Goal: Task Accomplishment & Management: Complete application form

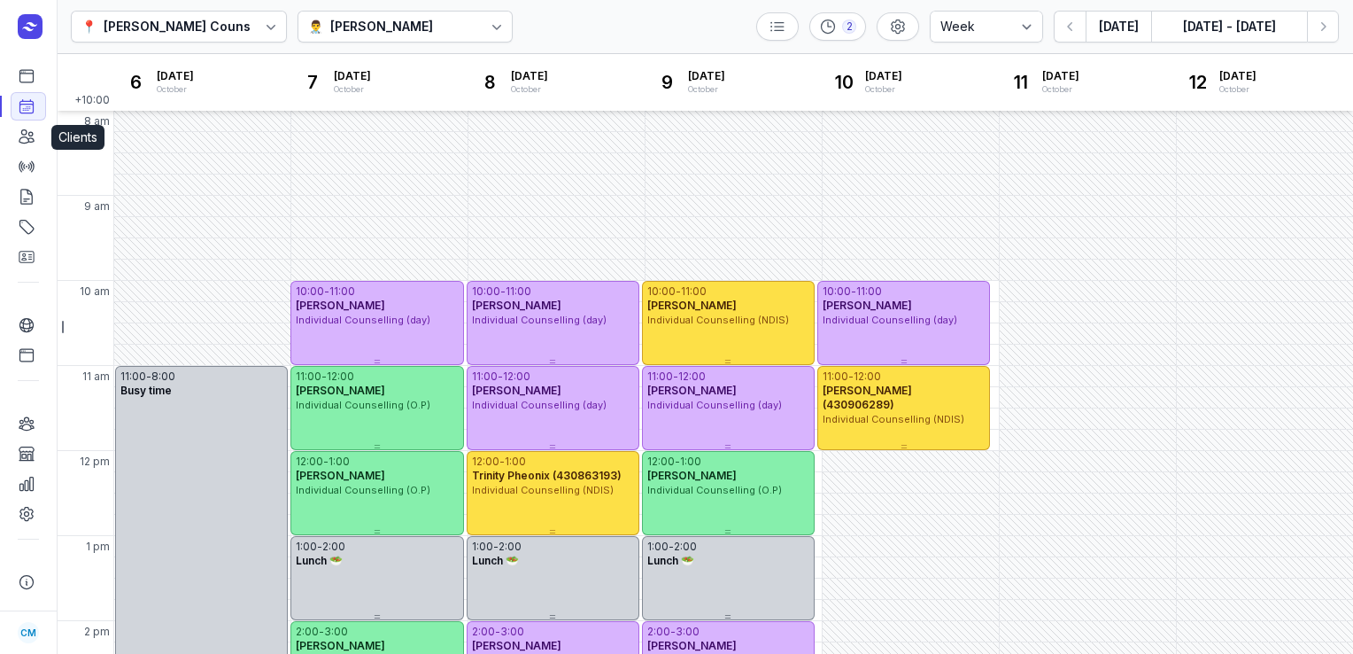
select select "week"
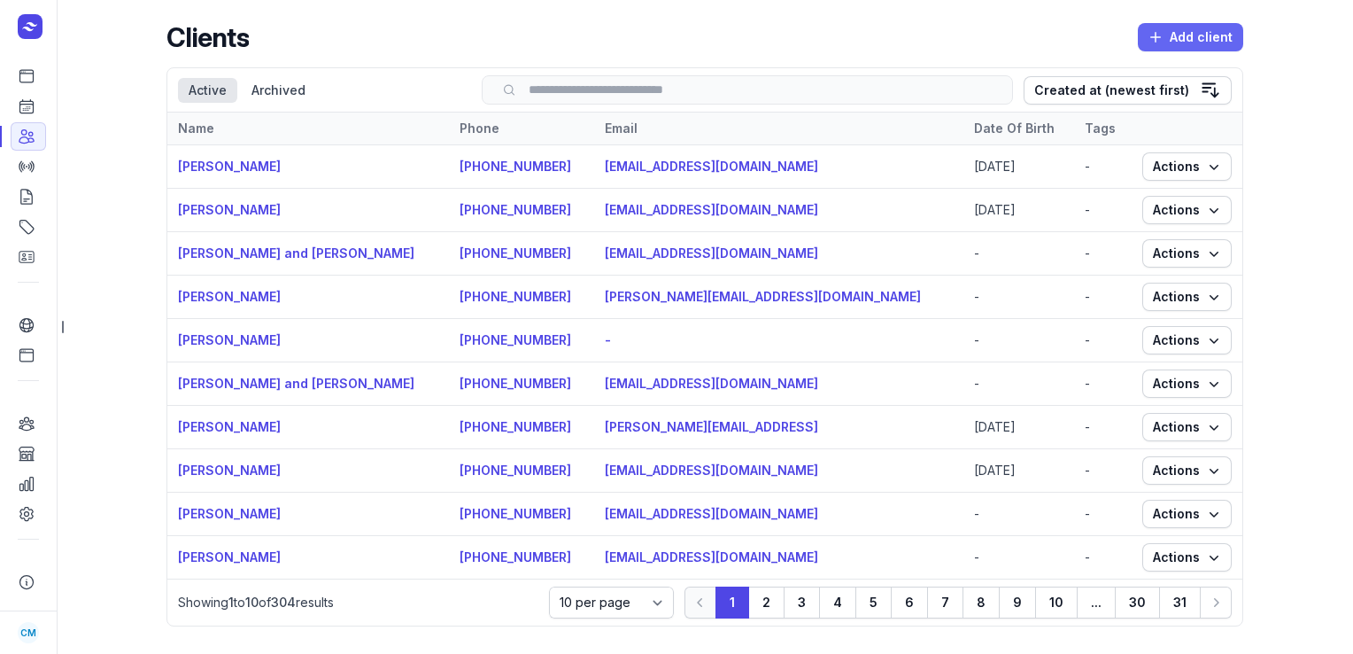
click at [1194, 40] on span "Add client" at bounding box center [1191, 37] width 84 height 21
select select
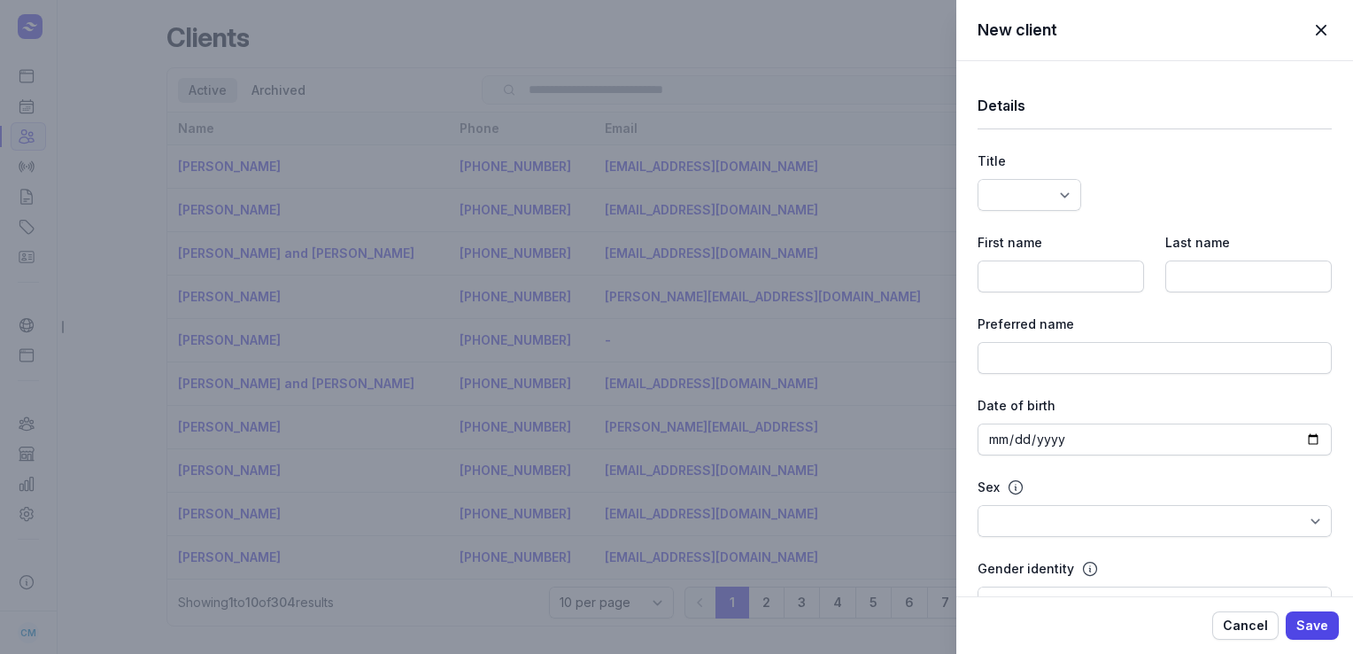
select select
click at [1035, 283] on input at bounding box center [1061, 276] width 167 height 32
type input "[PERSON_NAME]"
click at [1173, 283] on input at bounding box center [1249, 276] width 167 height 32
paste input "[PERSON_NAME]"
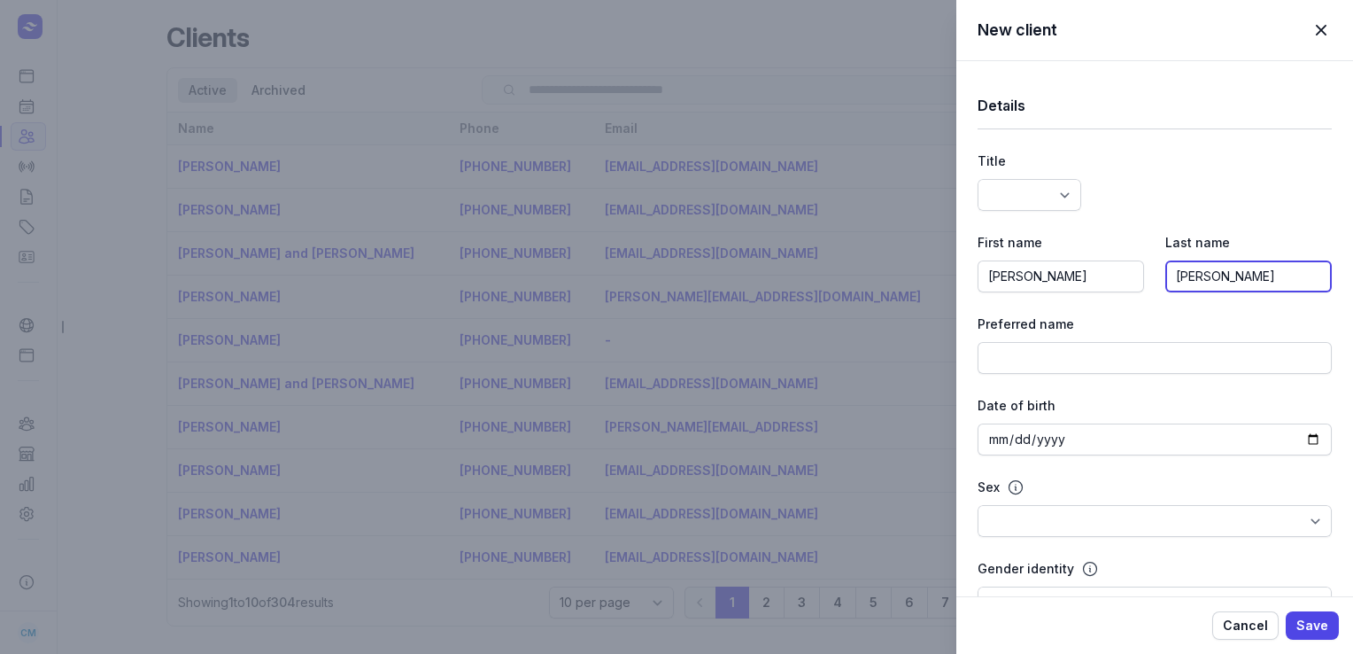
type input "[PERSON_NAME]"
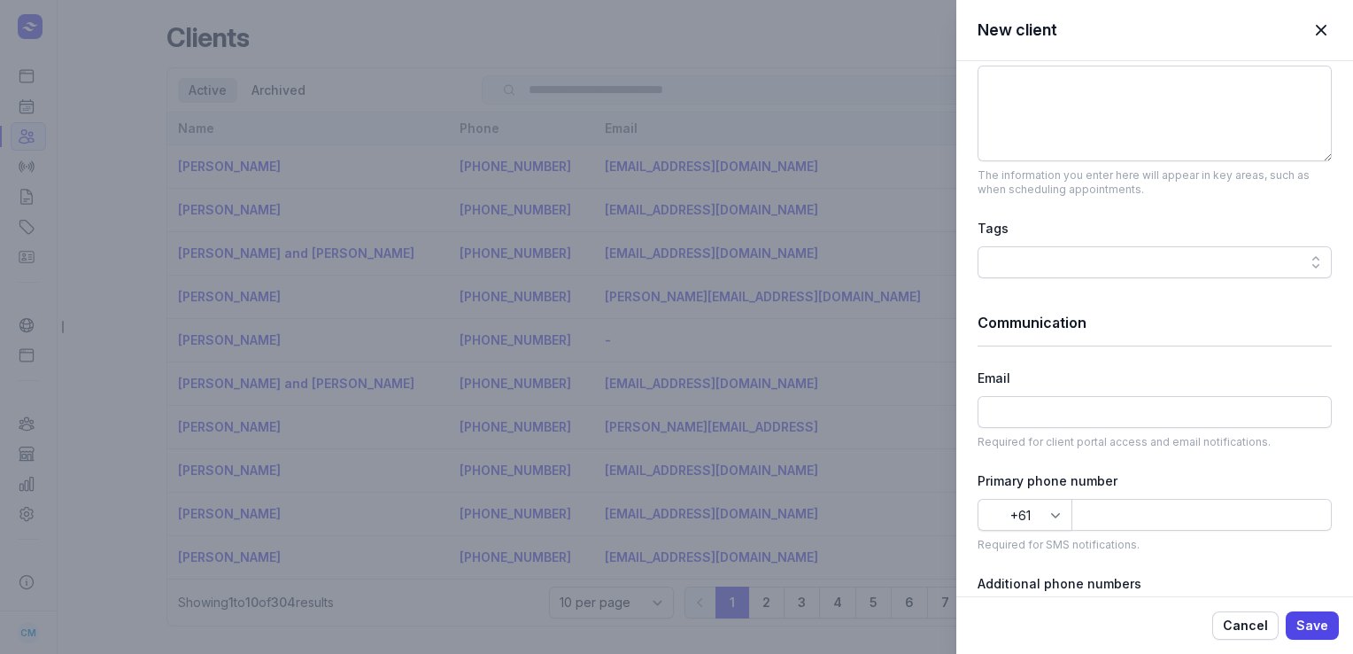
scroll to position [765, 0]
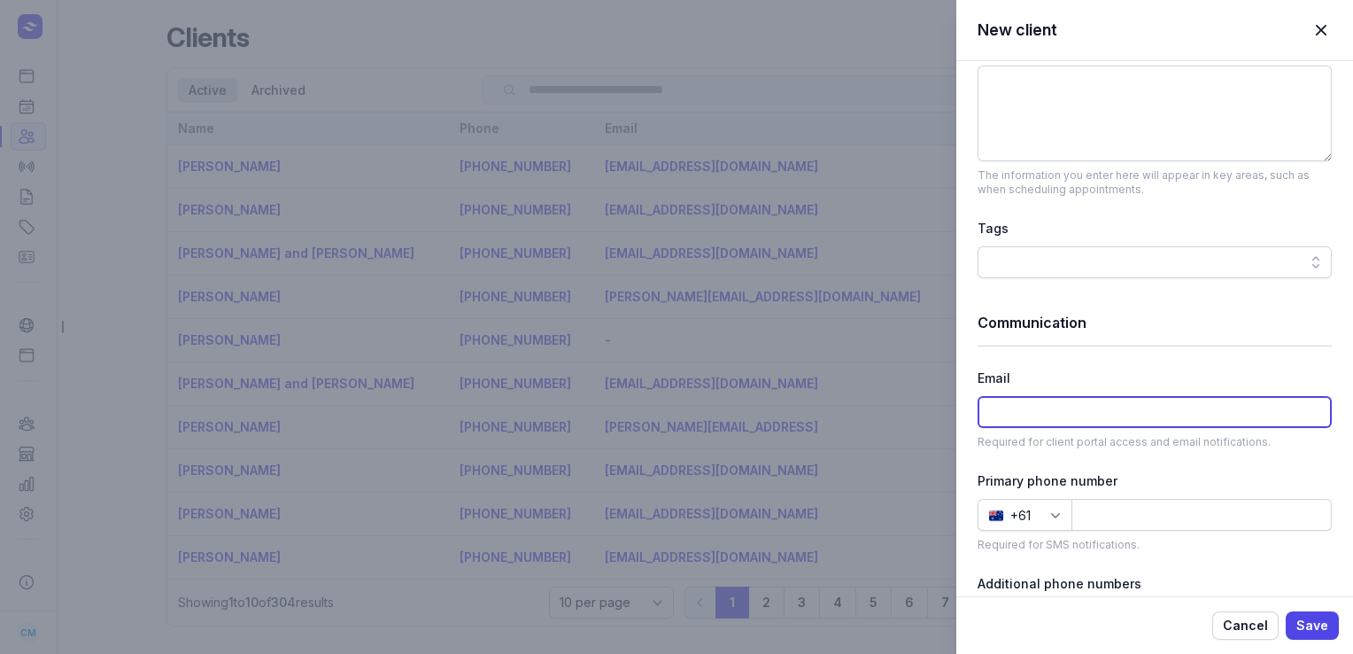
click at [1020, 400] on input at bounding box center [1155, 412] width 354 height 32
paste input "[EMAIL_ADDRESS][DOMAIN_NAME]"
type input "[EMAIL_ADDRESS][DOMAIN_NAME]"
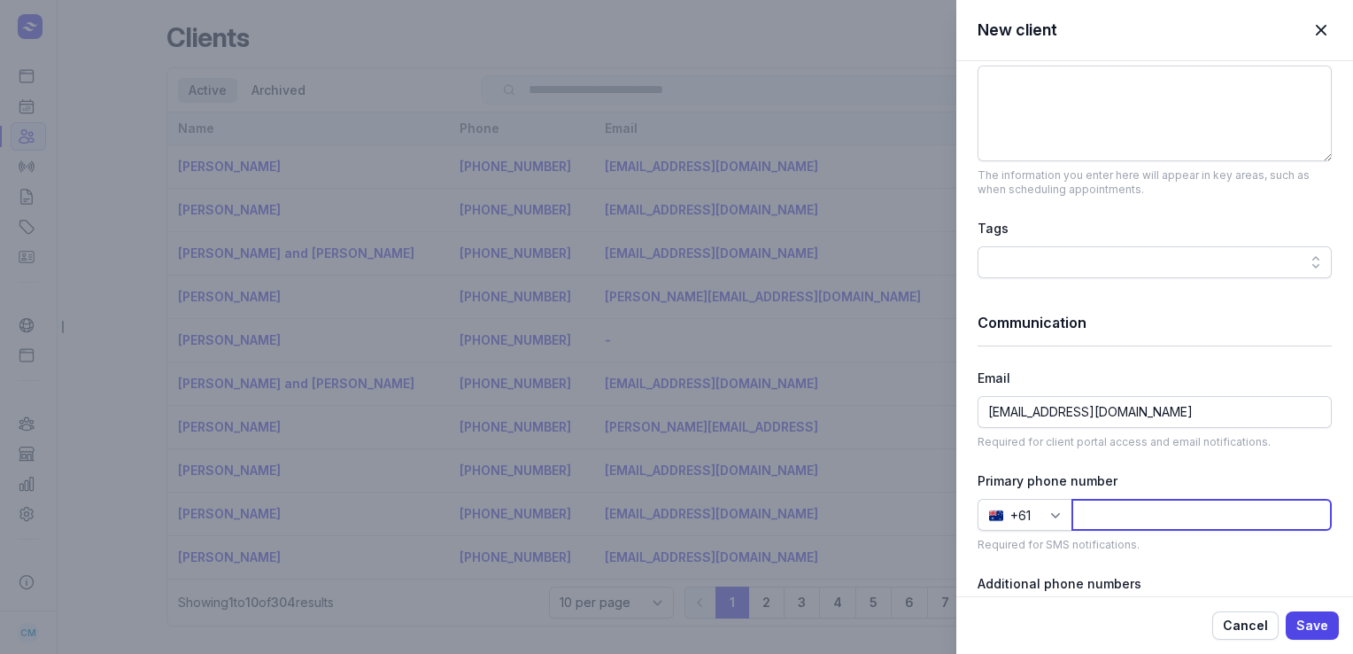
click at [1112, 508] on input at bounding box center [1202, 515] width 260 height 32
paste input "[PHONE_NUMBER]"
click at [1109, 513] on input "[PHONE_NUMBER]" at bounding box center [1202, 515] width 260 height 32
type input "473079292"
click at [1307, 618] on span "Save" at bounding box center [1313, 625] width 32 height 21
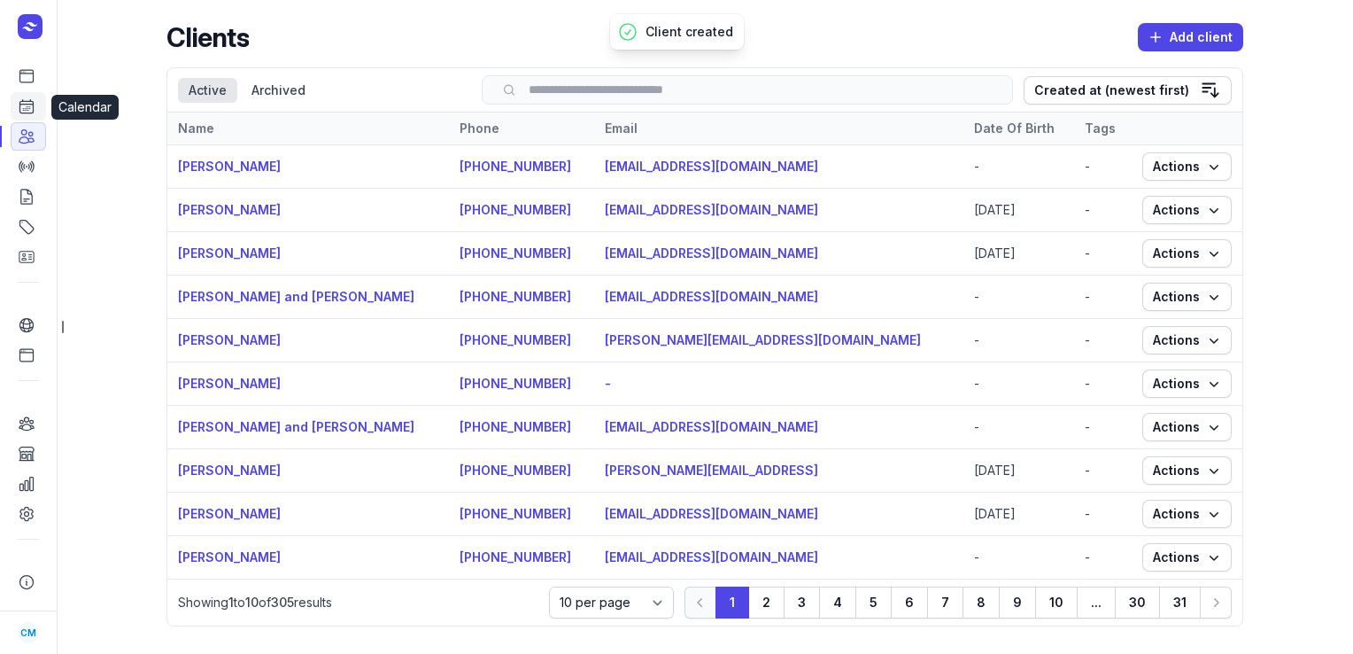
click at [33, 112] on icon at bounding box center [26, 106] width 13 height 13
select select "week"
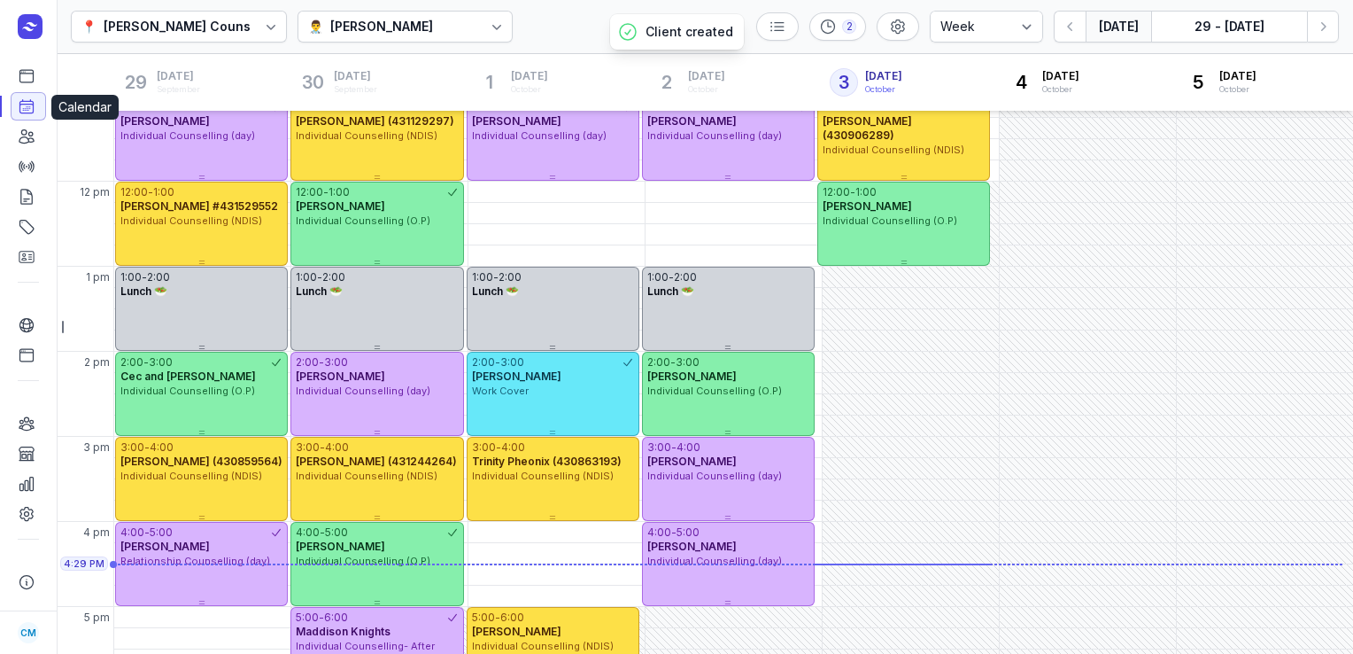
scroll to position [477, 0]
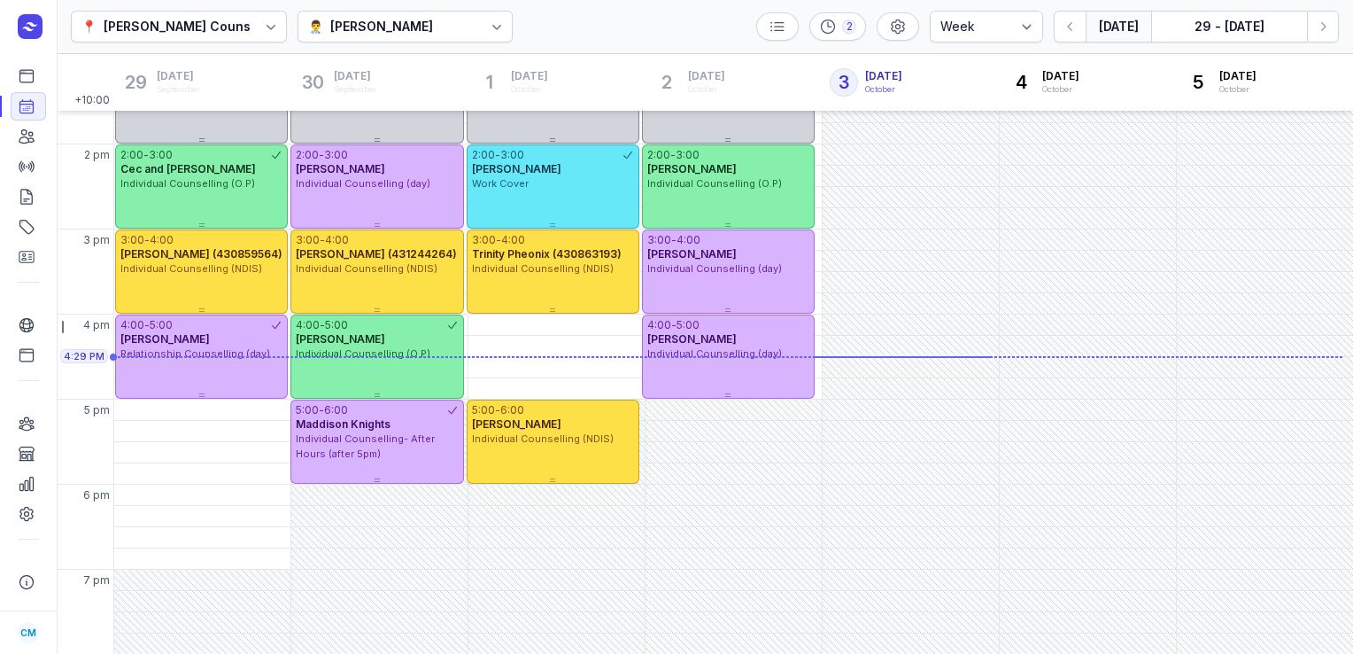
click at [462, 27] on div "👨‍⚕️ [PERSON_NAME]" at bounding box center [406, 27] width 216 height 32
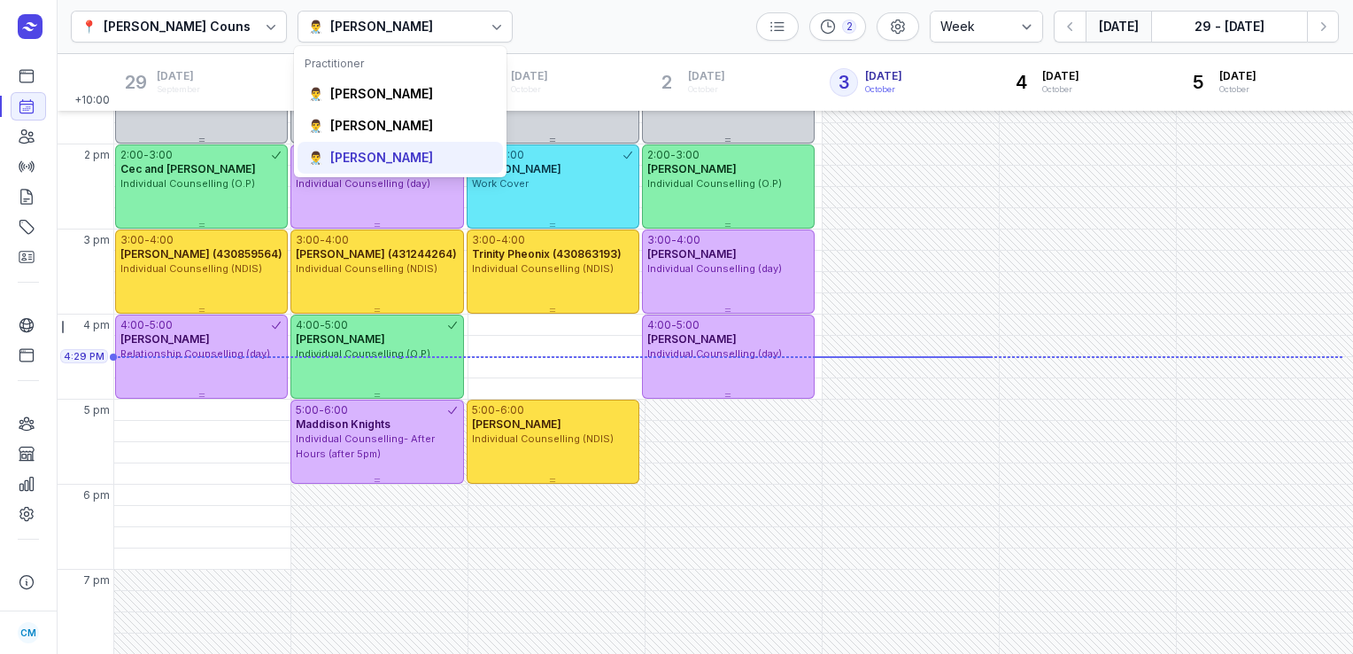
click at [392, 149] on div "[PERSON_NAME]" at bounding box center [381, 158] width 103 height 18
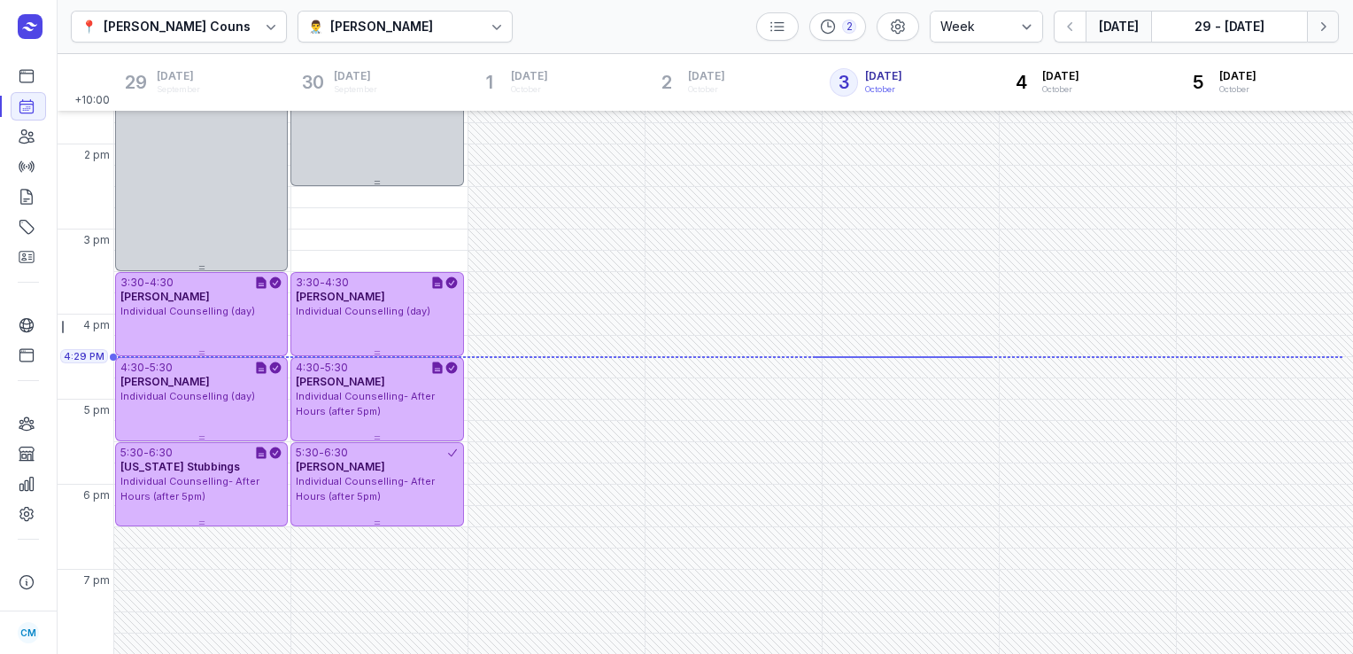
click at [1316, 30] on icon "button" at bounding box center [1323, 27] width 18 height 18
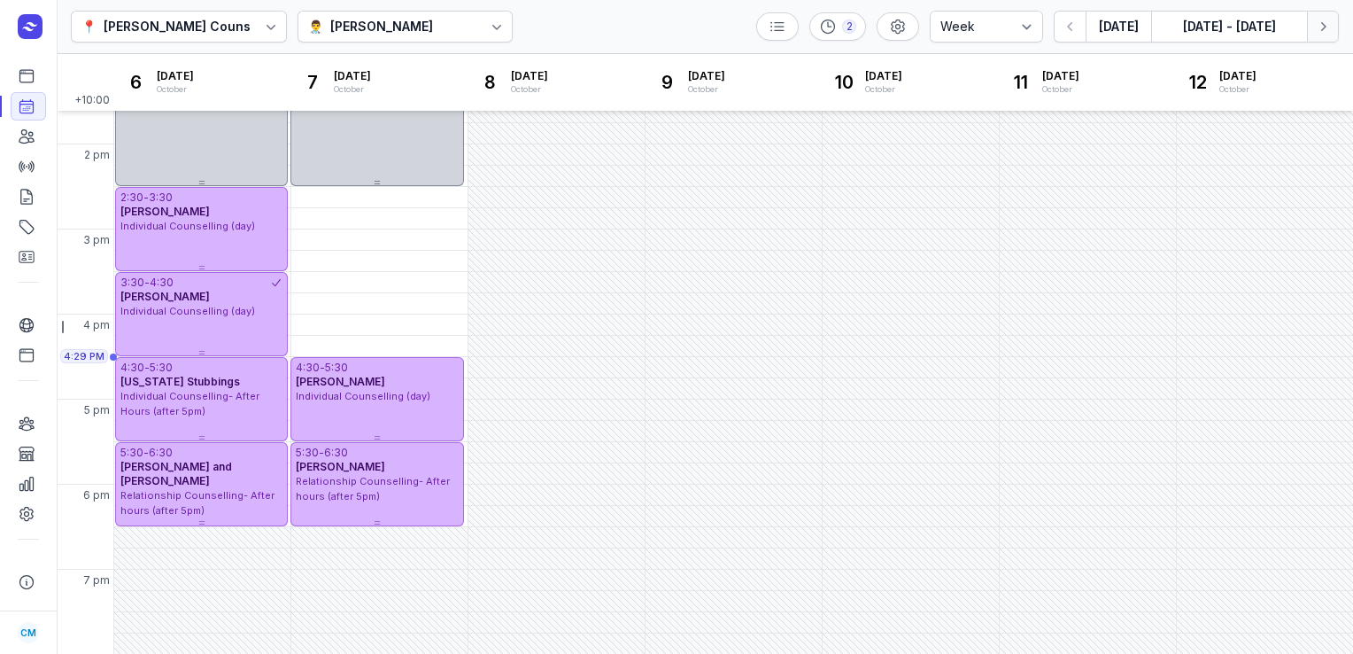
click at [1316, 30] on icon "button" at bounding box center [1323, 27] width 18 height 18
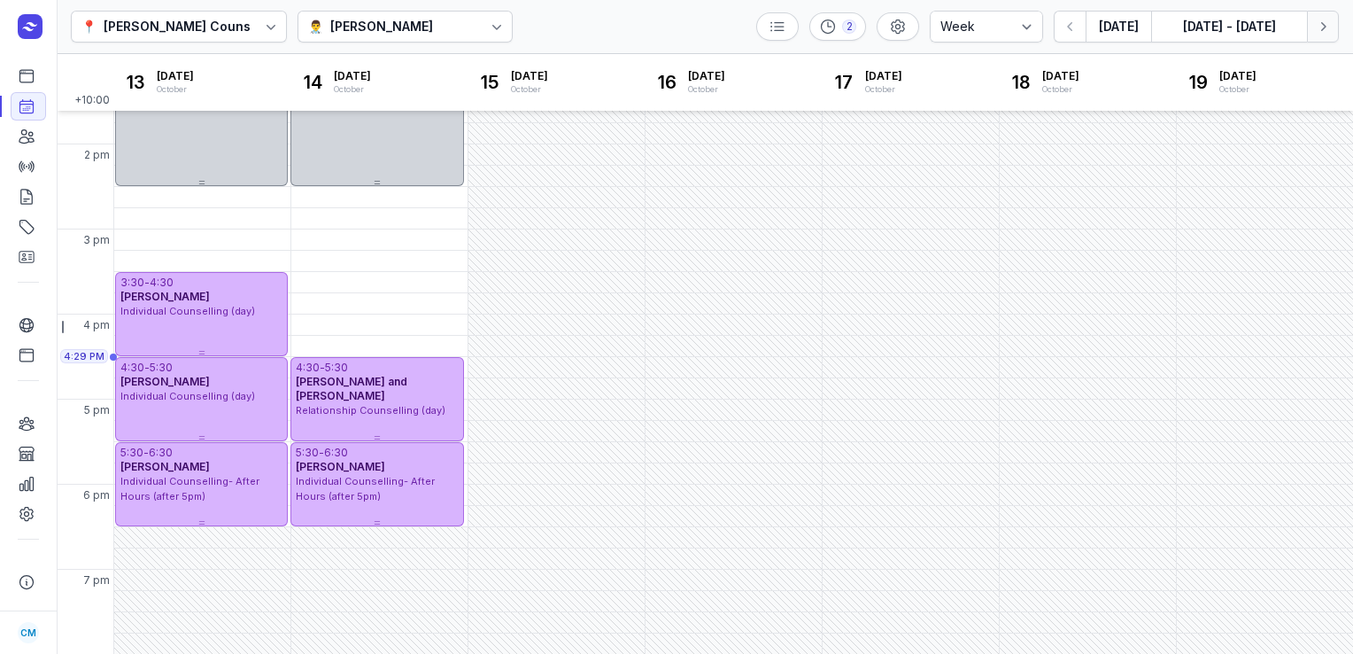
click at [1316, 30] on icon "button" at bounding box center [1323, 27] width 18 height 18
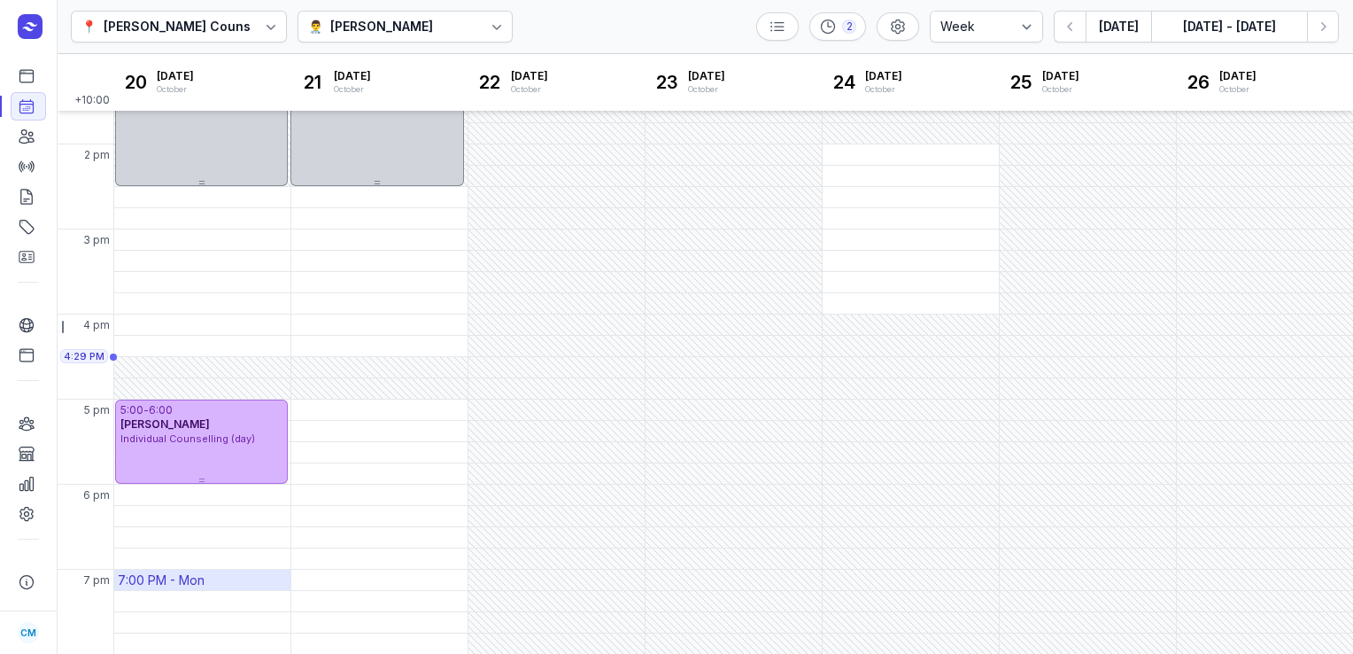
click at [210, 580] on div "7:00 PM - Mon" at bounding box center [202, 580] width 176 height 20
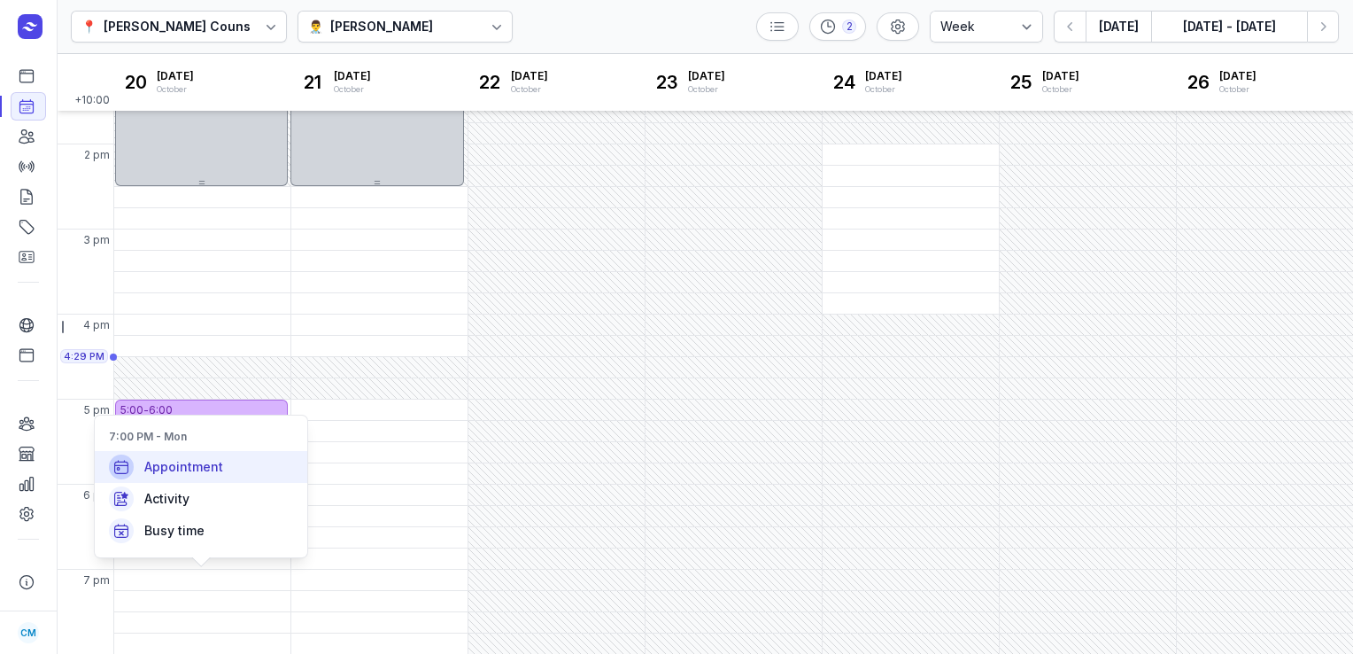
click at [192, 467] on span "Appointment" at bounding box center [183, 467] width 79 height 18
select select
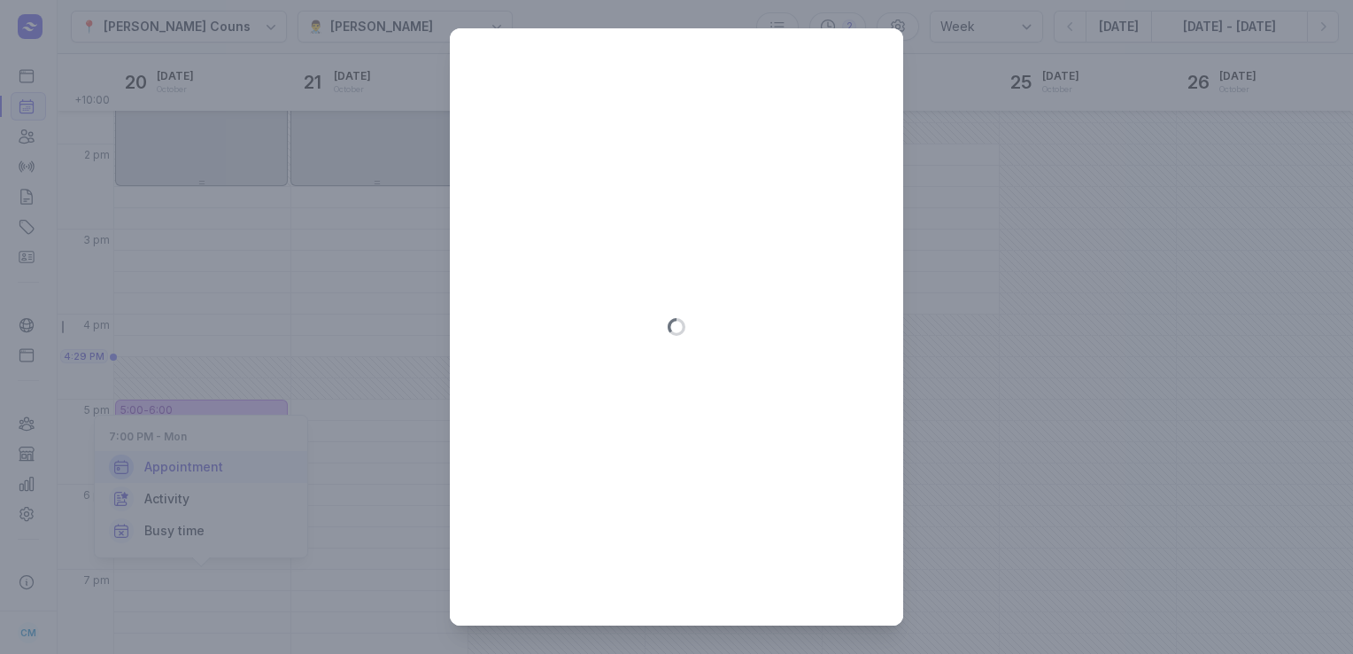
type input "[DATE]"
select select "19:00"
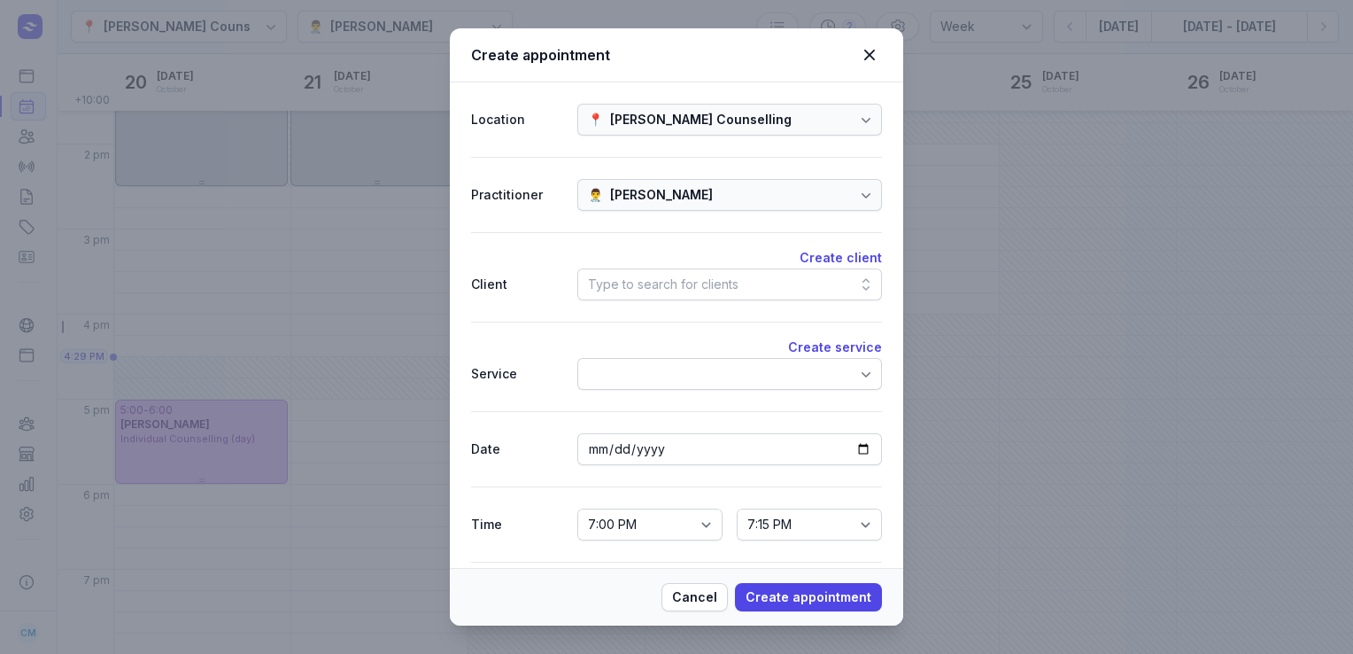
click at [694, 293] on div "Type to search for clients" at bounding box center [663, 284] width 151 height 21
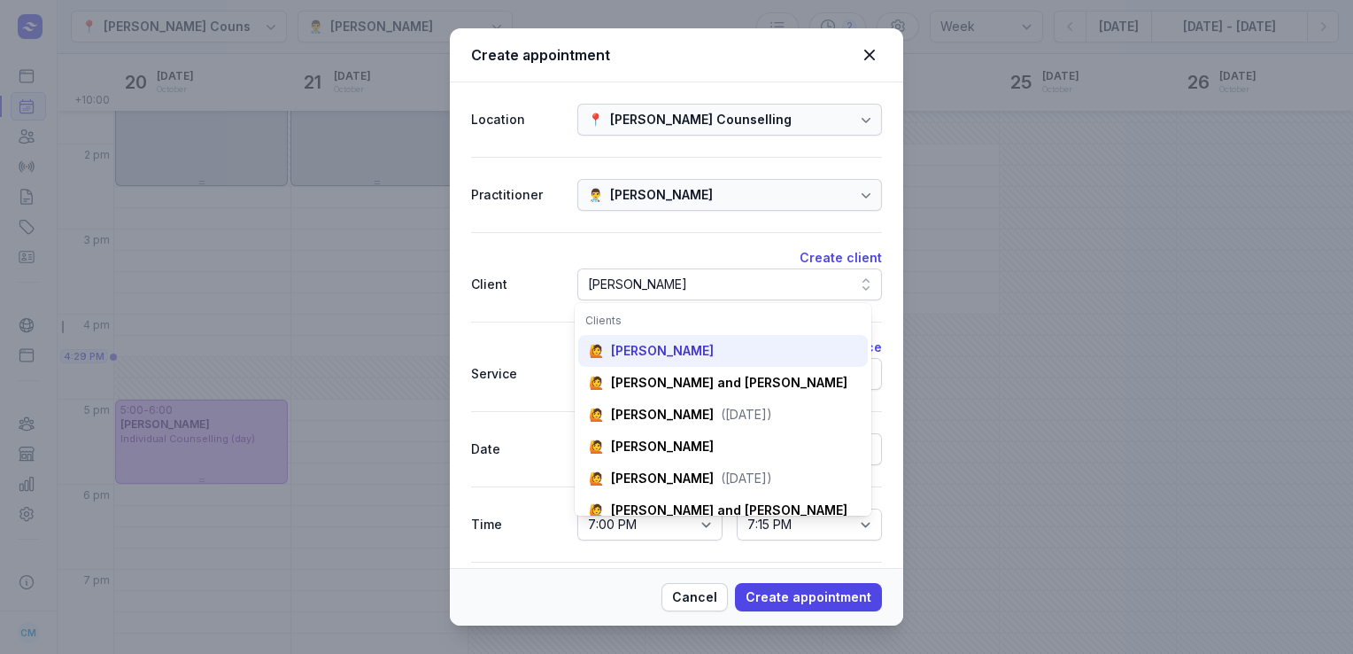
type input "[PERSON_NAME]"
click at [653, 340] on div "🙋 [PERSON_NAME]" at bounding box center [723, 351] width 290 height 32
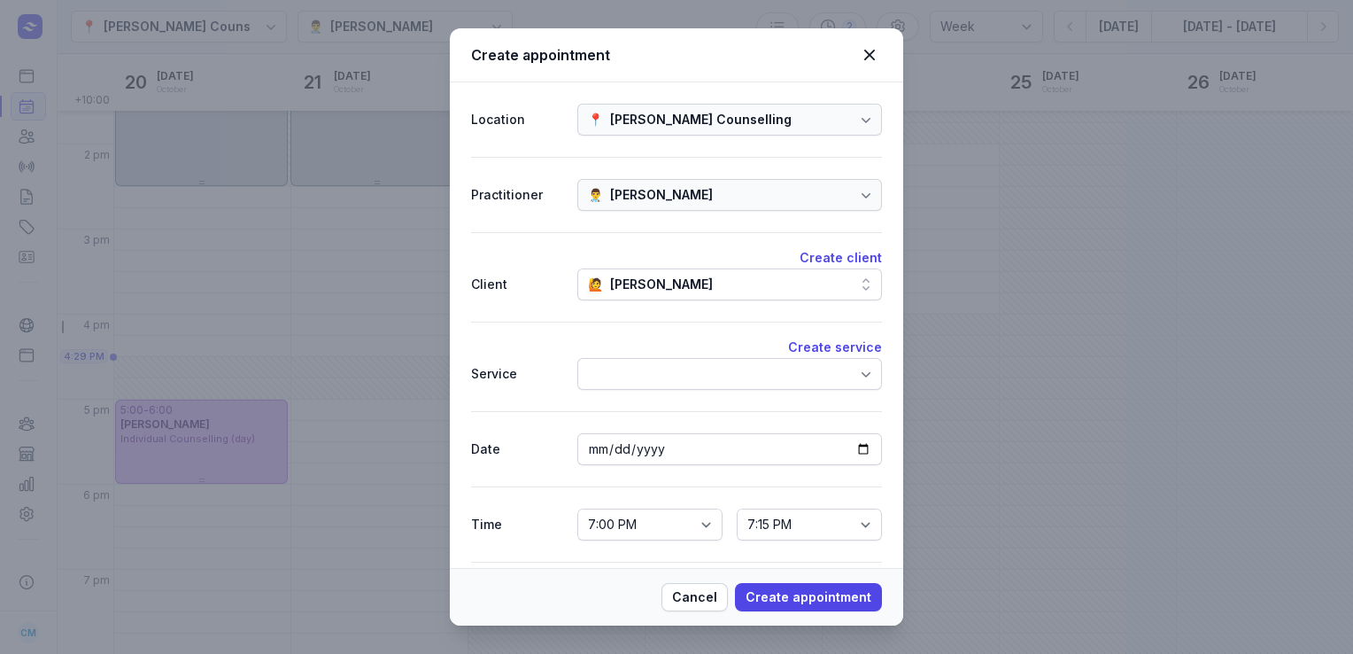
click at [633, 379] on div at bounding box center [730, 374] width 305 height 32
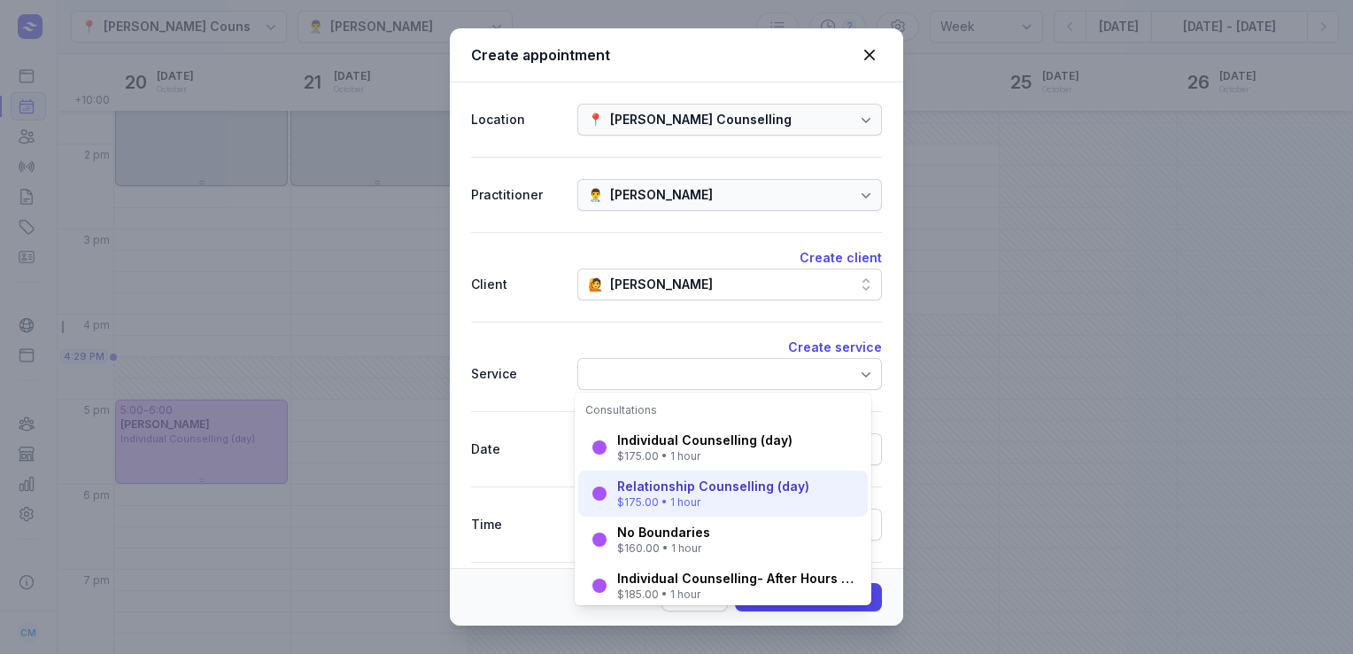
scroll to position [105, 0]
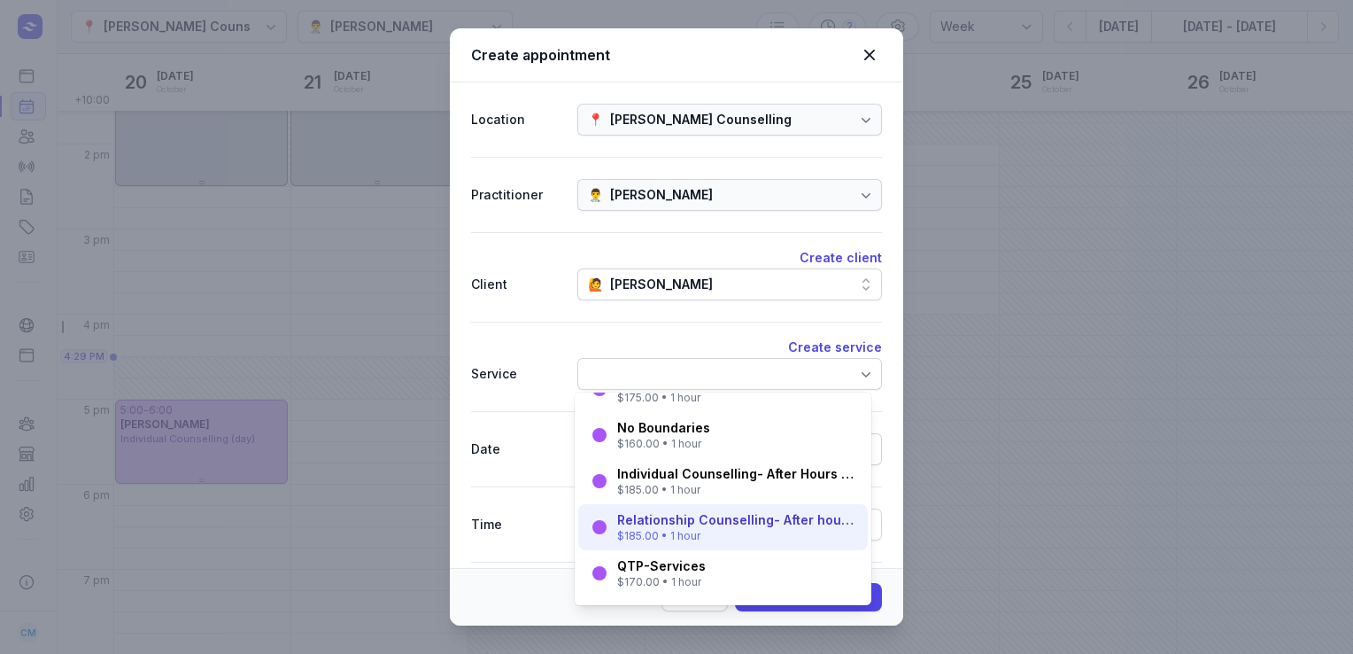
click at [652, 531] on div "$185.00 • 1 hour" at bounding box center [737, 536] width 240 height 14
select select "20:00"
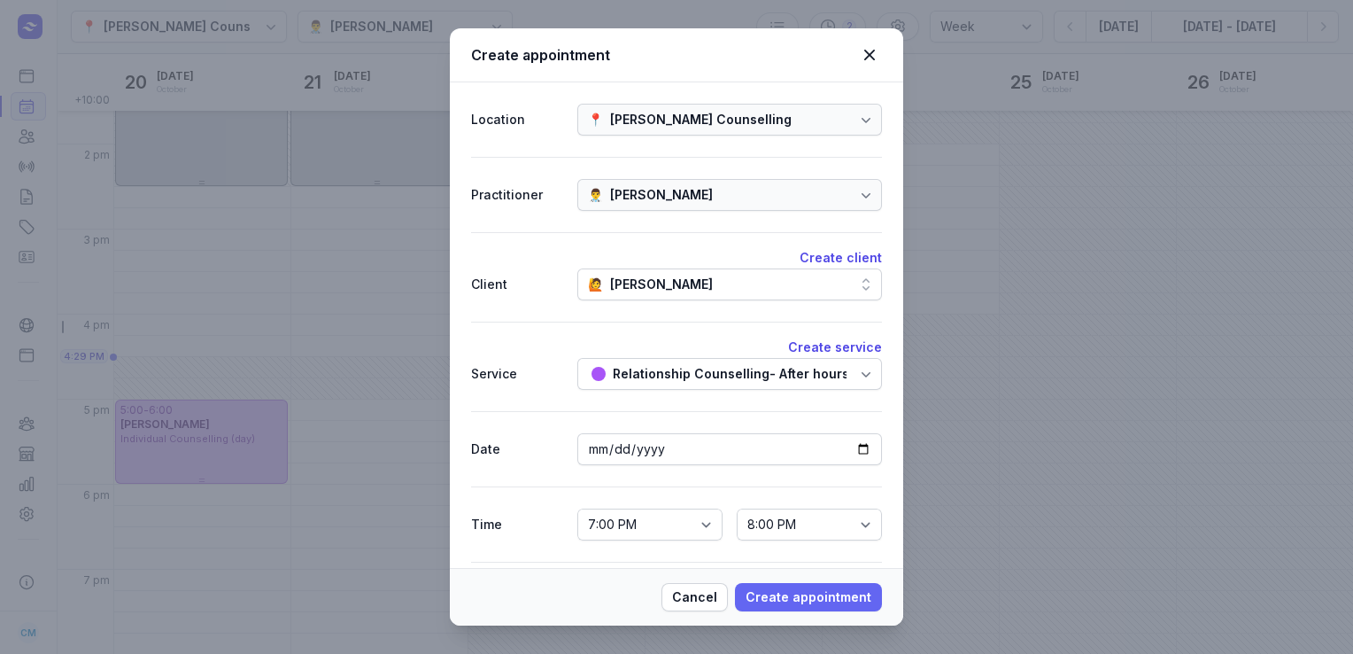
click at [791, 588] on span "Create appointment" at bounding box center [809, 596] width 126 height 21
select select
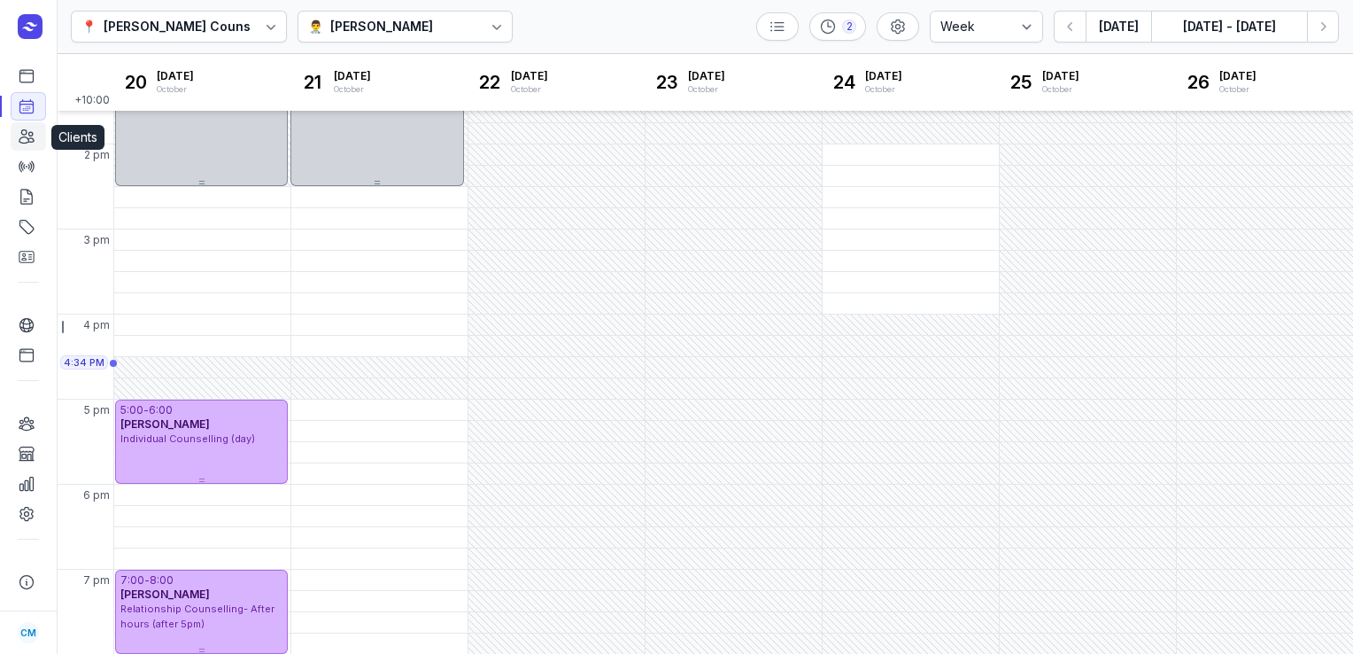
click at [25, 143] on icon at bounding box center [27, 137] width 18 height 18
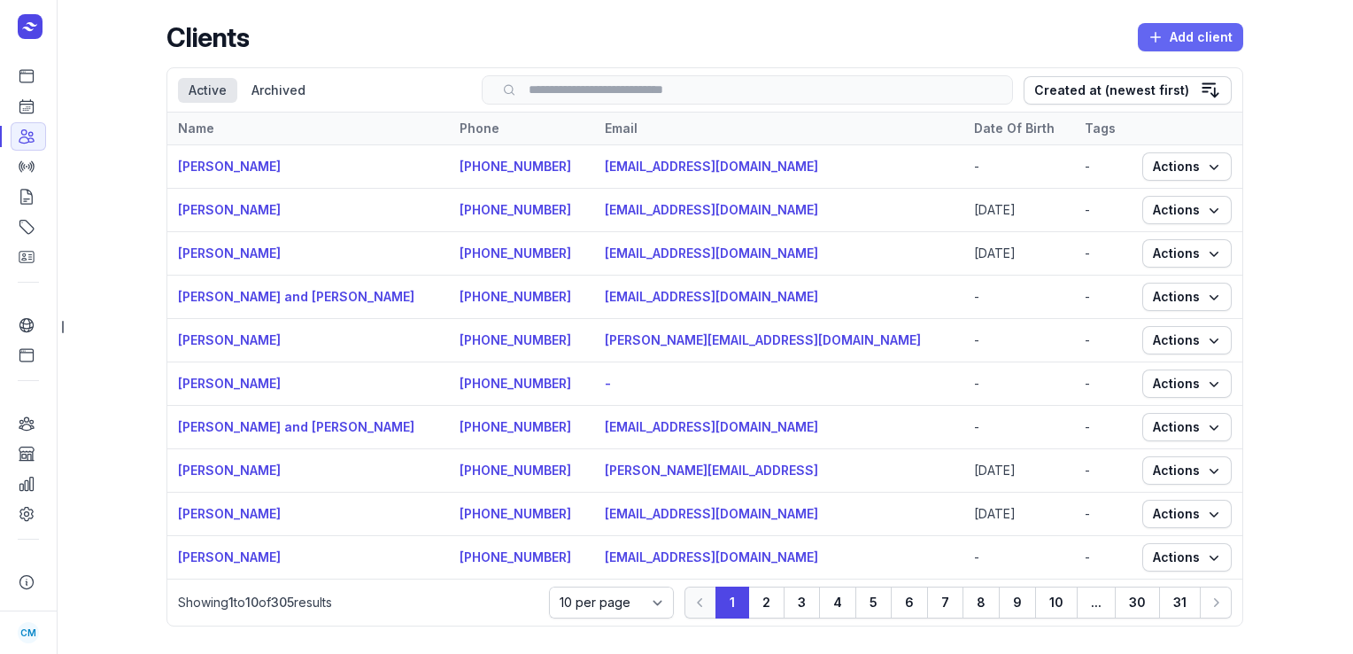
click at [1215, 40] on span "Add client" at bounding box center [1191, 37] width 84 height 21
select select
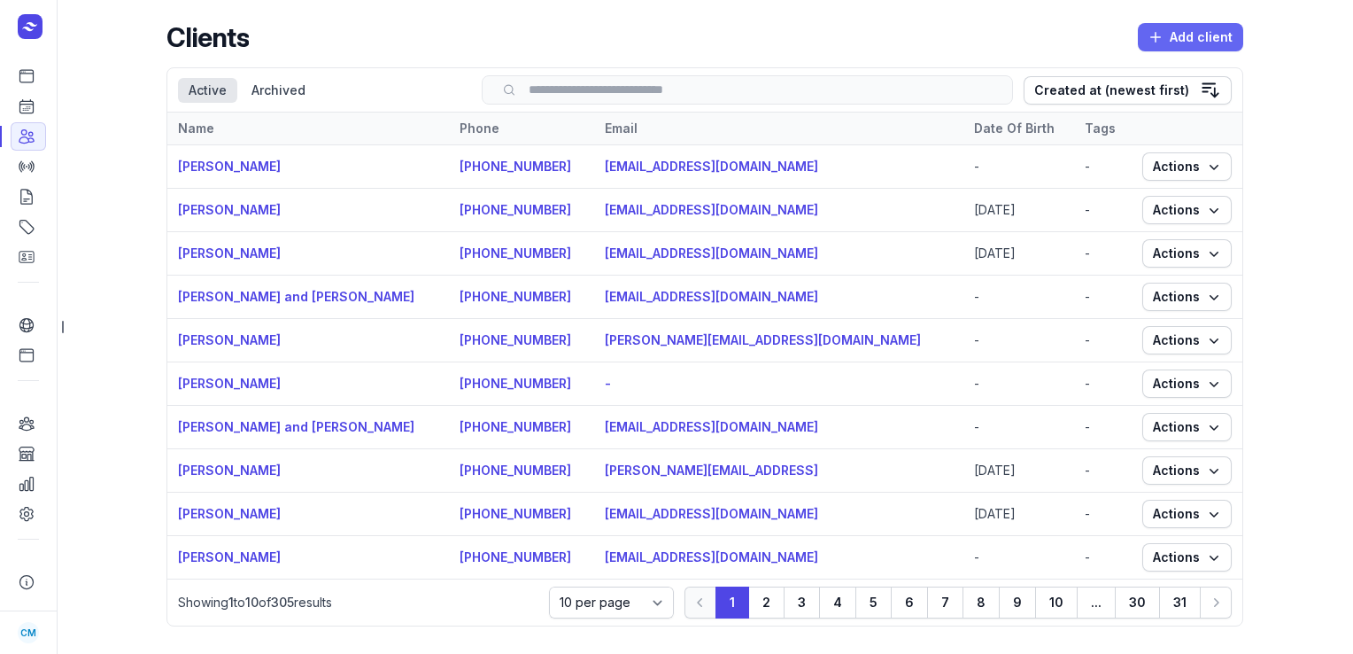
select select
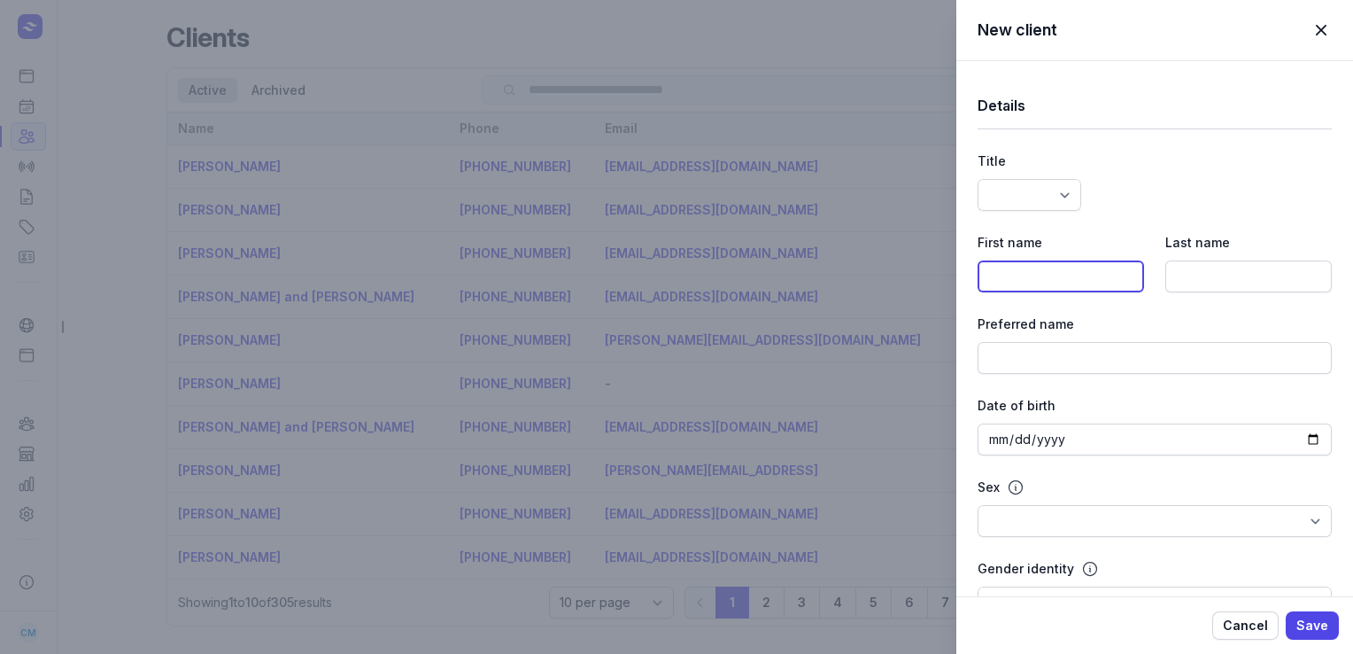
click at [1047, 275] on input at bounding box center [1061, 276] width 167 height 32
click at [1068, 275] on input at bounding box center [1061, 276] width 167 height 32
type input "Kiwa"
click at [1185, 275] on input at bounding box center [1249, 276] width 167 height 32
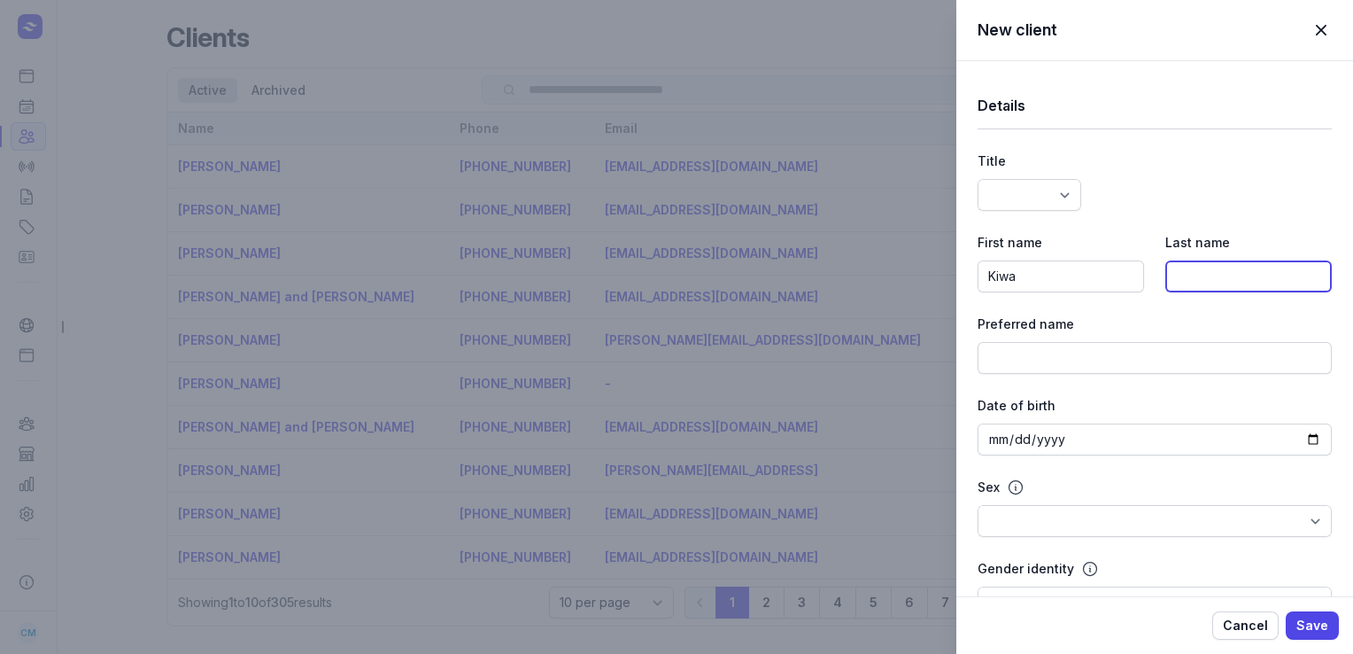
paste input "Shelford-Salt"
type input "Shelford-Salt"
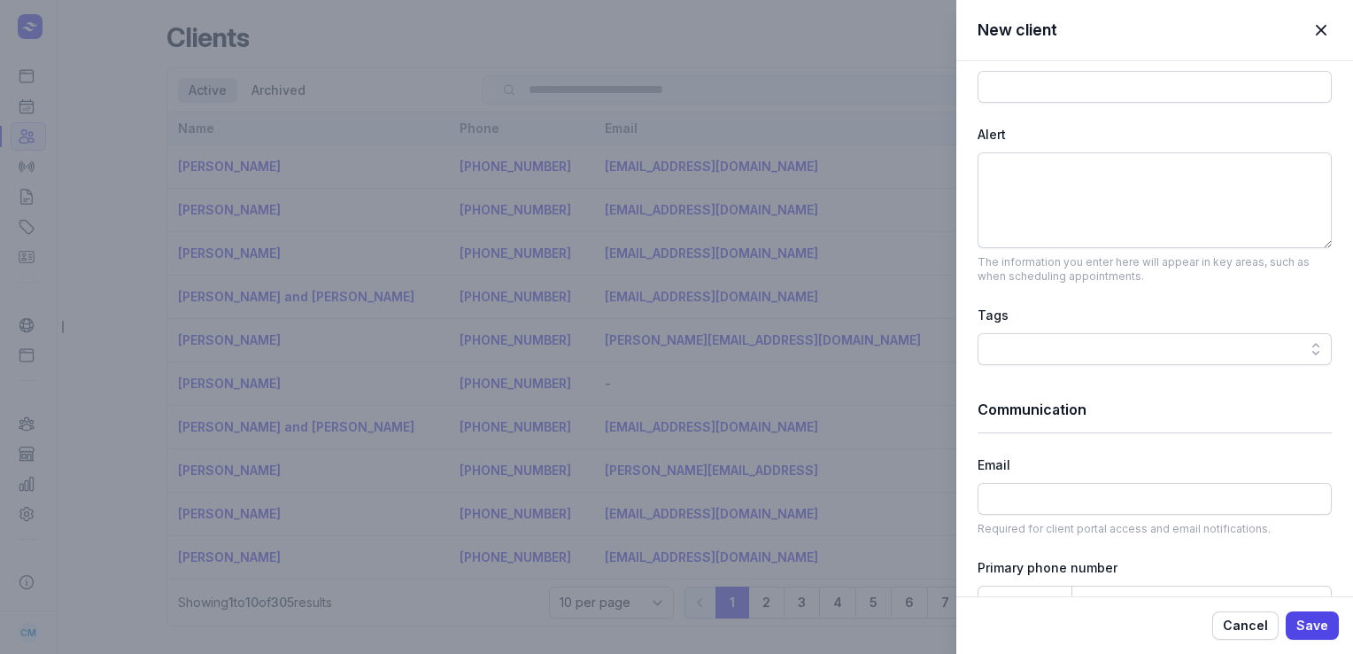
scroll to position [680, 0]
click at [1038, 482] on input at bounding box center [1155, 497] width 354 height 32
paste input "[EMAIL_ADDRESS][DOMAIN_NAME]"
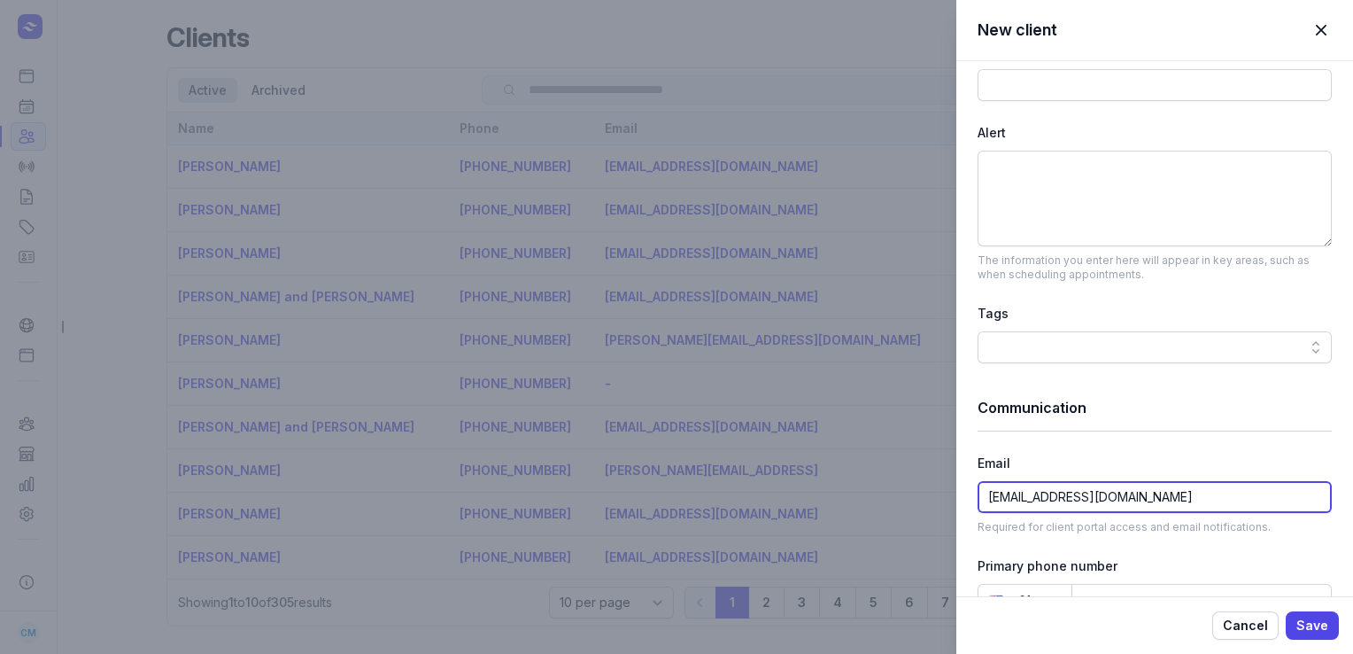
type input "[EMAIL_ADDRESS][DOMAIN_NAME]"
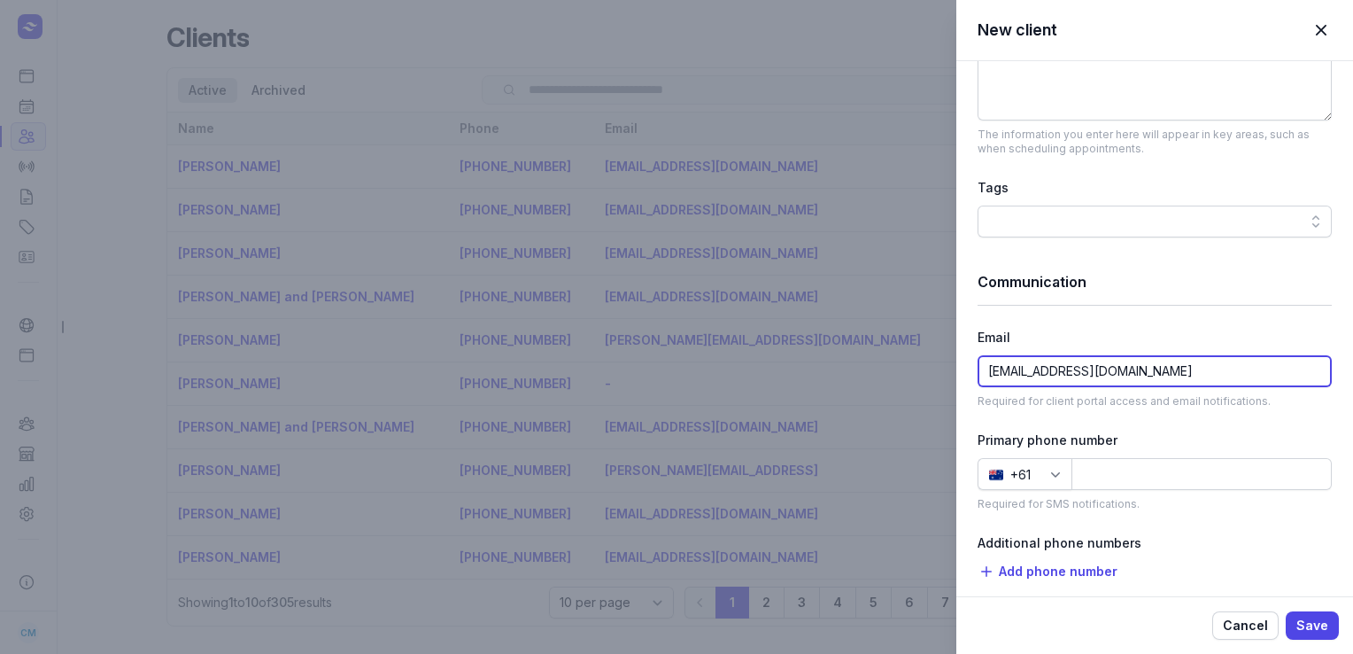
scroll to position [811, 0]
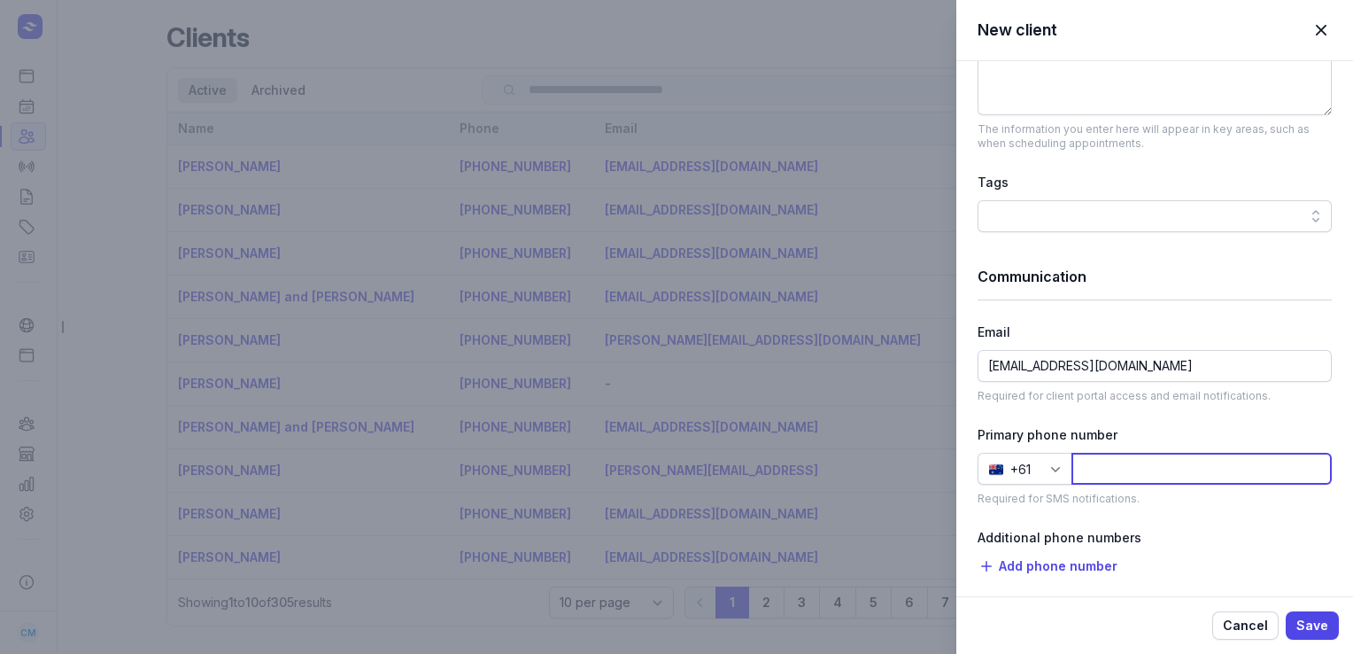
click at [1124, 466] on input at bounding box center [1202, 469] width 260 height 32
paste input "434703586"
type input "434703586"
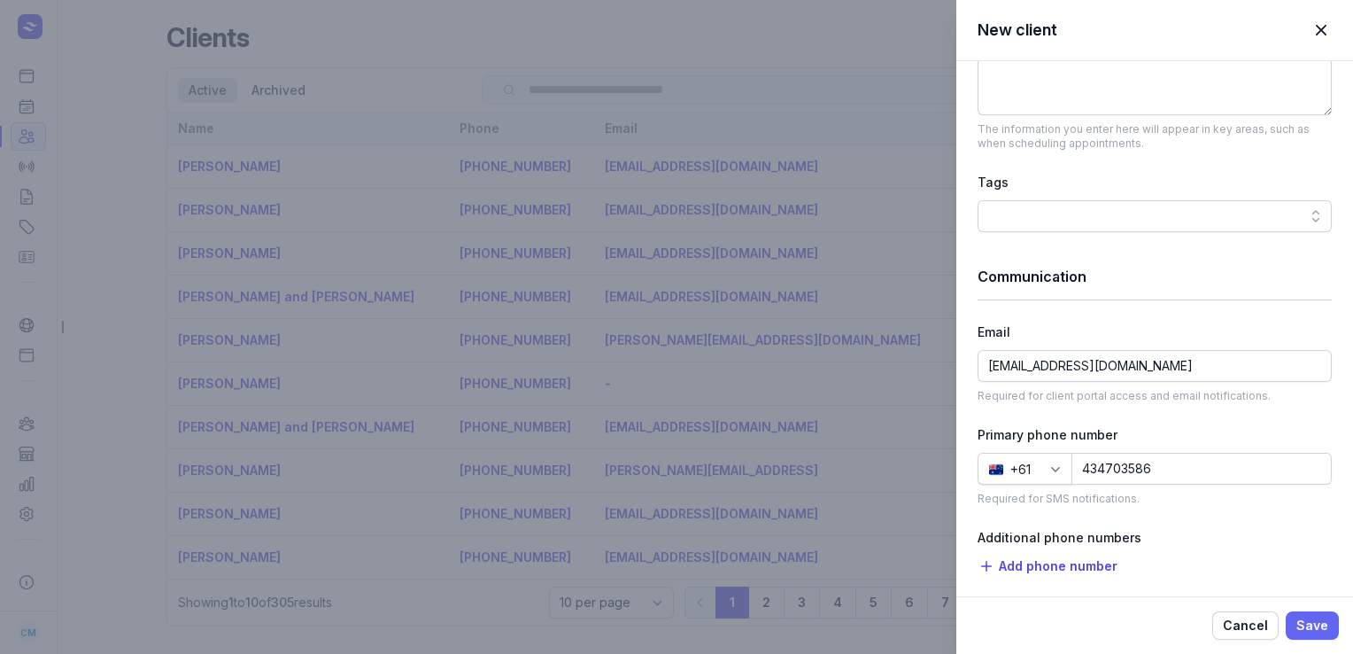
click at [1311, 617] on span "Save" at bounding box center [1313, 625] width 32 height 21
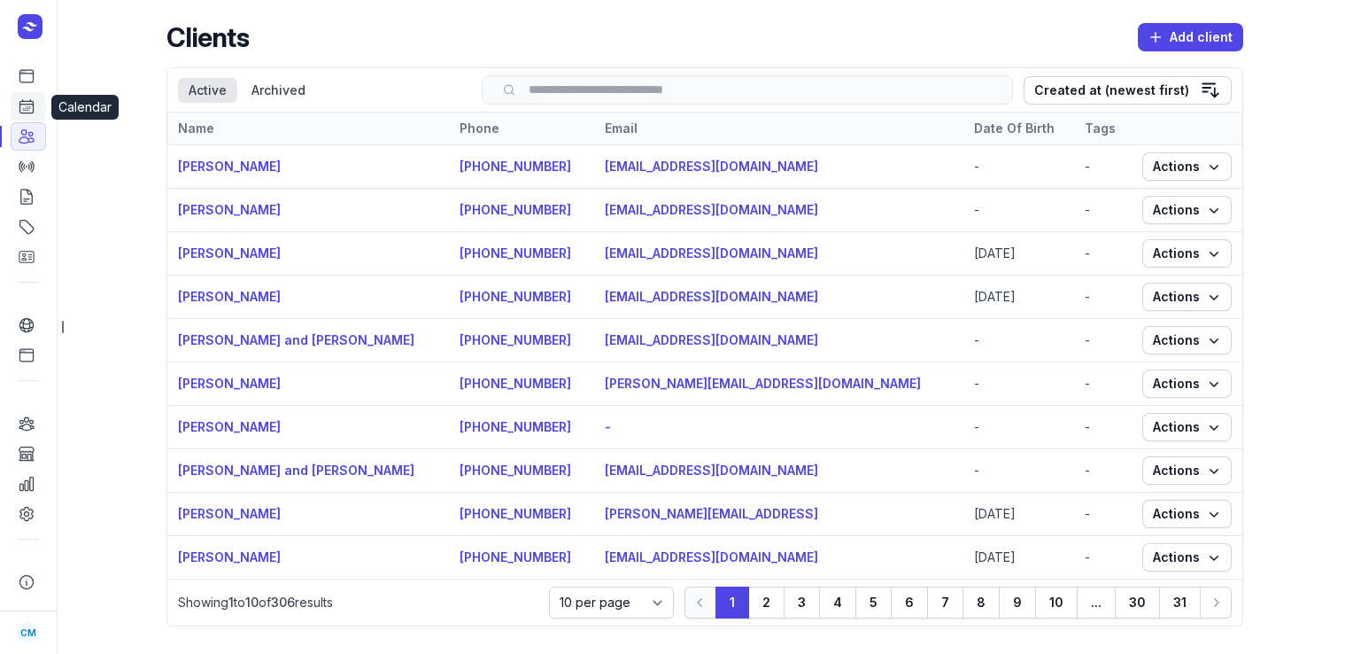
click at [21, 112] on icon at bounding box center [27, 106] width 18 height 18
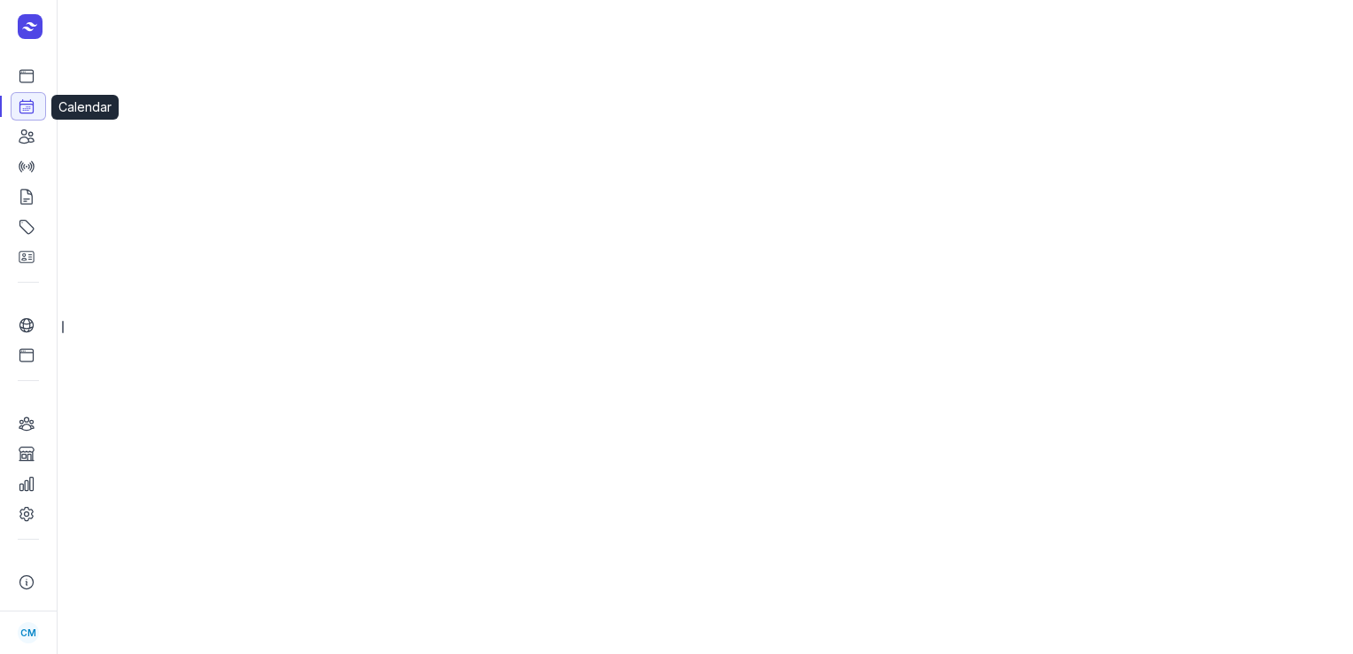
select select "week"
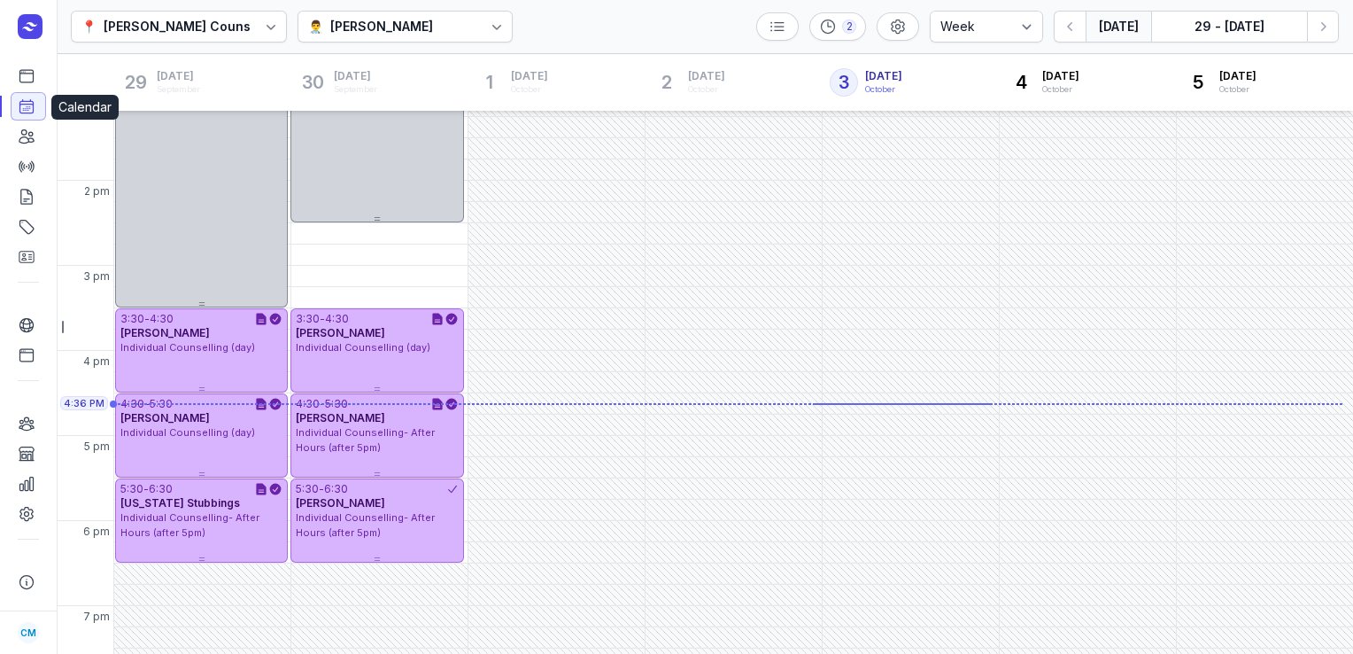
scroll to position [477, 0]
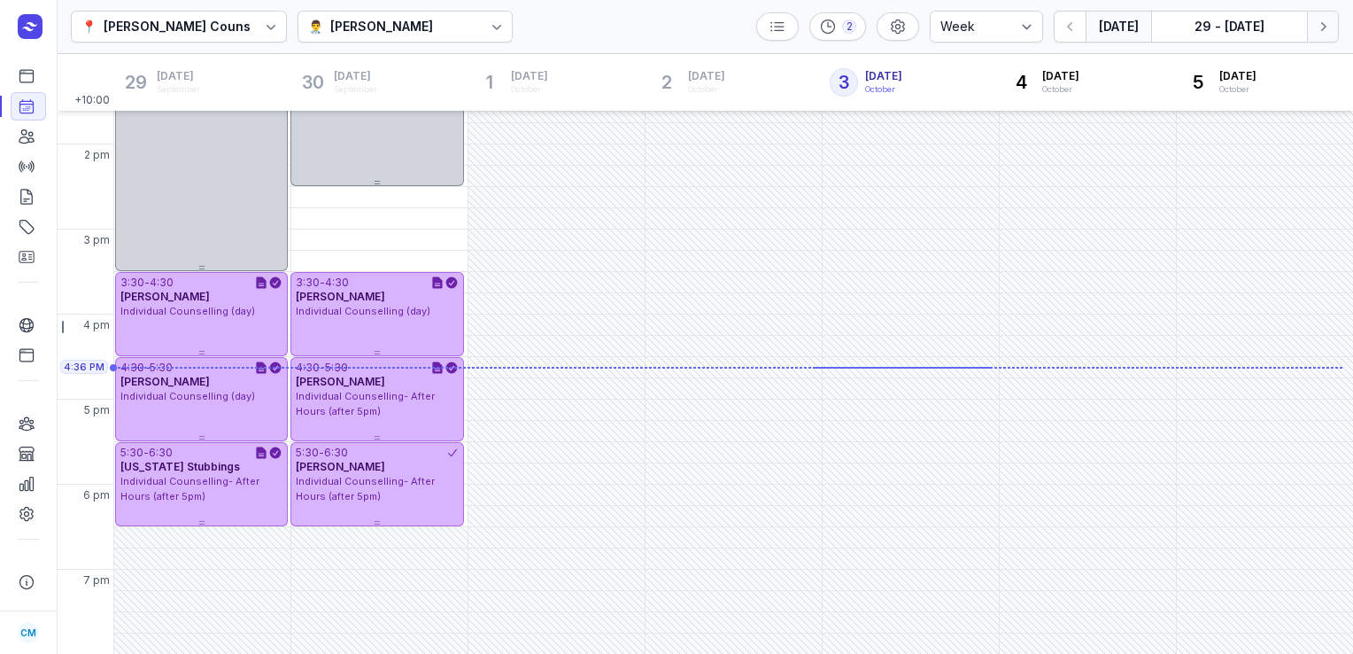
click at [1321, 21] on icon "button" at bounding box center [1323, 27] width 18 height 18
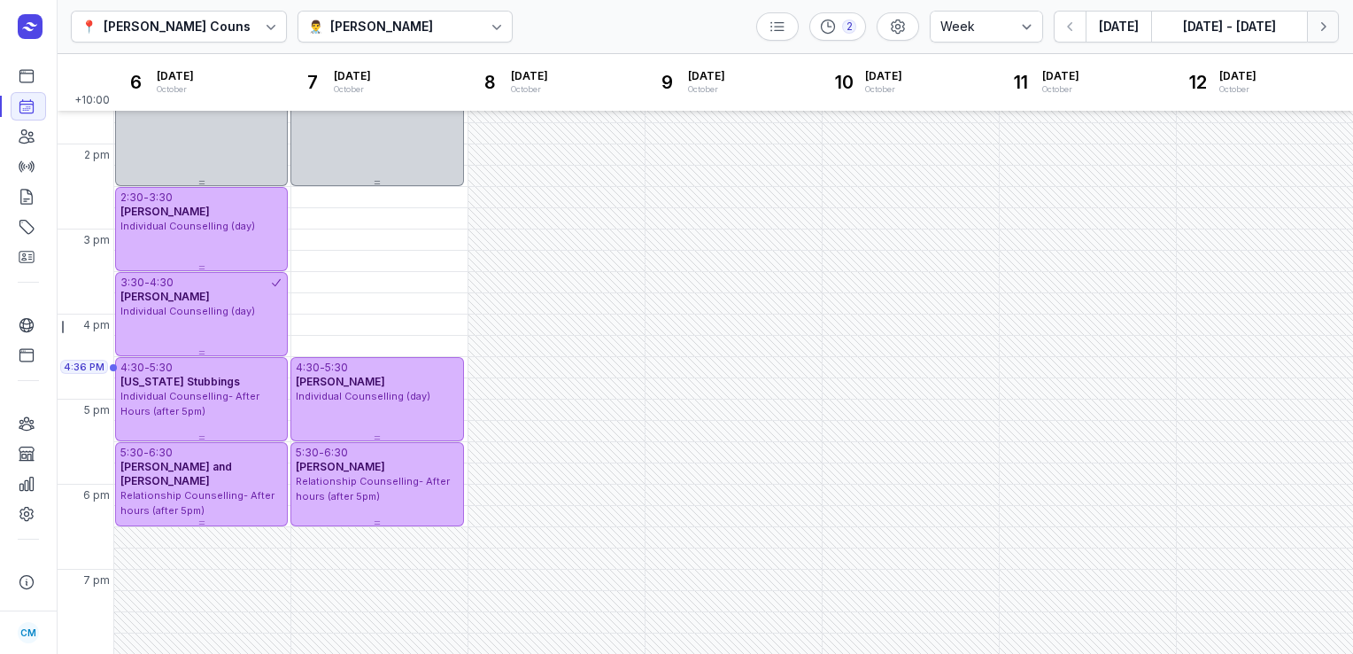
click at [1321, 21] on icon "button" at bounding box center [1323, 27] width 18 height 18
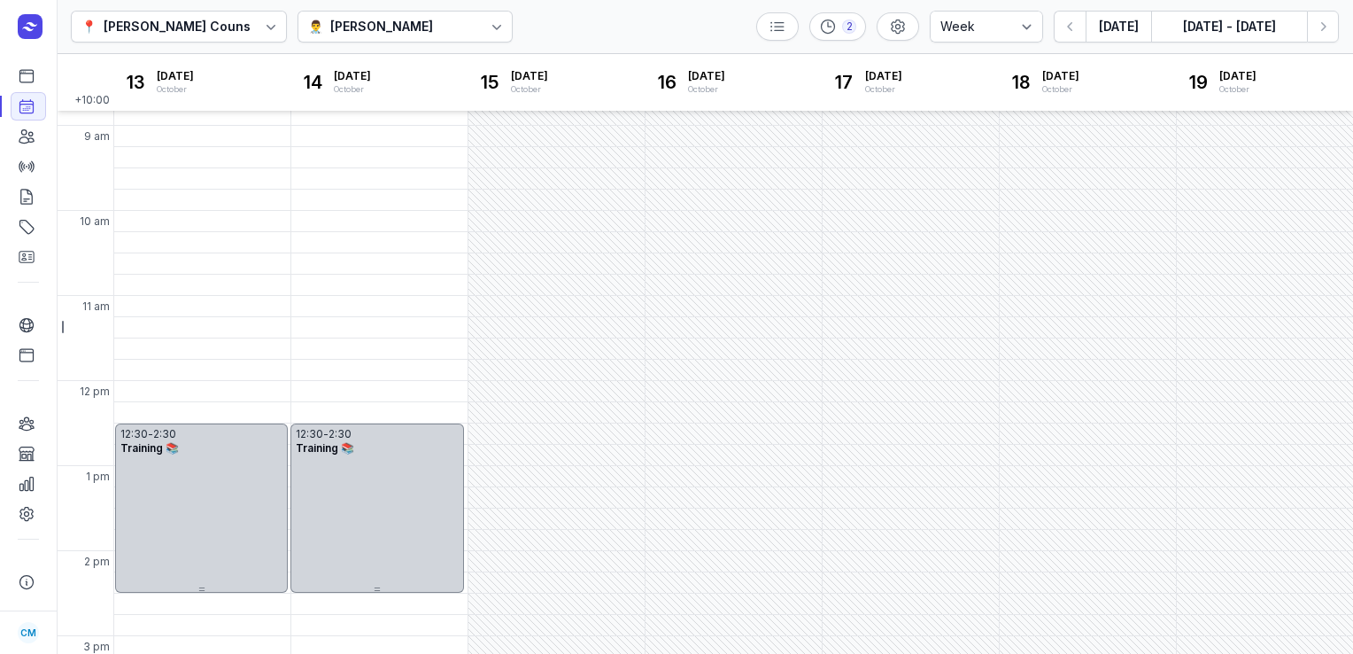
scroll to position [68, 0]
click at [198, 267] on div "10:30 AM - Mon" at bounding box center [163, 266] width 90 height 18
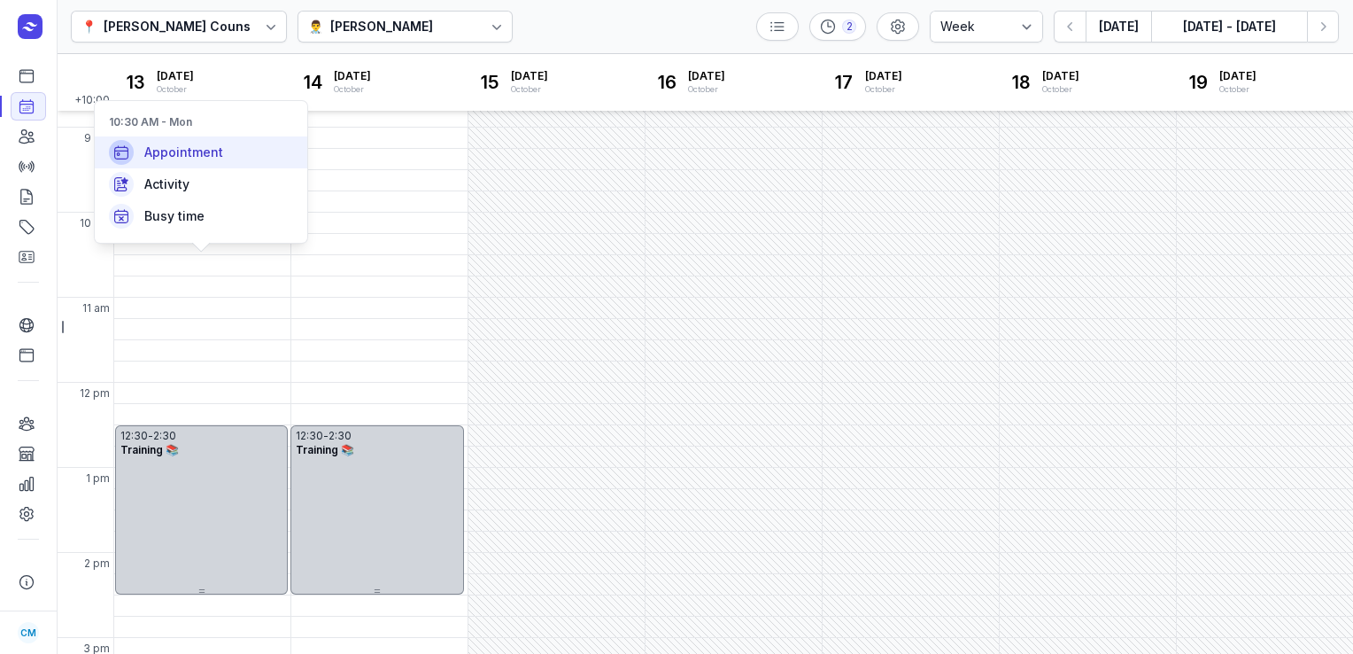
click at [213, 148] on span "Appointment" at bounding box center [183, 152] width 79 height 18
select select
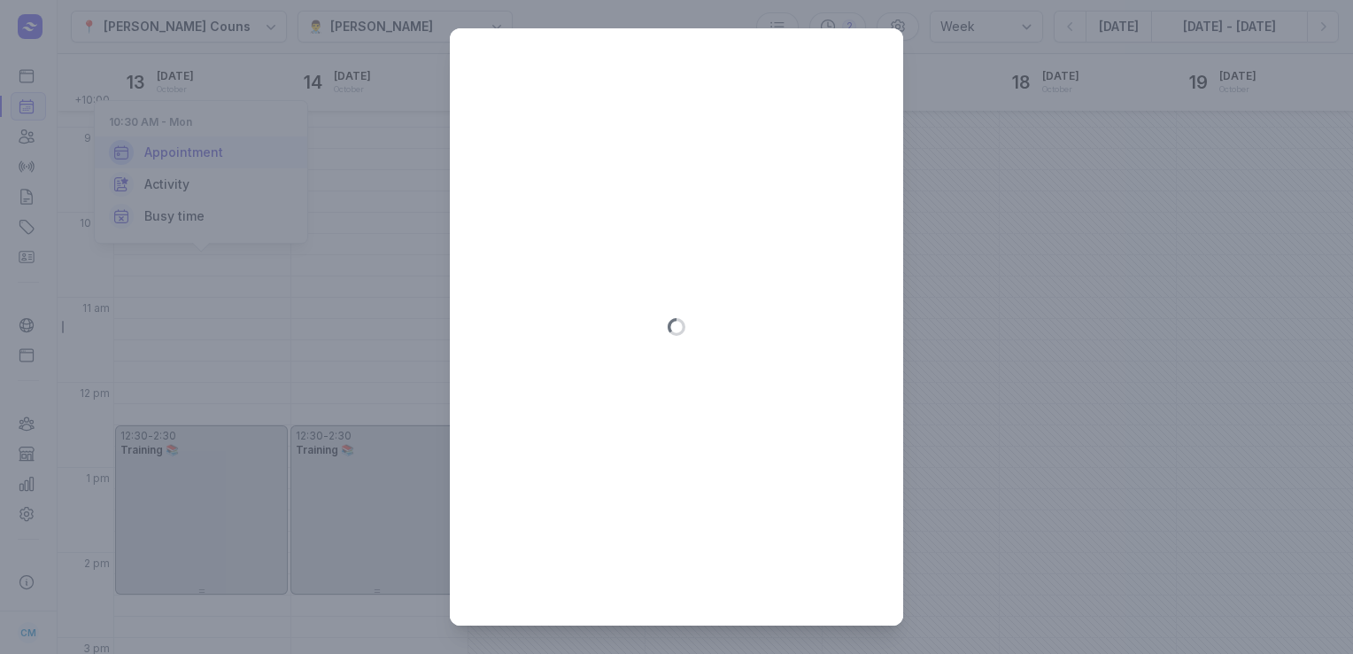
type input "[DATE]"
select select "10:30"
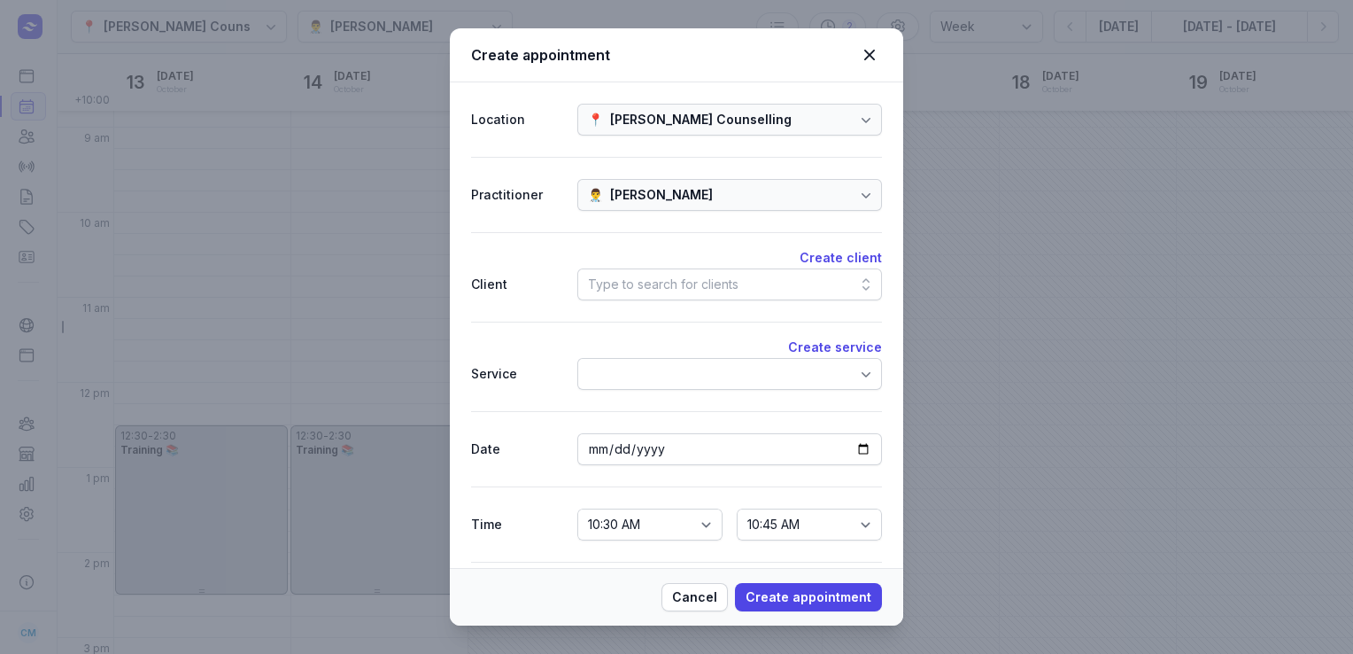
click at [744, 282] on div "Type to search for clients" at bounding box center [730, 284] width 305 height 32
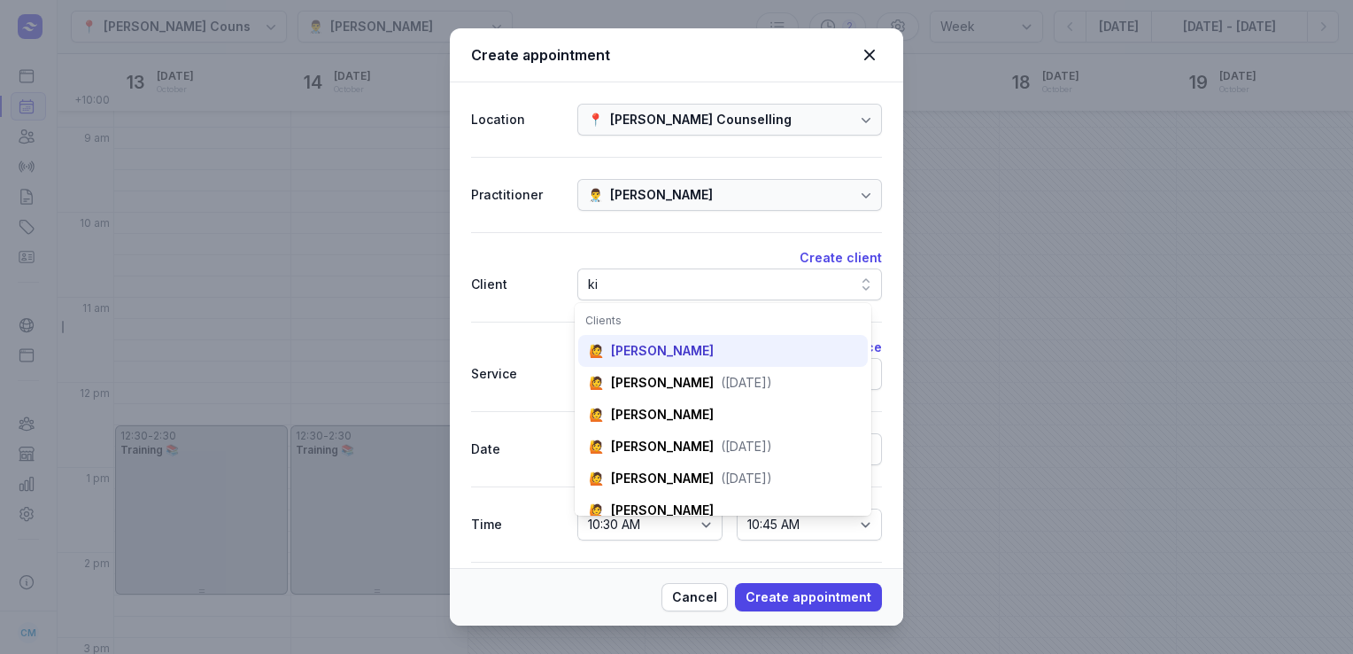
type input "ki"
click at [696, 346] on div "[PERSON_NAME]" at bounding box center [662, 351] width 103 height 18
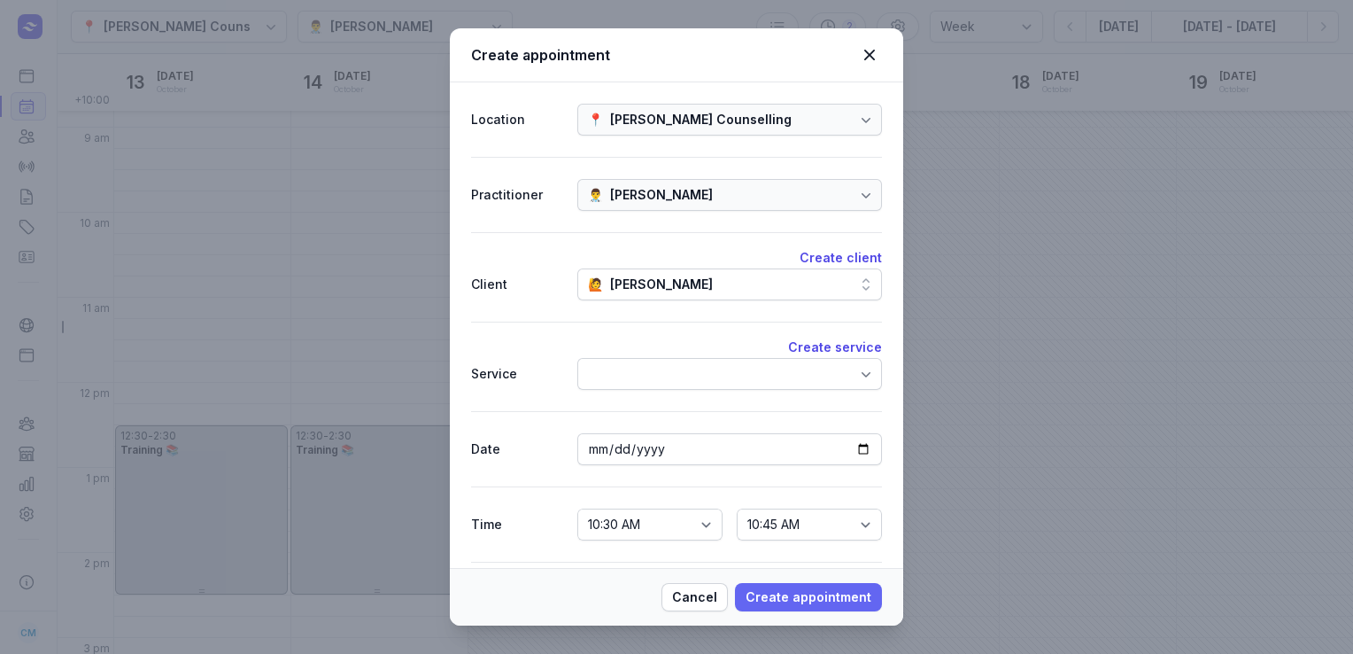
click at [811, 592] on span "Create appointment" at bounding box center [809, 596] width 126 height 21
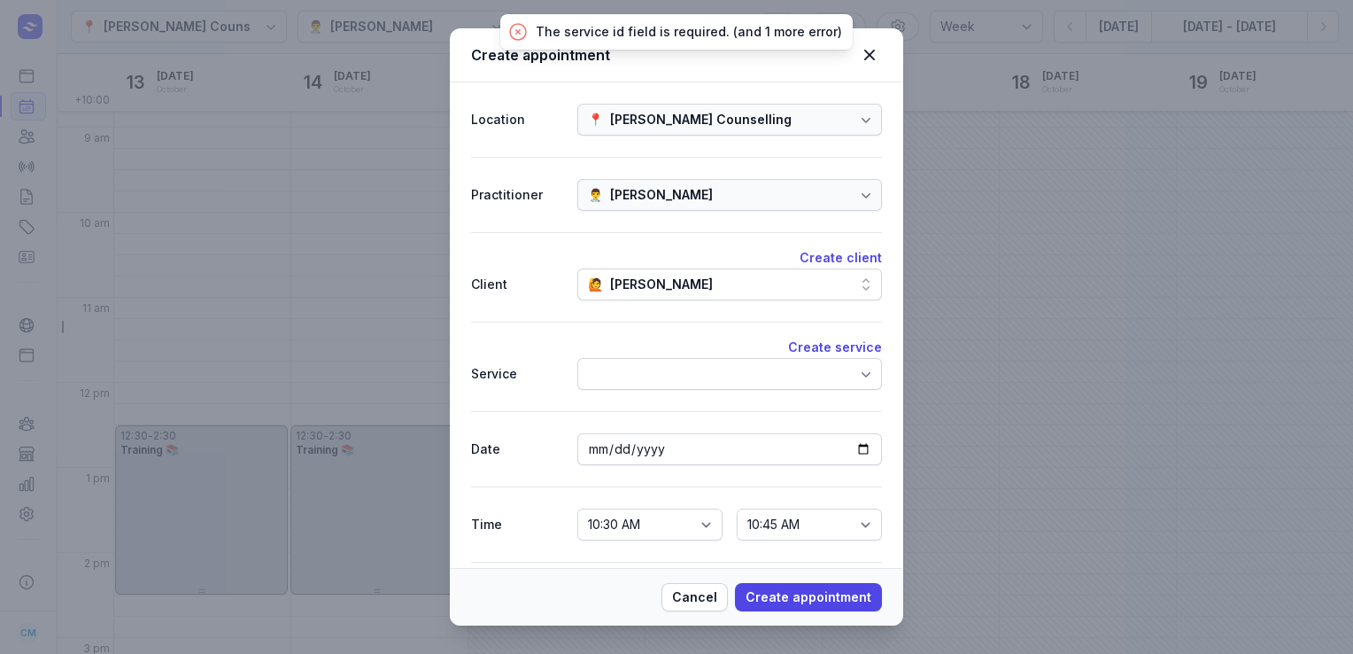
click at [724, 373] on div at bounding box center [730, 374] width 305 height 32
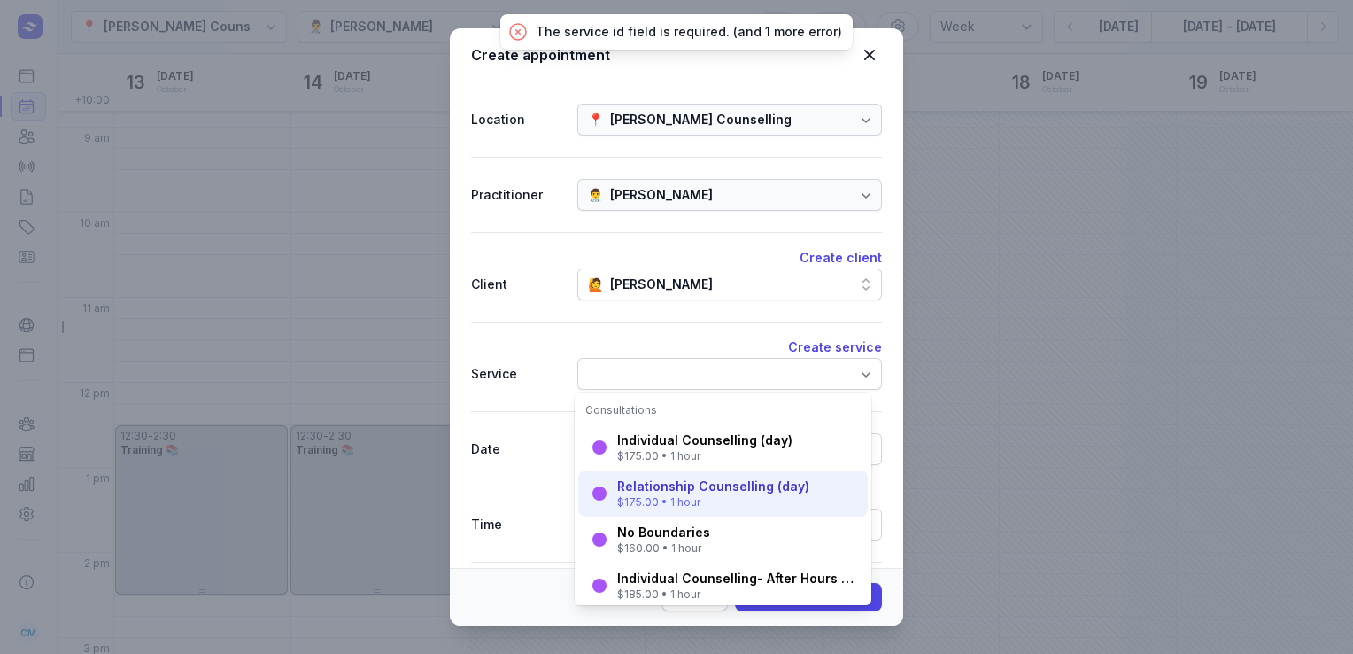
click at [663, 483] on div "Relationship Counselling (day)" at bounding box center [713, 486] width 192 height 18
select select "11:30"
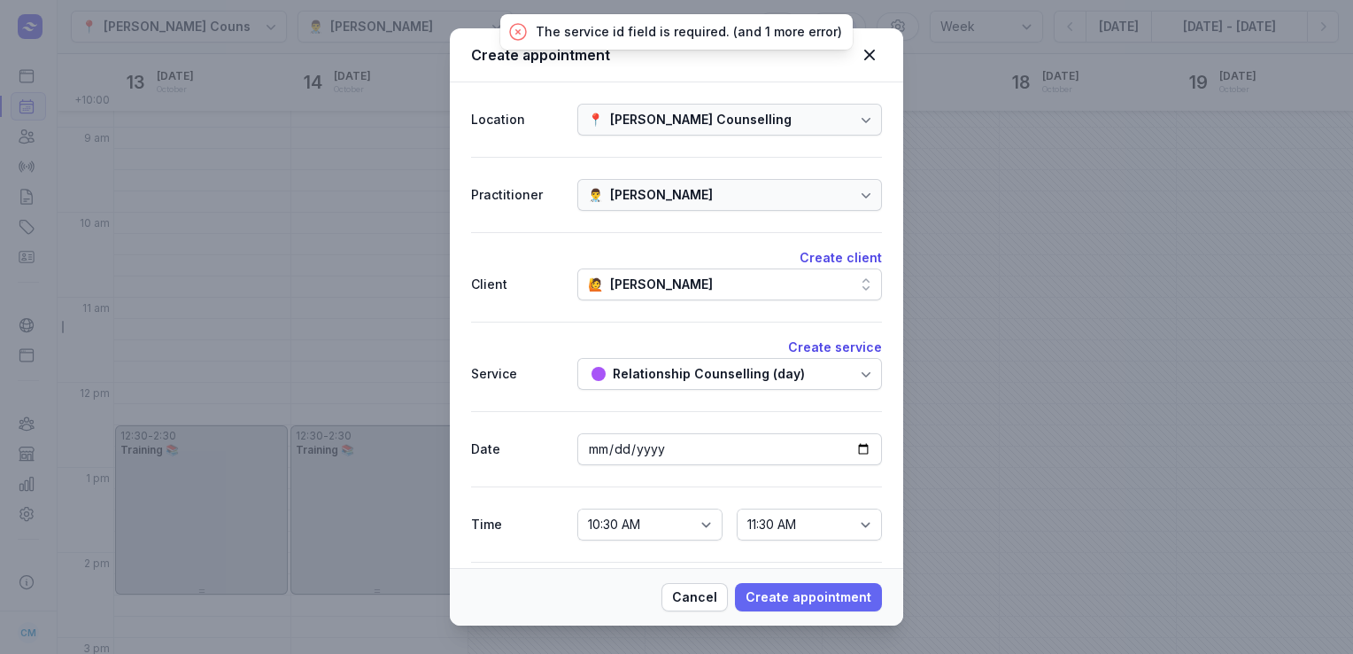
click at [777, 589] on span "Create appointment" at bounding box center [809, 596] width 126 height 21
select select
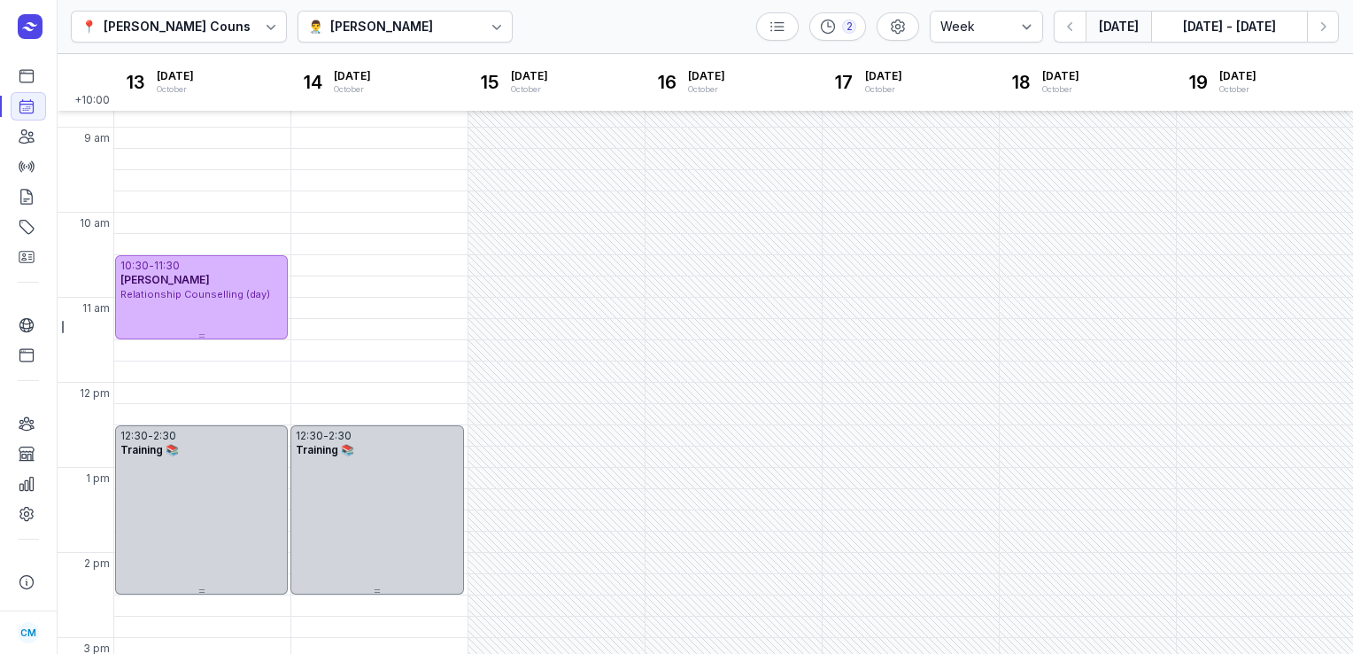
click at [1120, 16] on button "[DATE]" at bounding box center [1119, 27] width 66 height 32
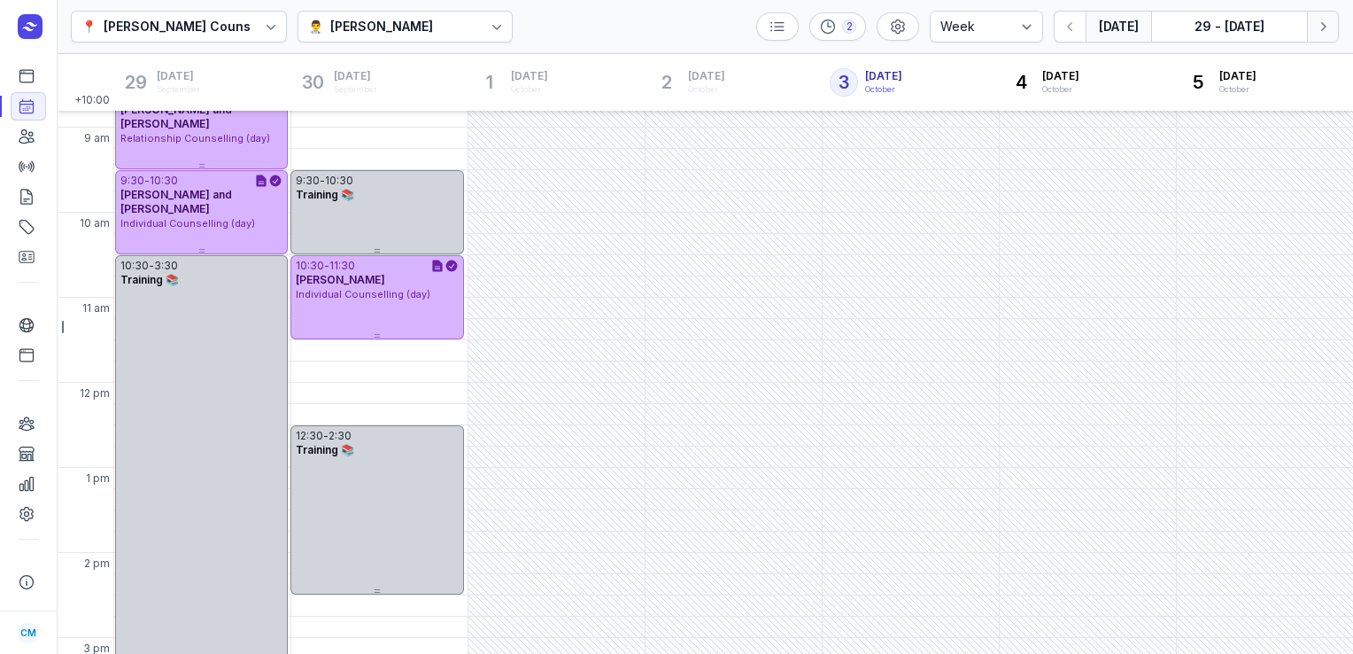
click at [1318, 34] on icon "button" at bounding box center [1323, 27] width 18 height 18
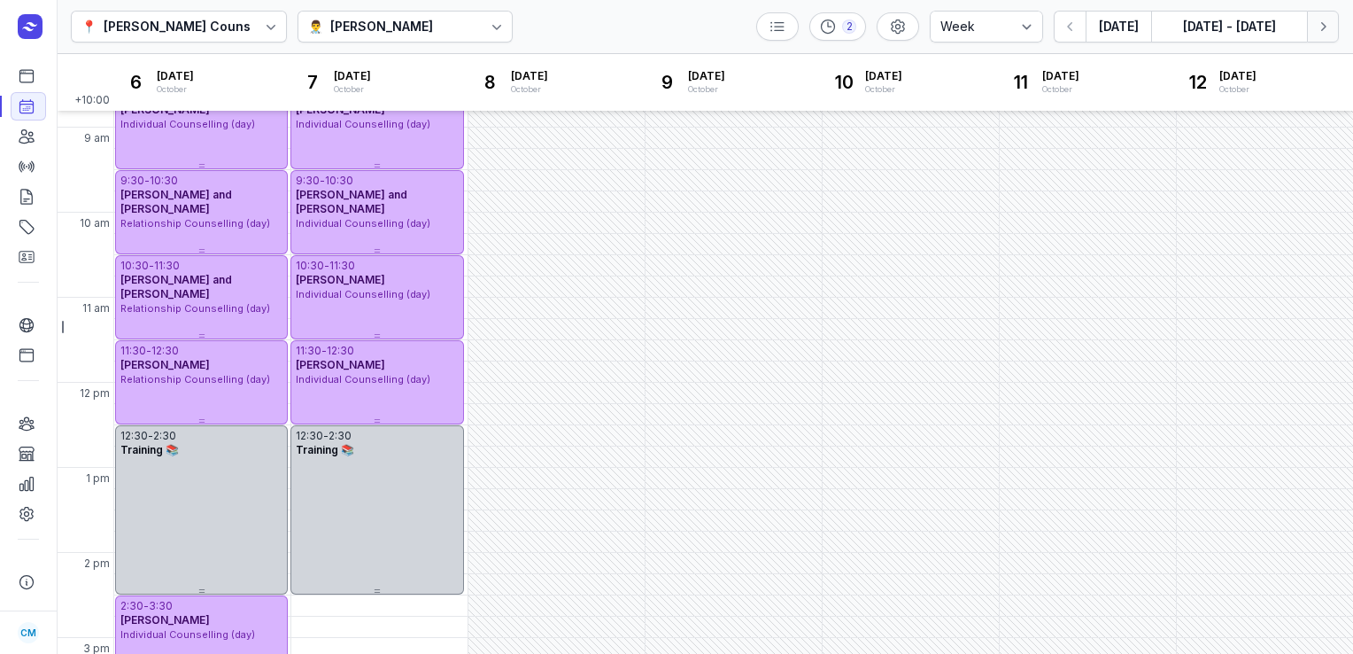
click at [1318, 34] on icon "button" at bounding box center [1323, 27] width 18 height 18
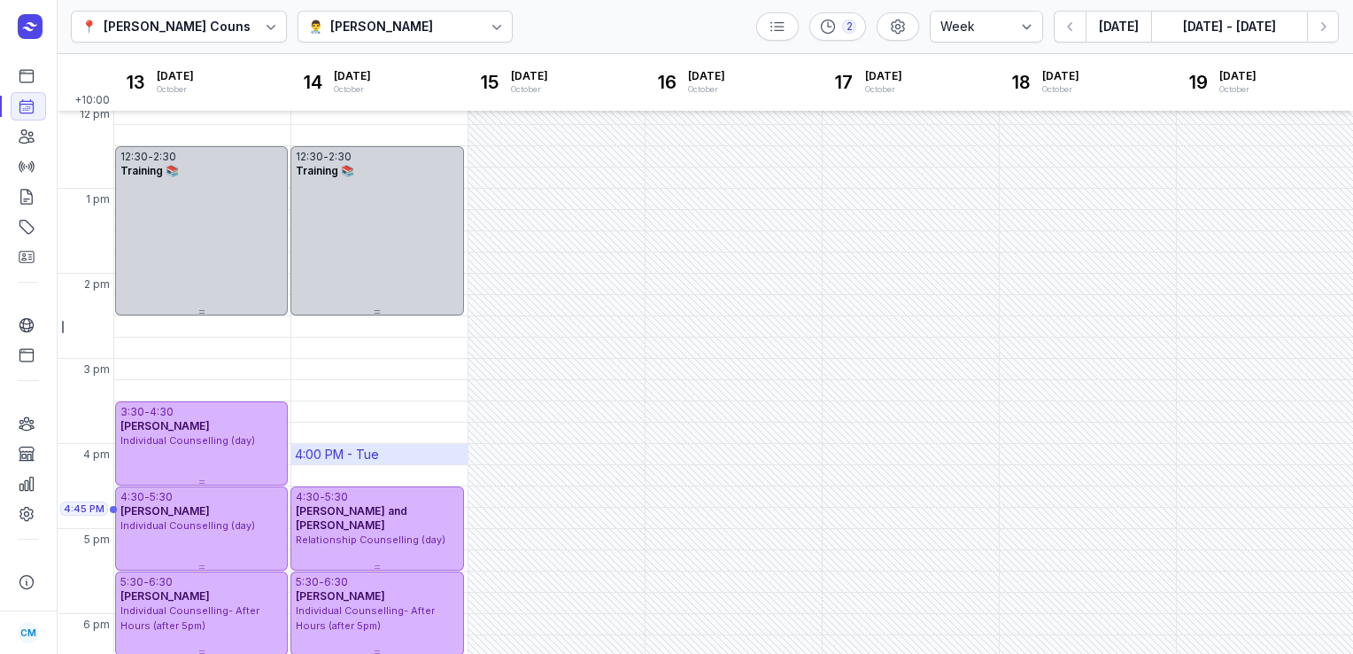
scroll to position [353, 0]
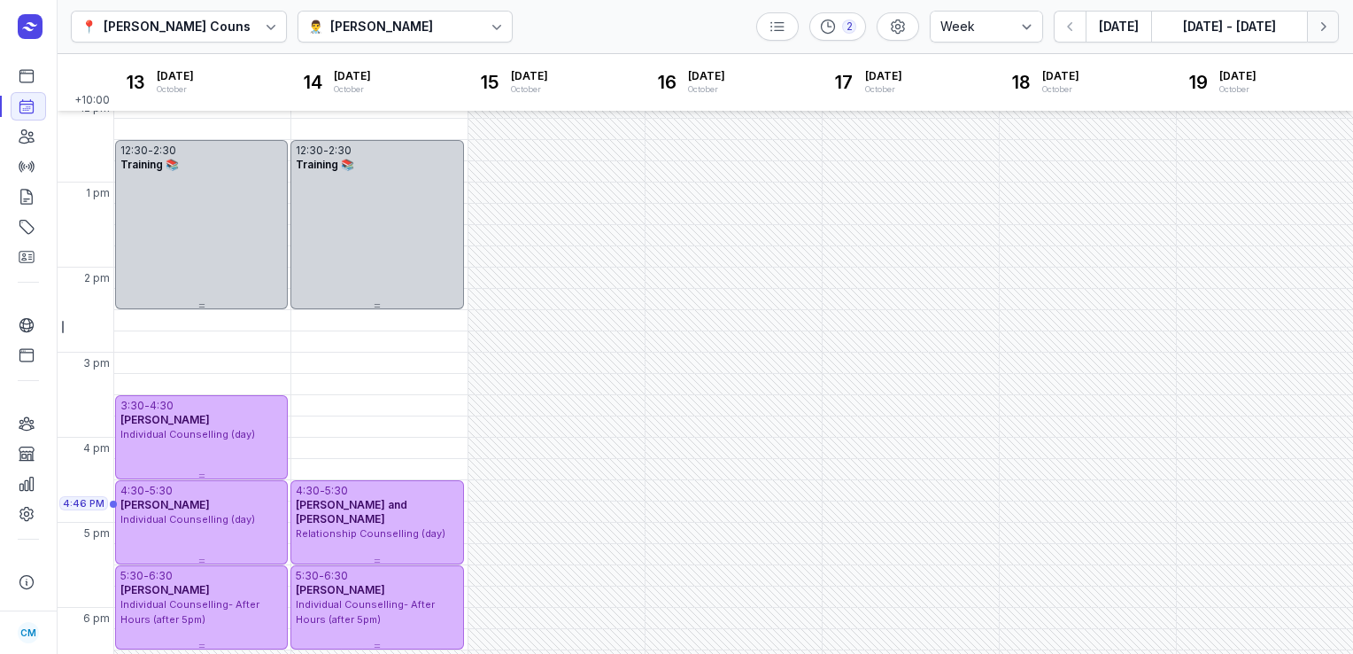
click at [1325, 36] on button "Next week" at bounding box center [1323, 27] width 32 height 32
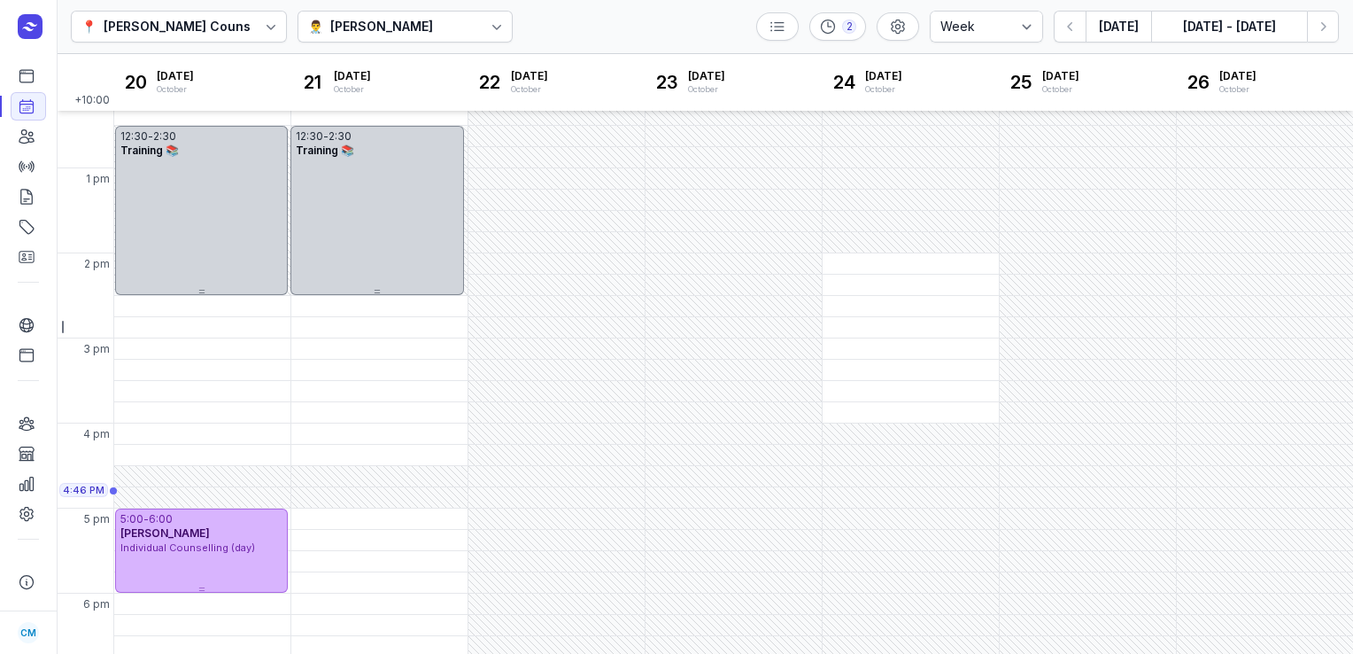
scroll to position [367, 0]
click at [410, 23] on div "[PERSON_NAME]" at bounding box center [381, 26] width 103 height 21
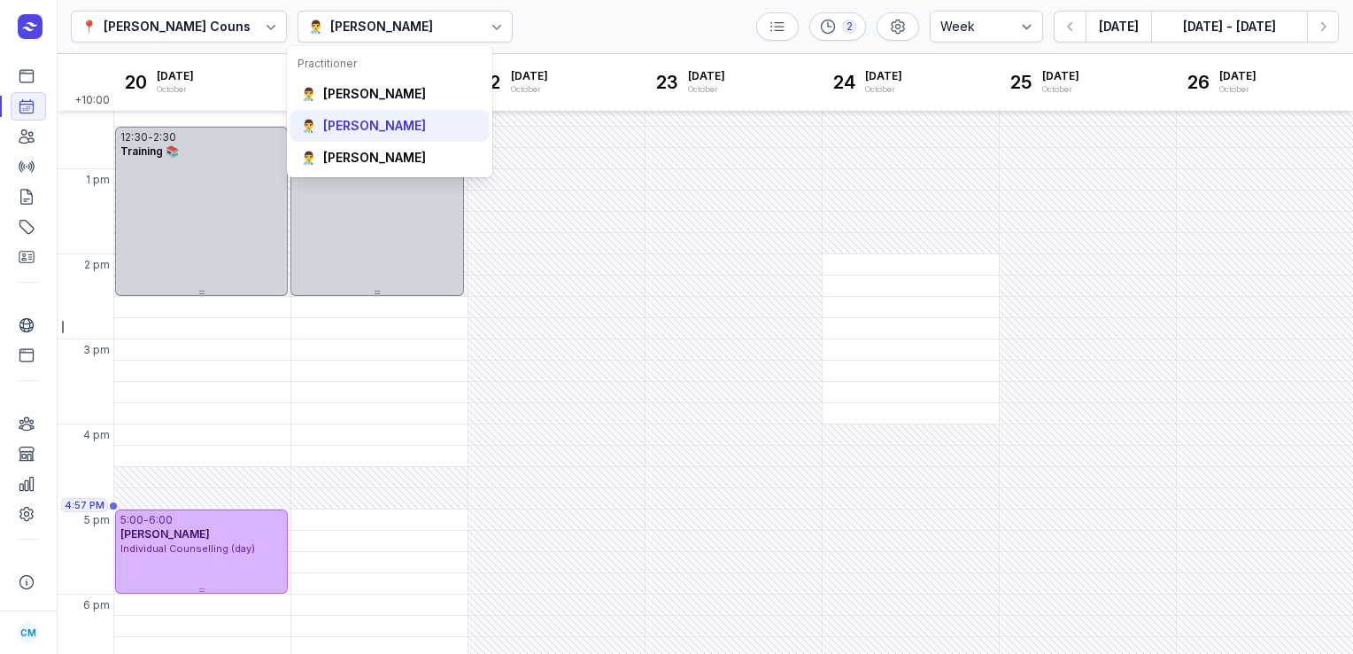
click at [381, 125] on div "[PERSON_NAME]" at bounding box center [374, 126] width 103 height 18
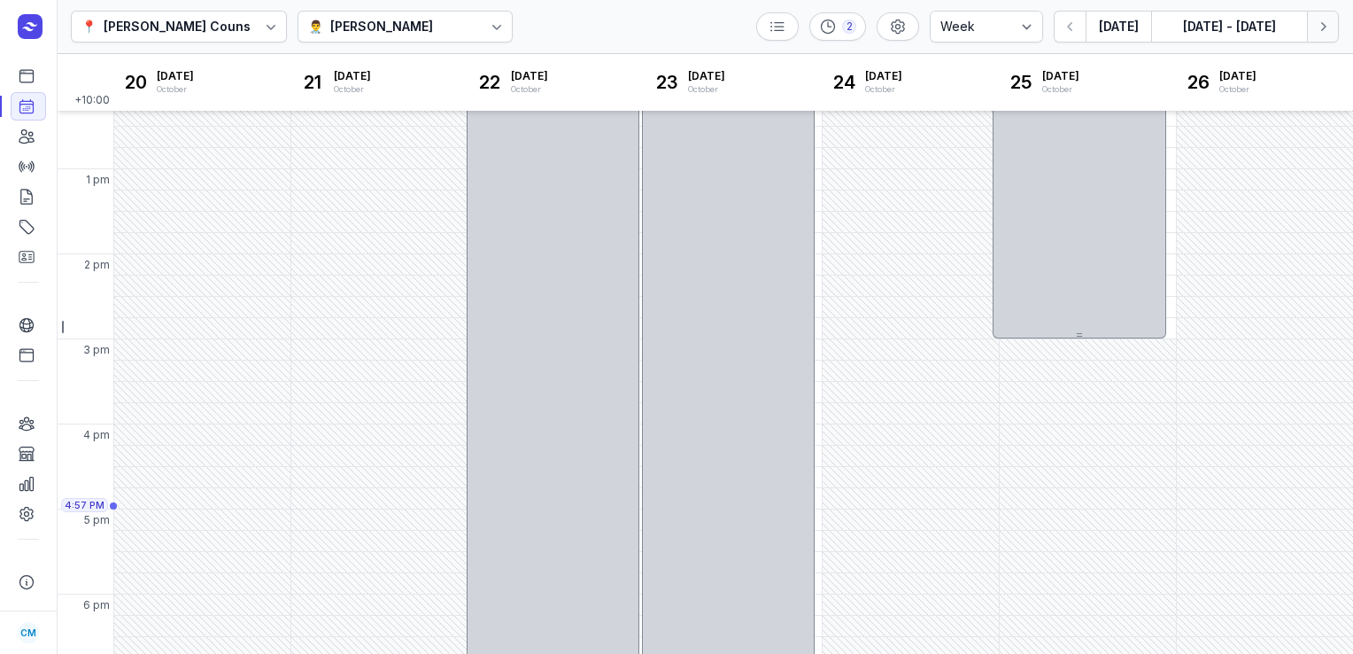
click at [1326, 30] on icon "button" at bounding box center [1323, 27] width 18 height 18
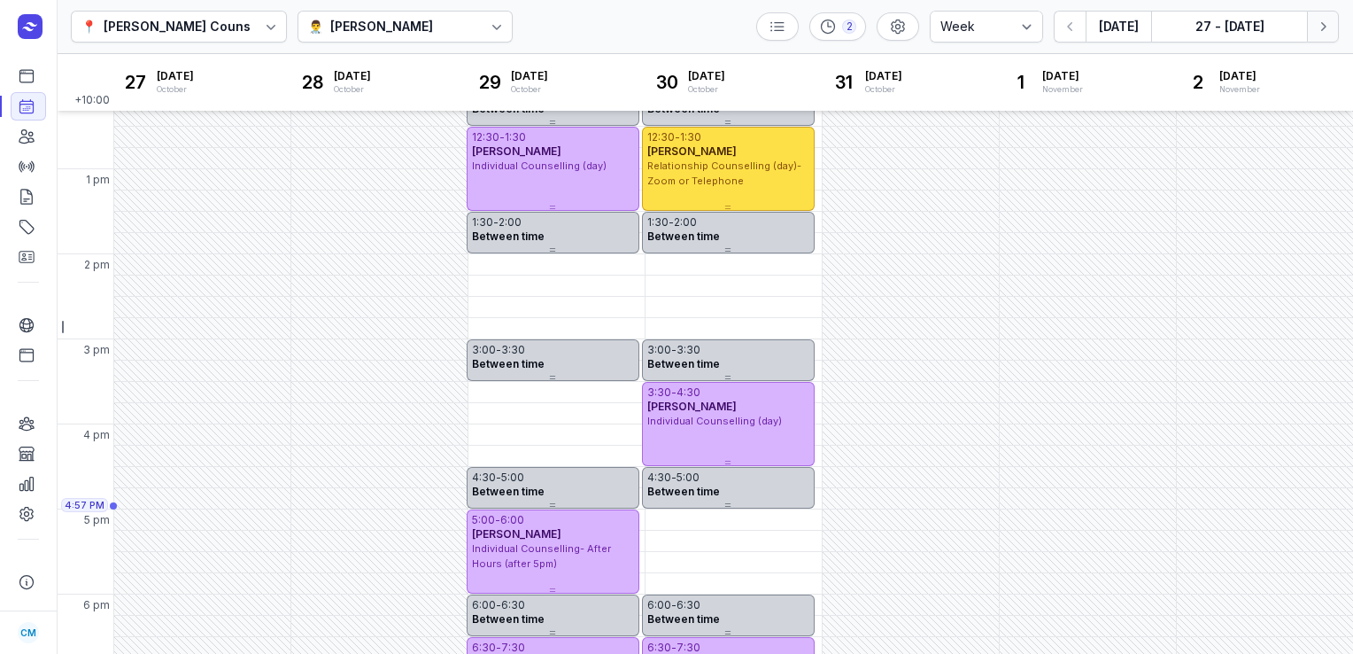
click at [1326, 30] on icon "button" at bounding box center [1323, 27] width 18 height 18
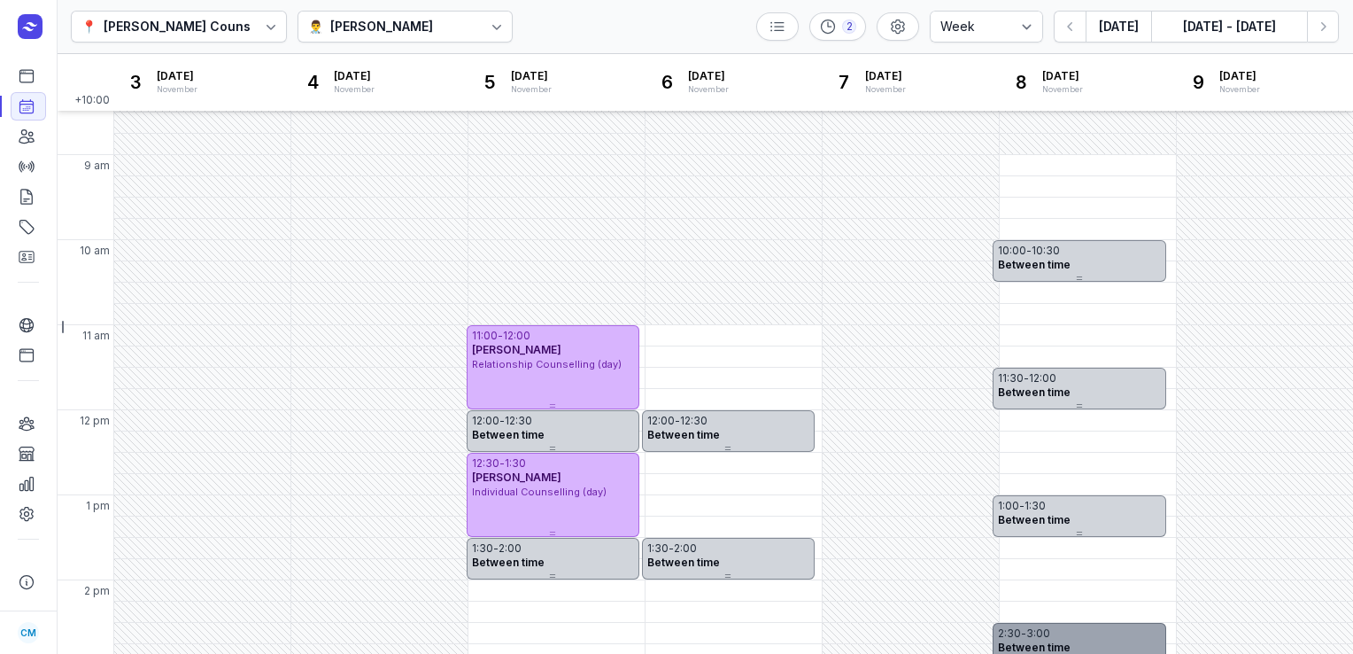
scroll to position [30, 0]
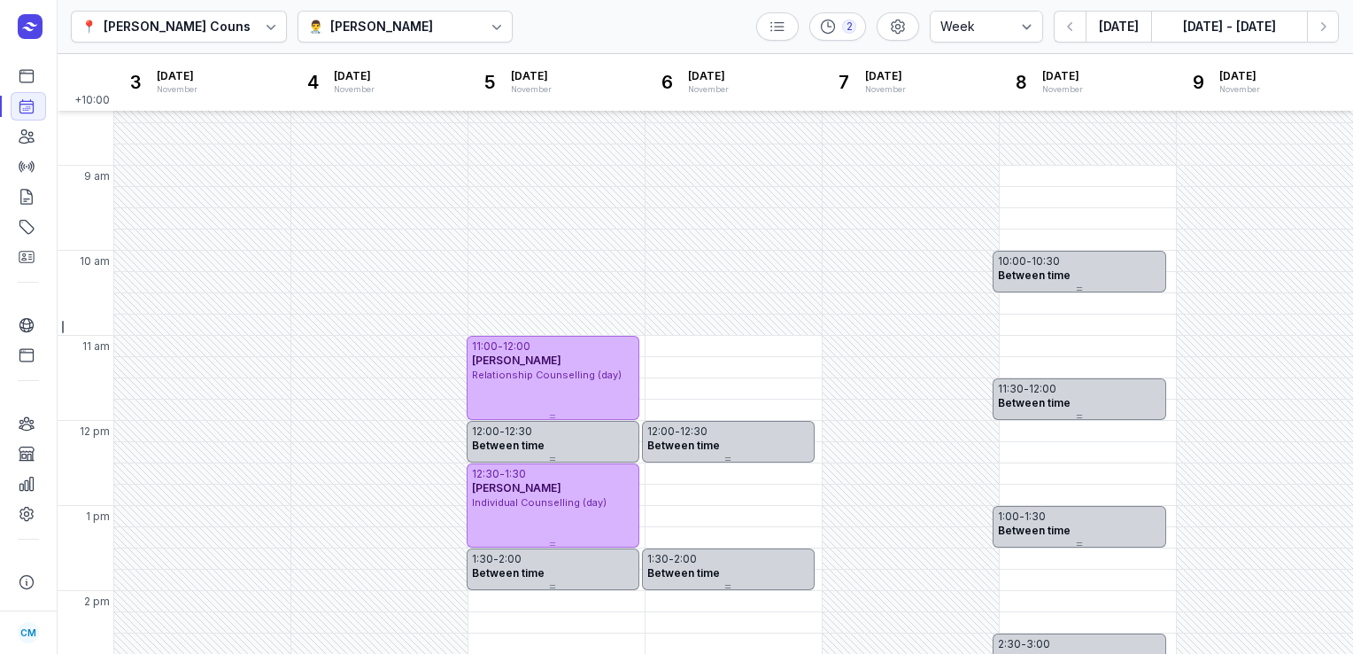
click at [368, 11] on div "👨‍⚕️ [PERSON_NAME]" at bounding box center [406, 27] width 216 height 32
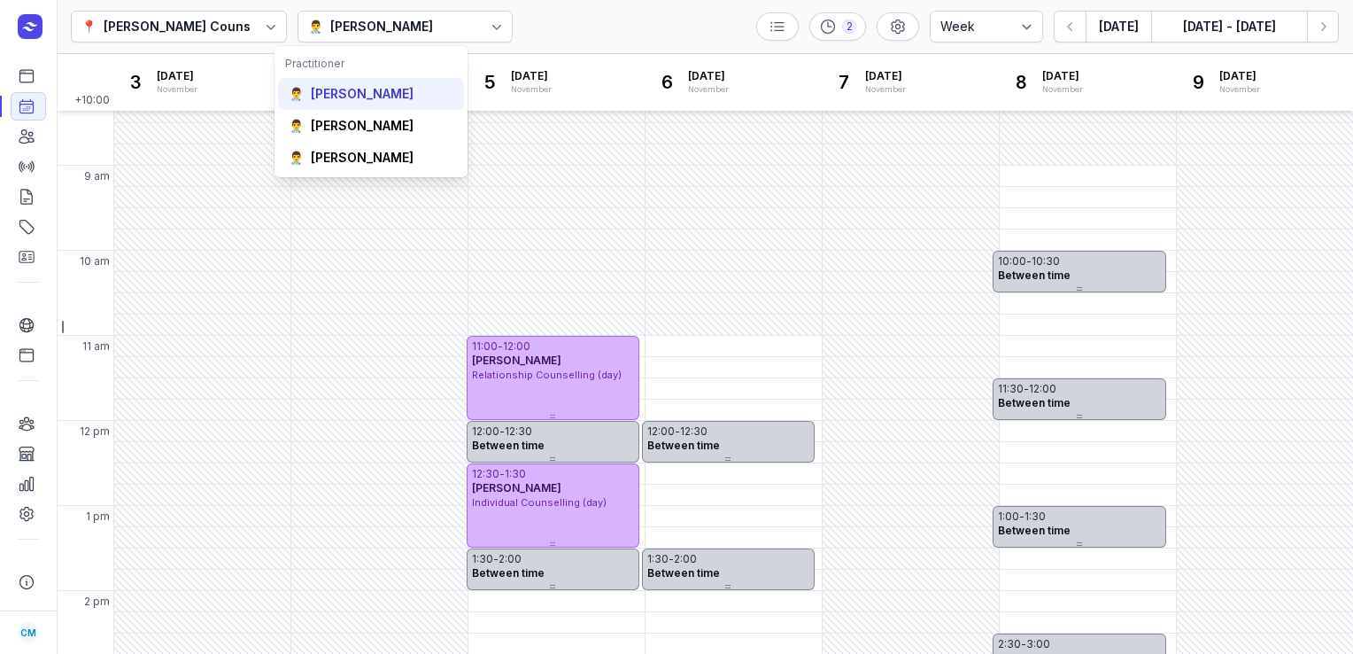
click at [323, 94] on div "[PERSON_NAME]" at bounding box center [362, 94] width 103 height 18
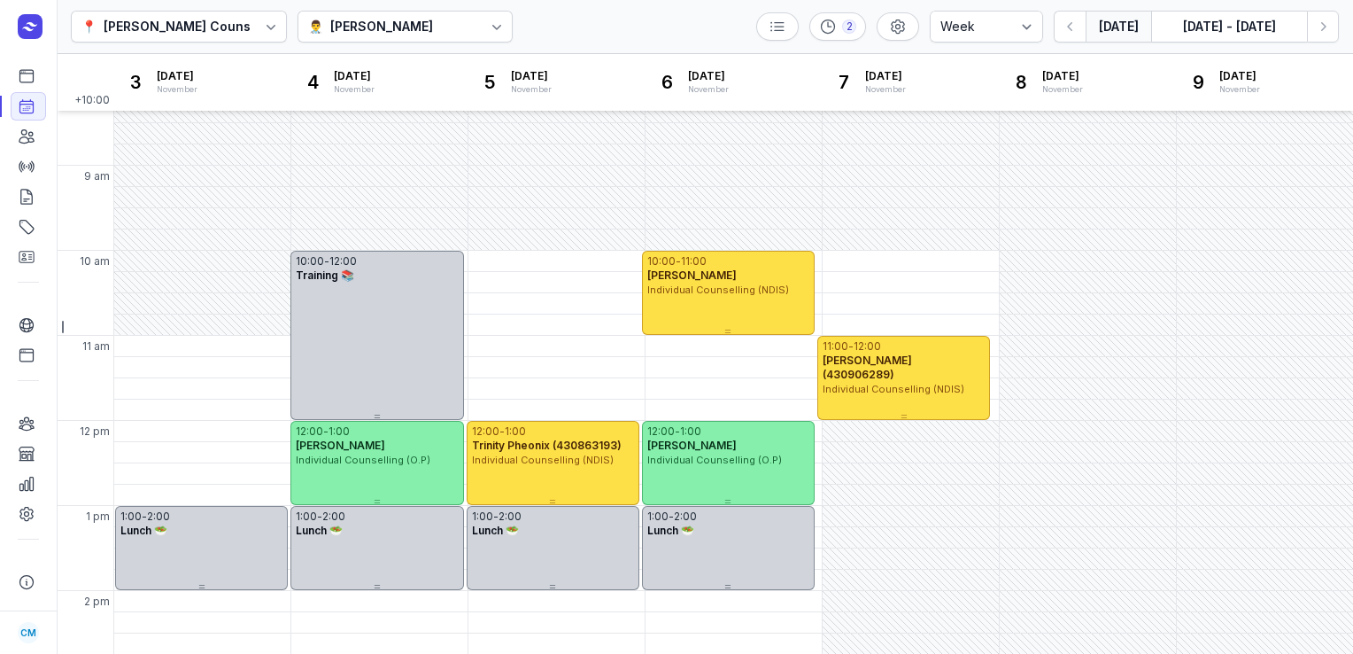
click at [1120, 23] on button "[DATE]" at bounding box center [1119, 27] width 66 height 32
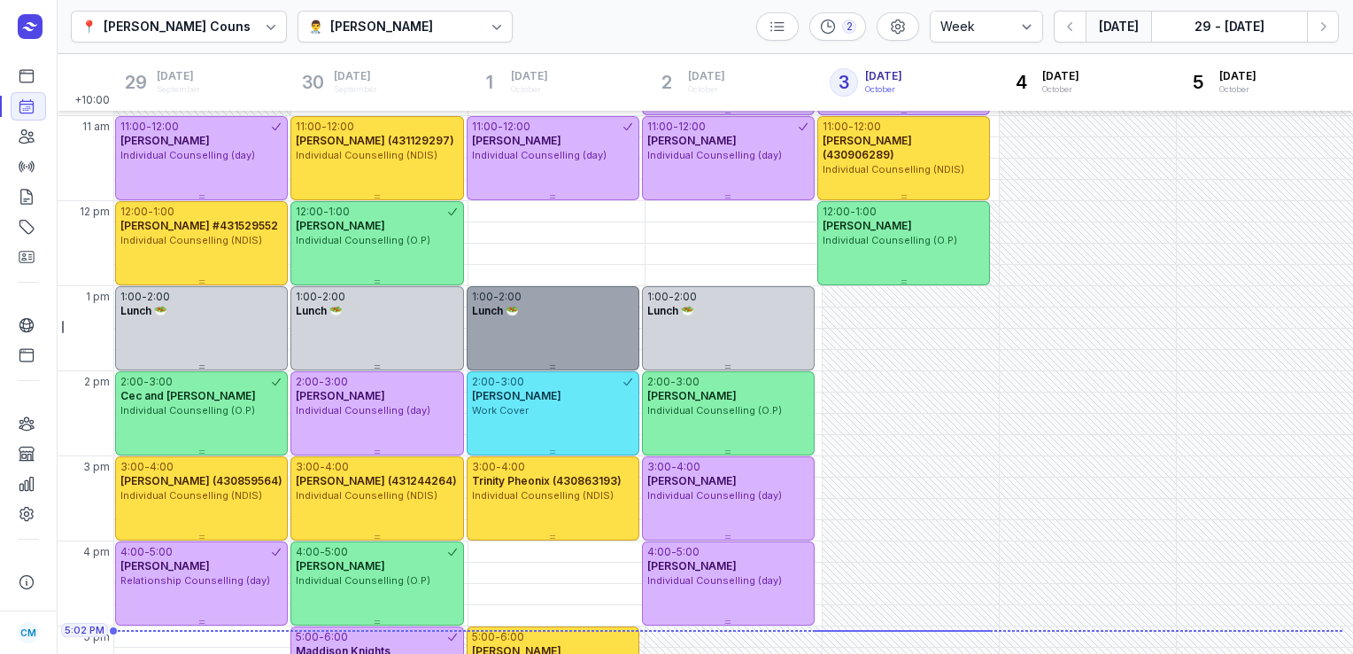
scroll to position [253, 0]
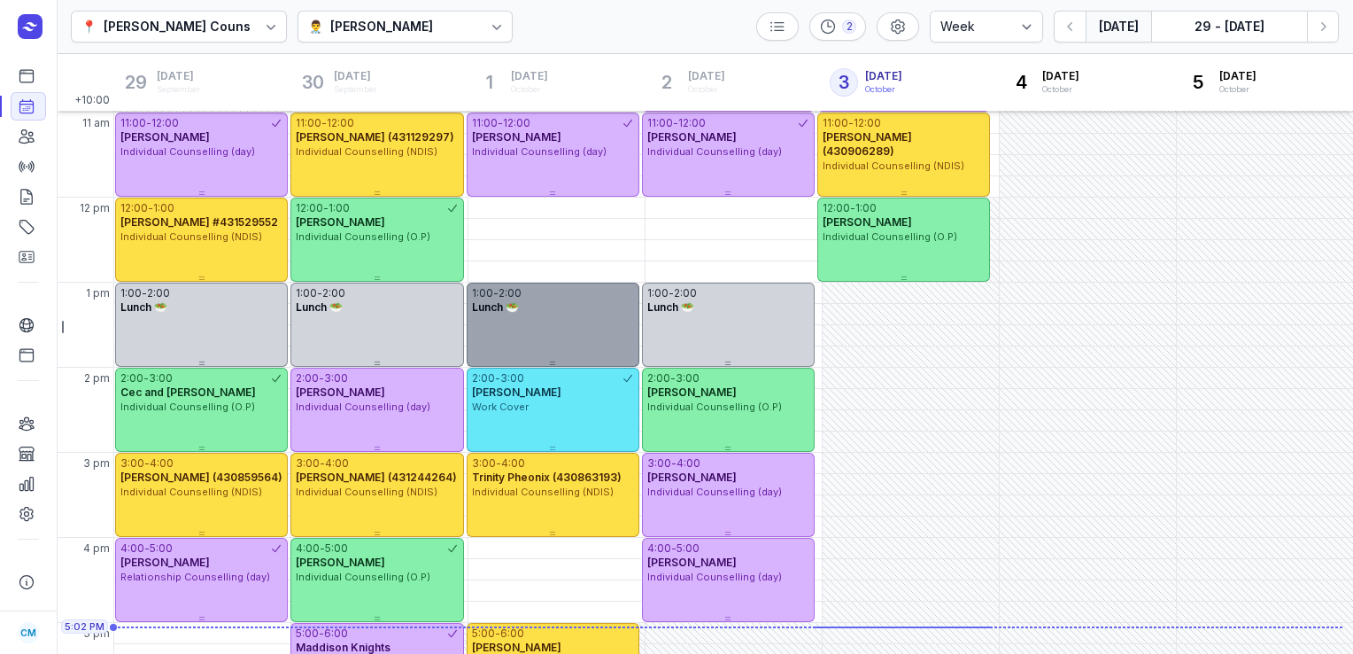
click at [528, 454] on div "3:00 - 4:00 Trinity Pheonix (430863193) Individual Counselling (NDIS)" at bounding box center [553, 476] width 173 height 47
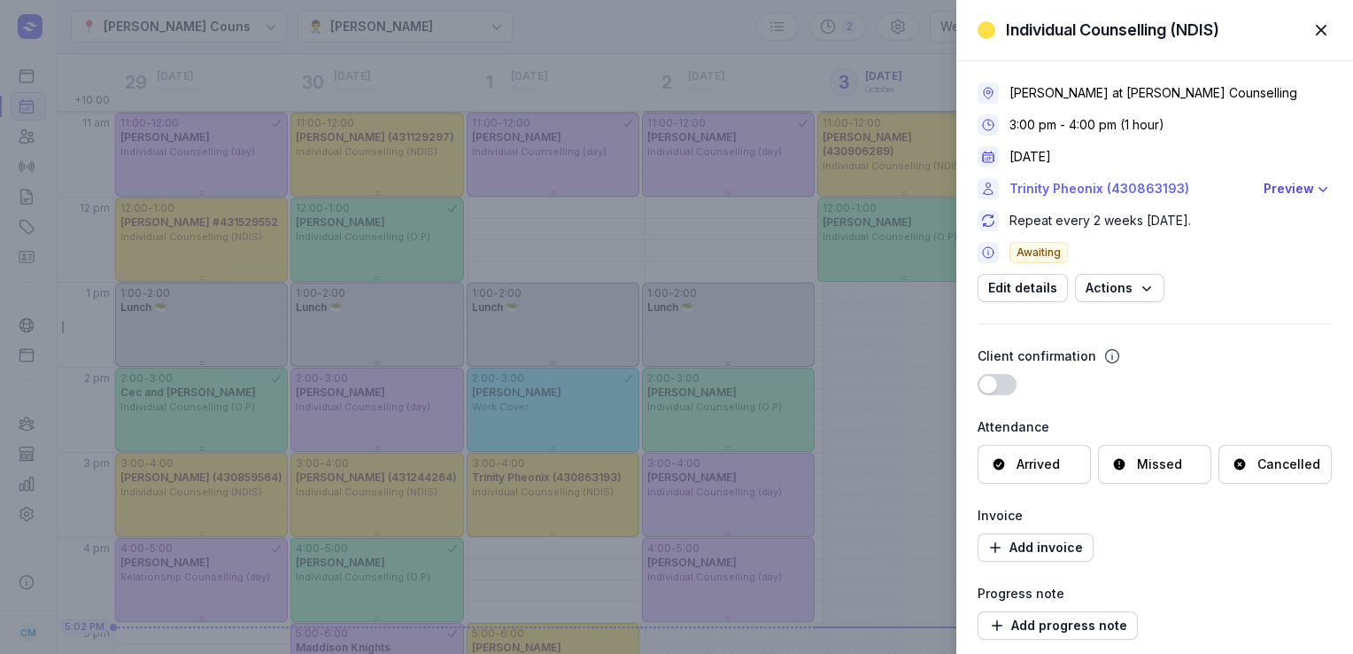
click at [1050, 186] on link "Trinity Pheonix (430863193)" at bounding box center [1132, 188] width 244 height 21
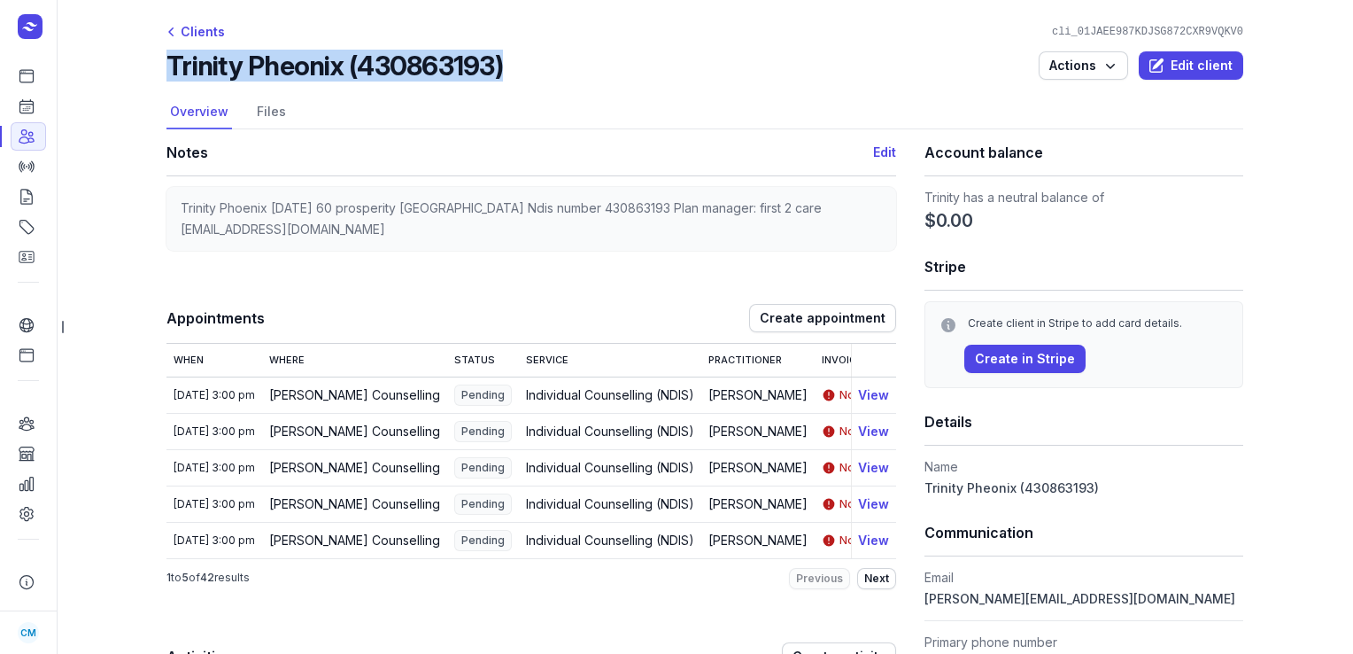
drag, startPoint x: 507, startPoint y: 73, endPoint x: 163, endPoint y: 58, distance: 344.0
click at [167, 58] on div "Trinity Pheonix (430863193) Actions Edit client" at bounding box center [705, 66] width 1077 height 32
copy h2 "Trinity Pheonix (430863193)"
click at [32, 101] on icon at bounding box center [27, 106] width 18 height 18
select select "week"
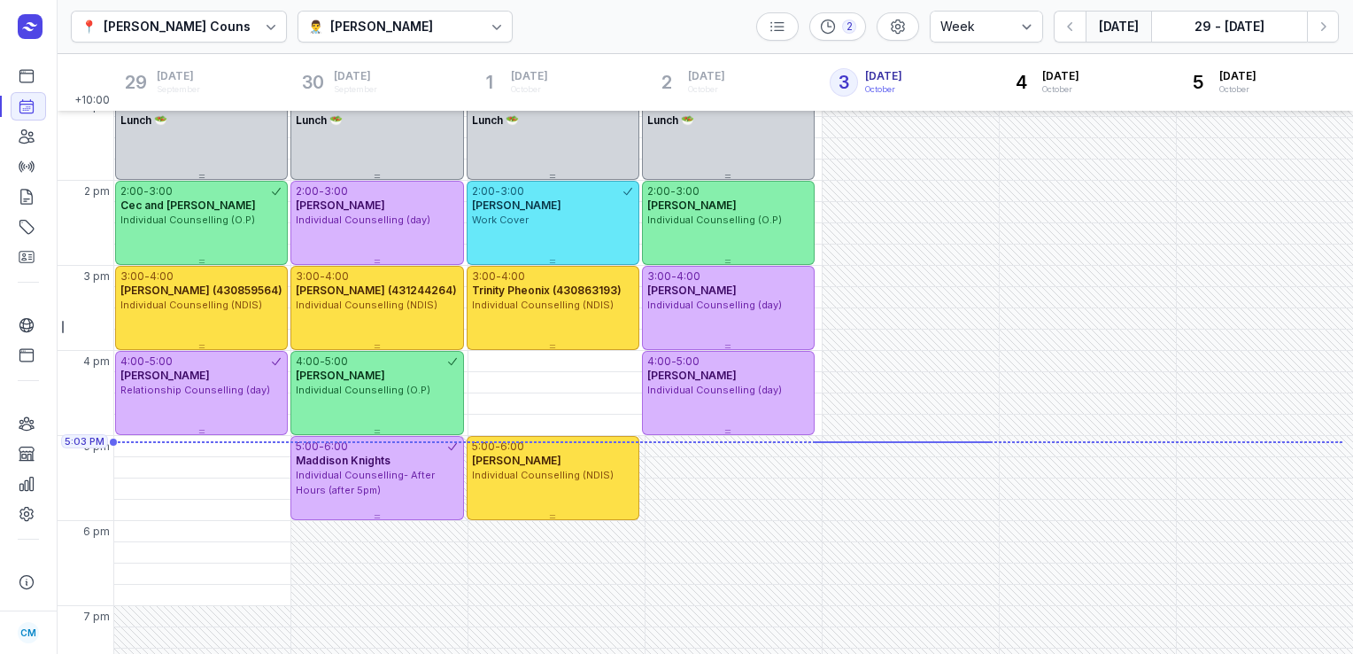
scroll to position [477, 0]
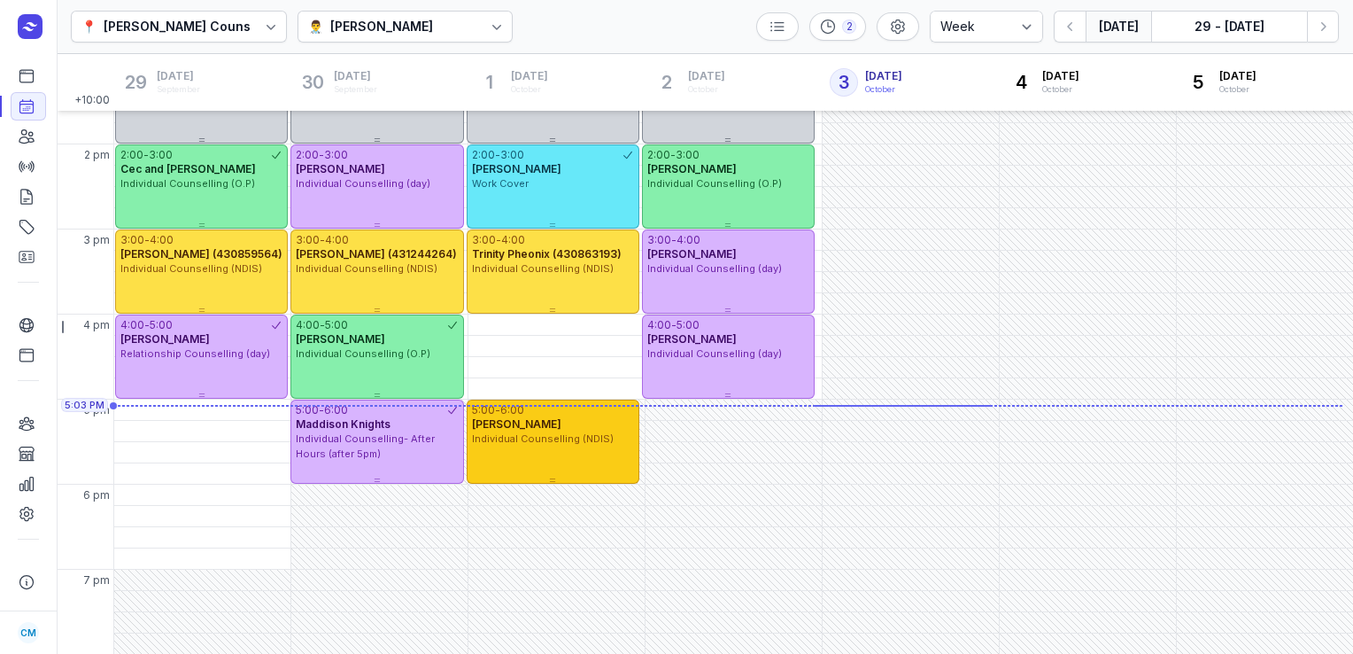
click at [557, 426] on div "[PERSON_NAME]" at bounding box center [553, 424] width 162 height 14
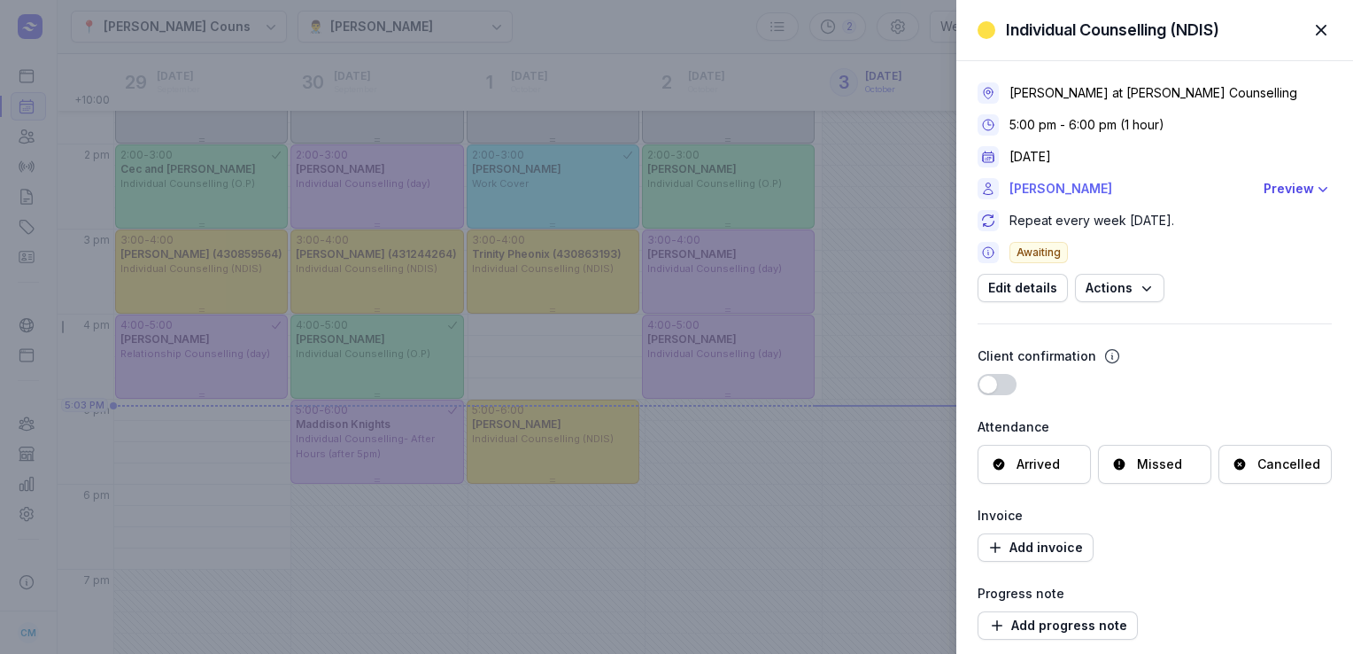
click at [1051, 187] on link "[PERSON_NAME]" at bounding box center [1132, 188] width 244 height 21
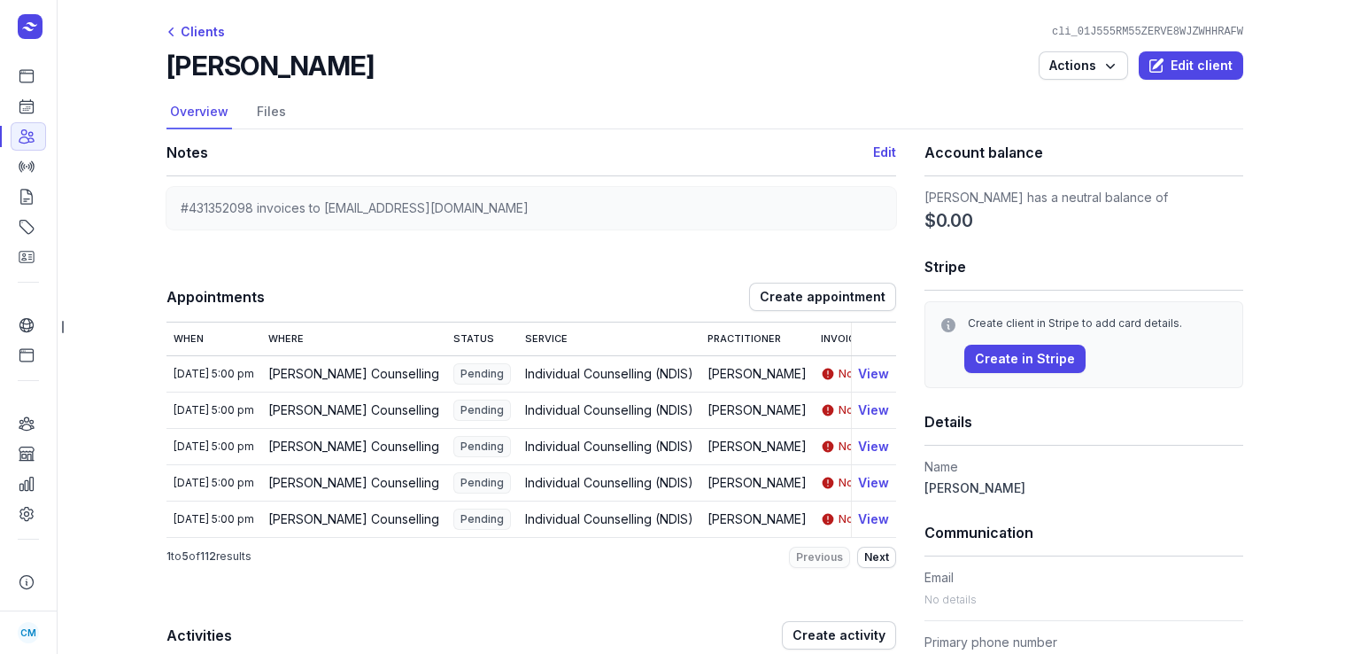
drag, startPoint x: 342, startPoint y: 72, endPoint x: 168, endPoint y: 73, distance: 173.6
click at [168, 73] on div "[PERSON_NAME] Actions Edit client" at bounding box center [705, 66] width 1077 height 32
copy h2 "[PERSON_NAME]"
drag, startPoint x: 249, startPoint y: 207, endPoint x: 134, endPoint y: 212, distance: 115.2
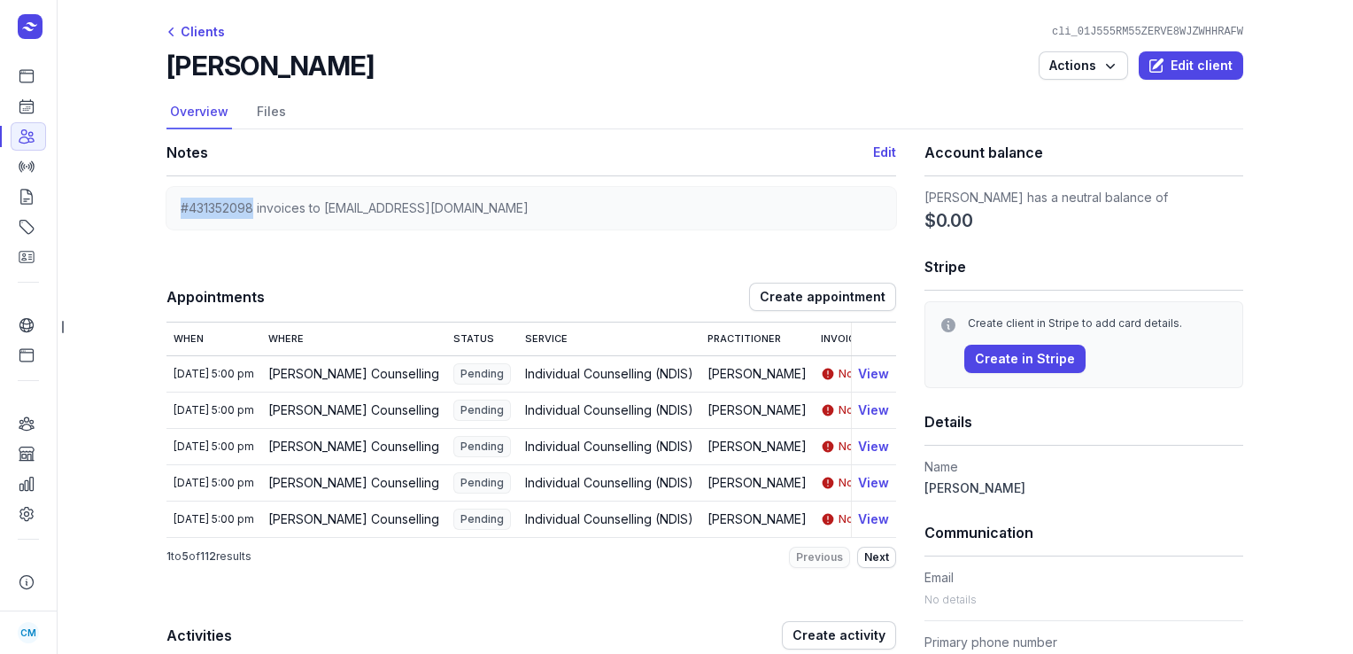
copy span "#431352098"
click at [18, 112] on icon at bounding box center [27, 106] width 18 height 18
select select "week"
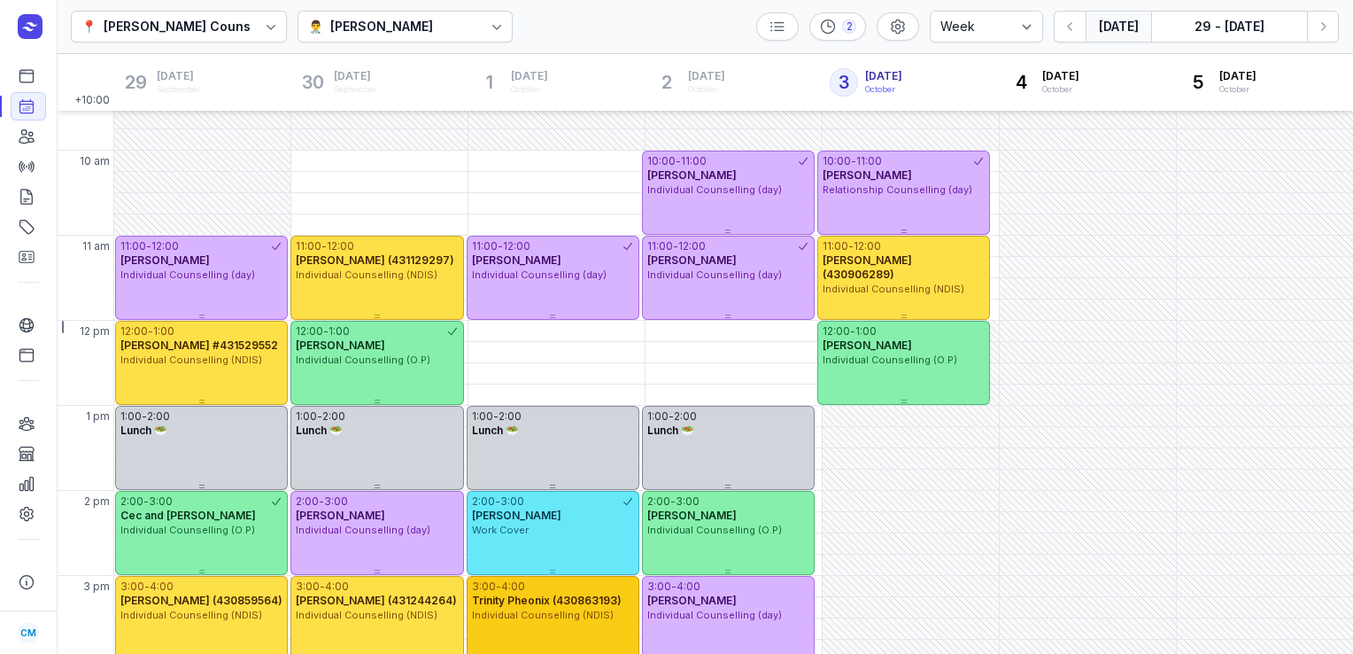
scroll to position [129, 0]
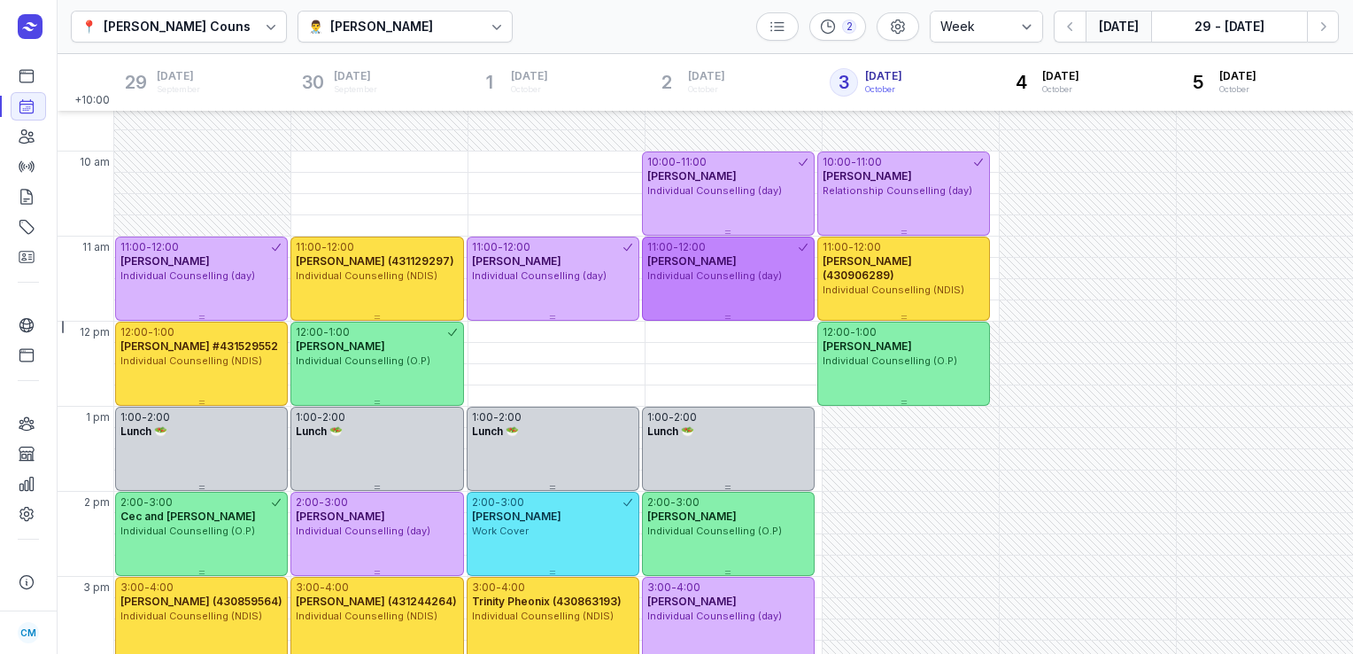
click at [737, 275] on span "Individual Counselling (day)" at bounding box center [714, 275] width 135 height 12
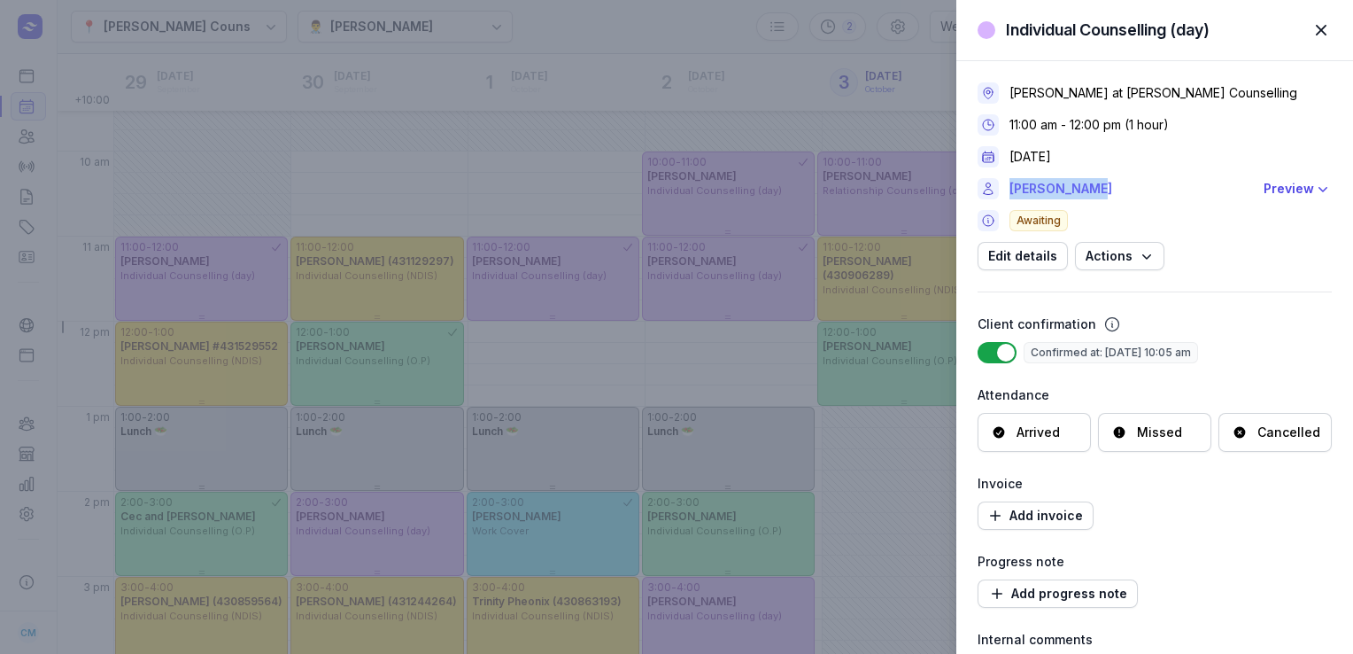
drag, startPoint x: 1099, startPoint y: 188, endPoint x: 1010, endPoint y: 191, distance: 89.5
click at [1010, 191] on link "[PERSON_NAME]" at bounding box center [1132, 188] width 244 height 21
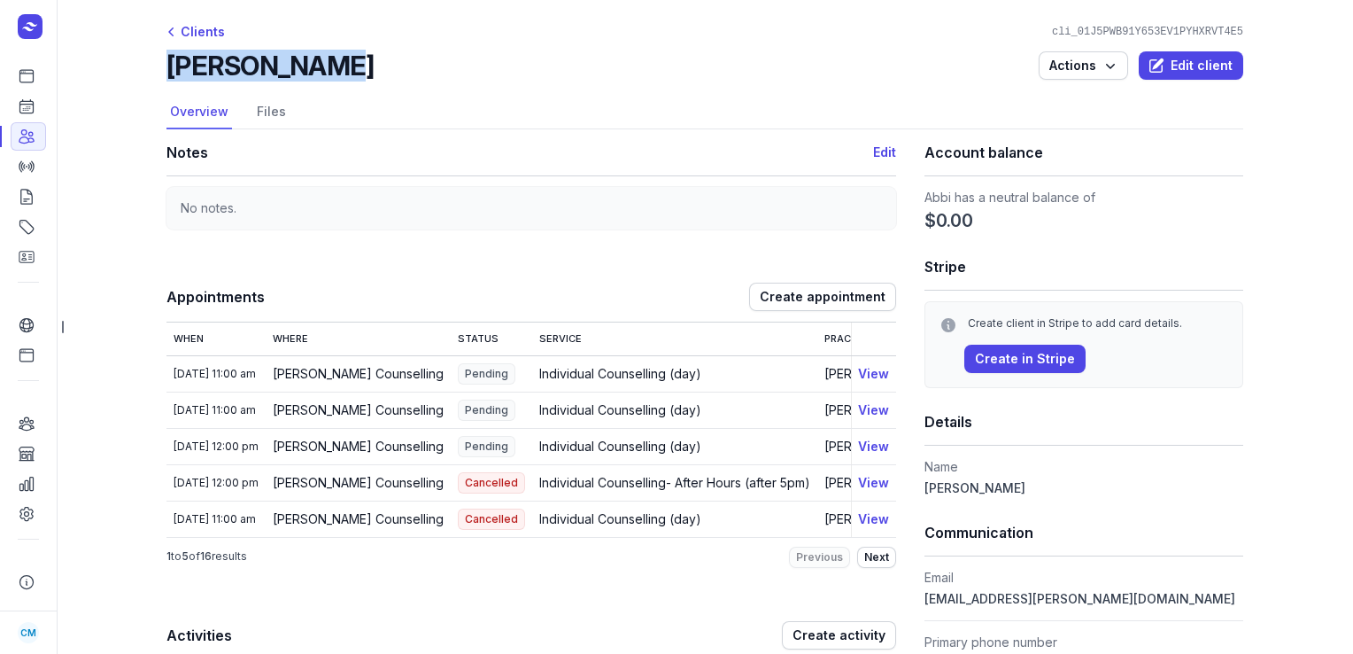
drag, startPoint x: 375, startPoint y: 60, endPoint x: 163, endPoint y: 74, distance: 212.2
click at [167, 74] on div "[PERSON_NAME] Actions Edit client" at bounding box center [705, 66] width 1077 height 32
copy h2 "[PERSON_NAME]"
click at [24, 112] on icon at bounding box center [27, 106] width 18 height 18
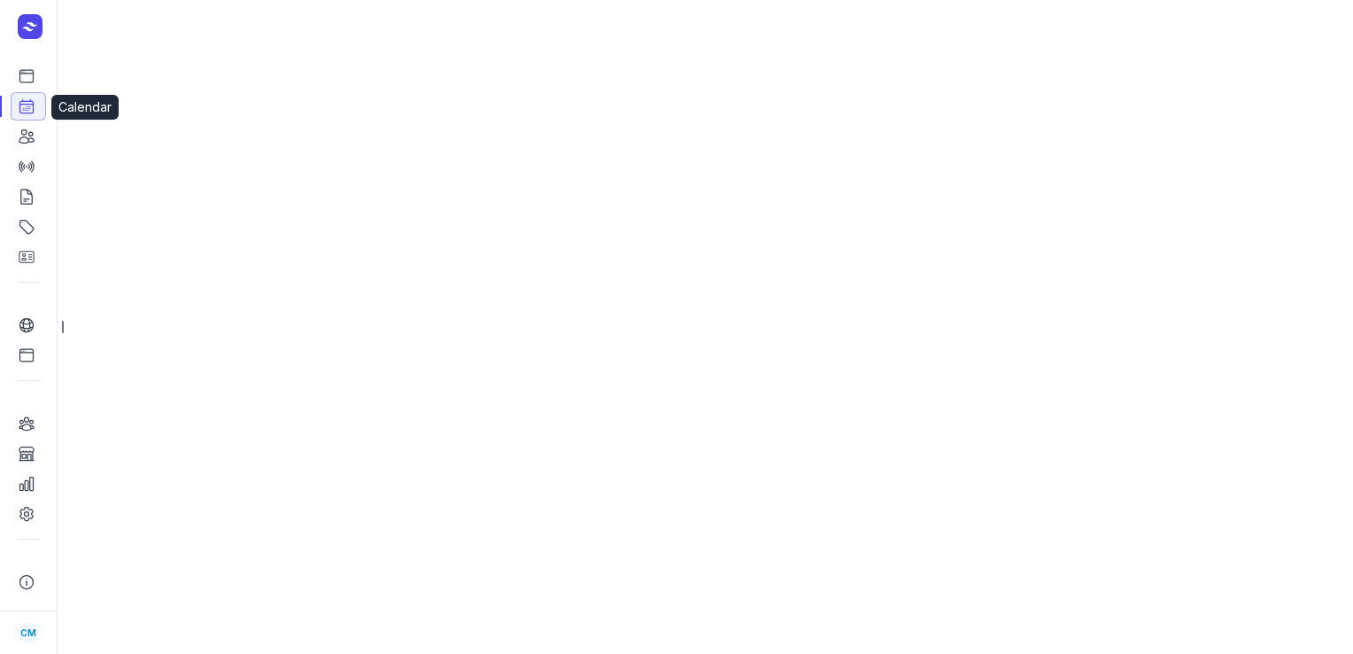
select select "week"
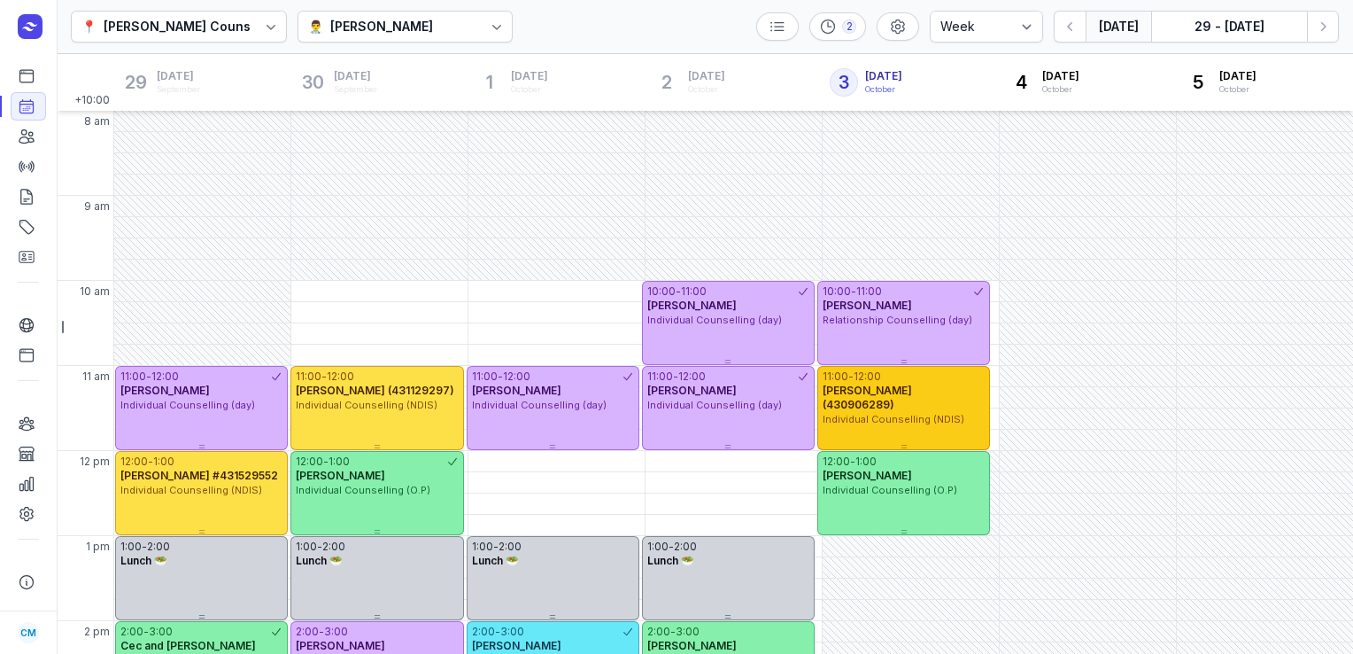
click at [889, 395] on span "[PERSON_NAME] (430906289)" at bounding box center [867, 397] width 89 height 27
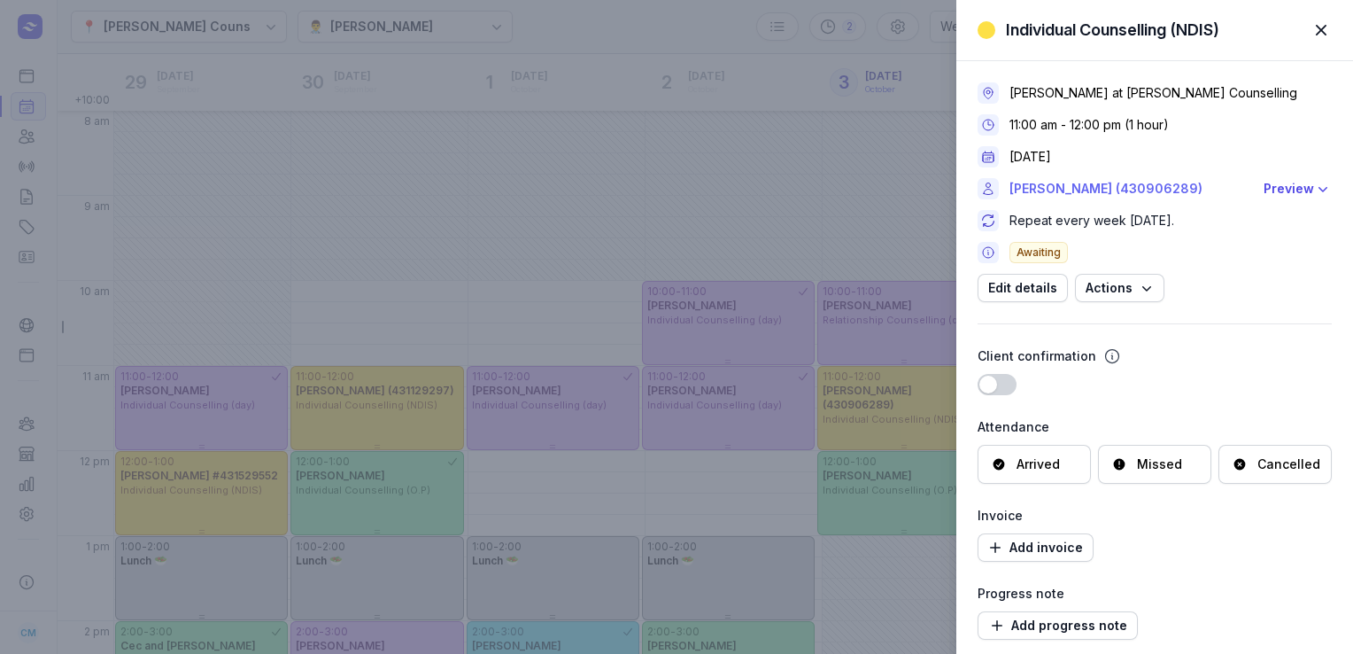
click at [1077, 188] on link "[PERSON_NAME] (430906289)" at bounding box center [1132, 188] width 244 height 21
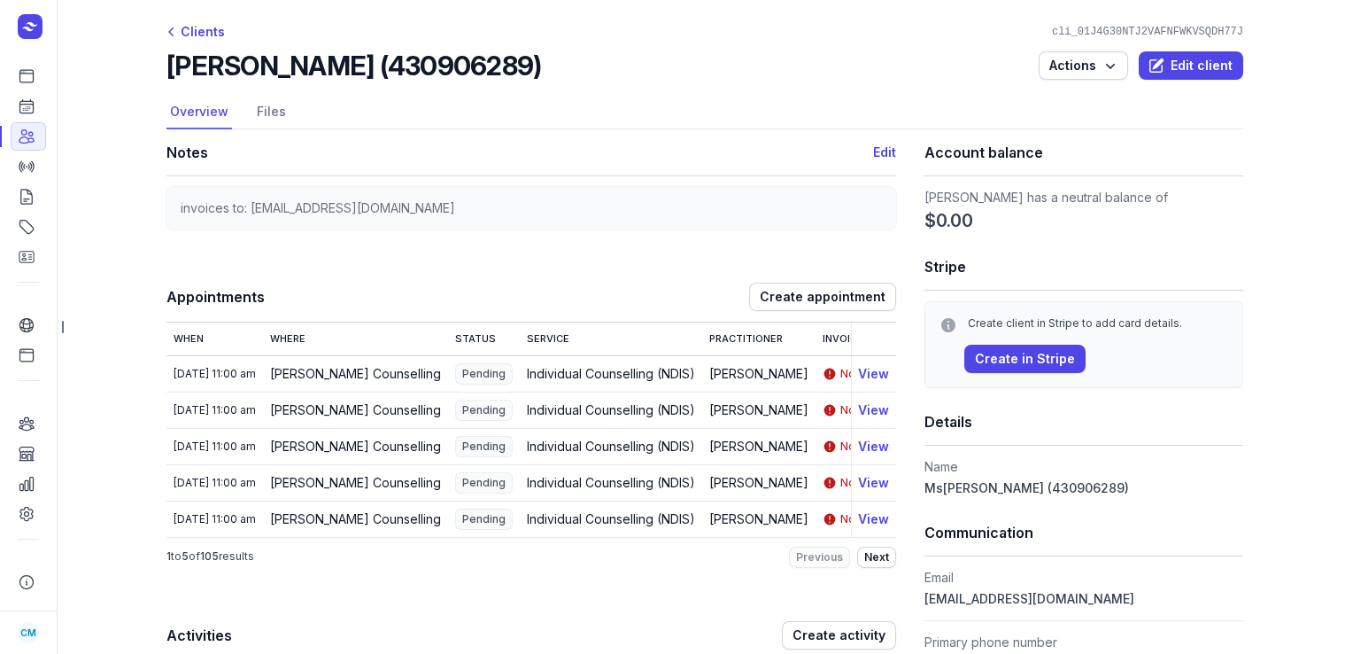
drag, startPoint x: 527, startPoint y: 58, endPoint x: 159, endPoint y: 73, distance: 367.9
copy h2 "[PERSON_NAME] (430906289)"
click at [27, 79] on icon at bounding box center [27, 76] width 18 height 18
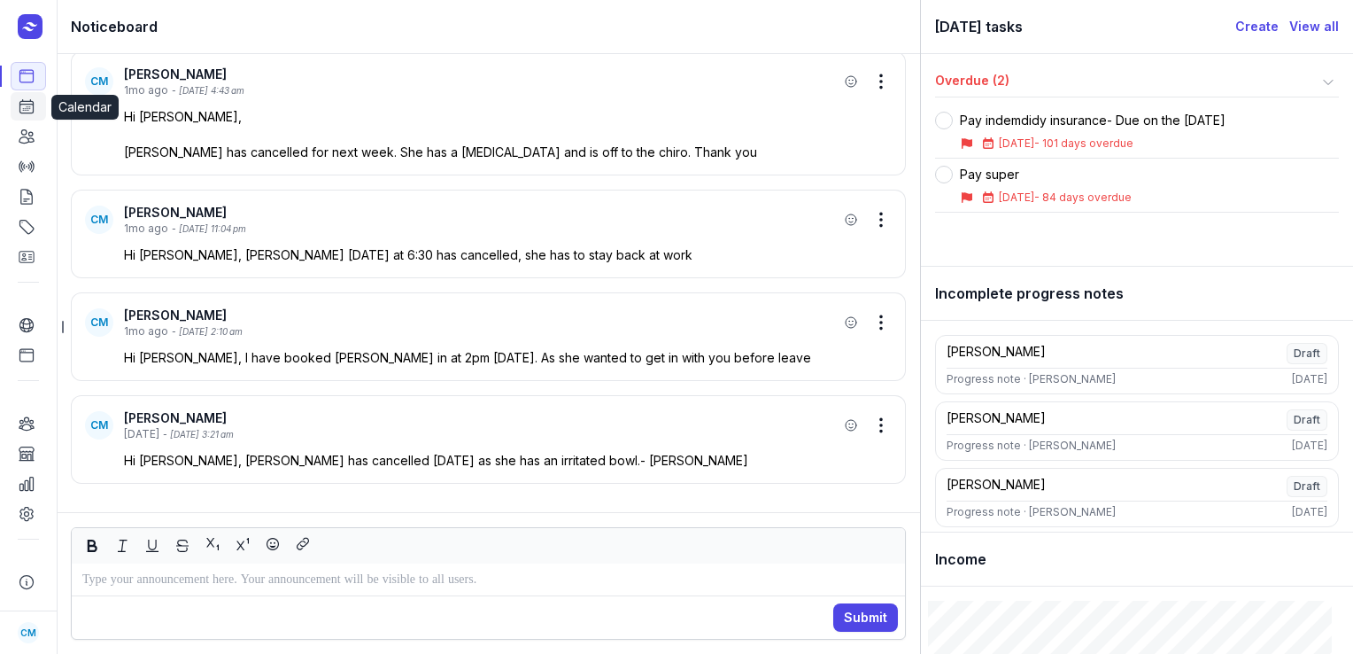
click at [35, 108] on link "Calendar" at bounding box center [28, 106] width 35 height 28
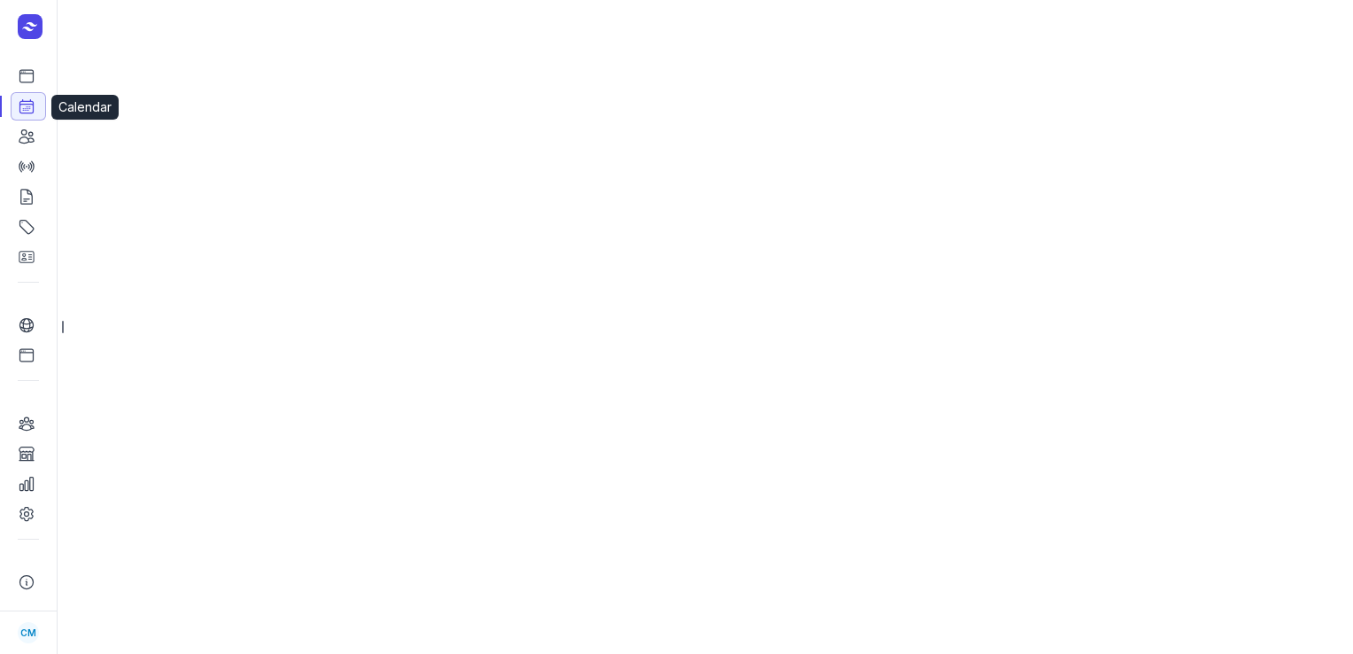
select select "week"
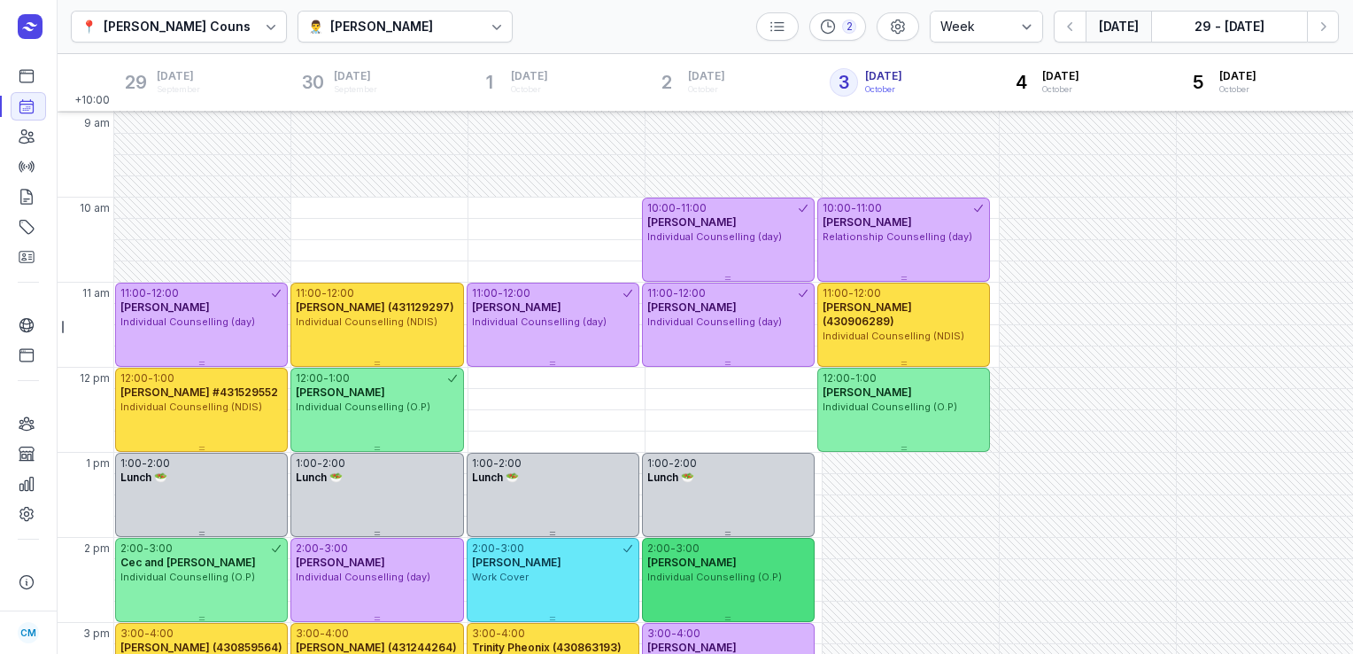
scroll to position [82, 0]
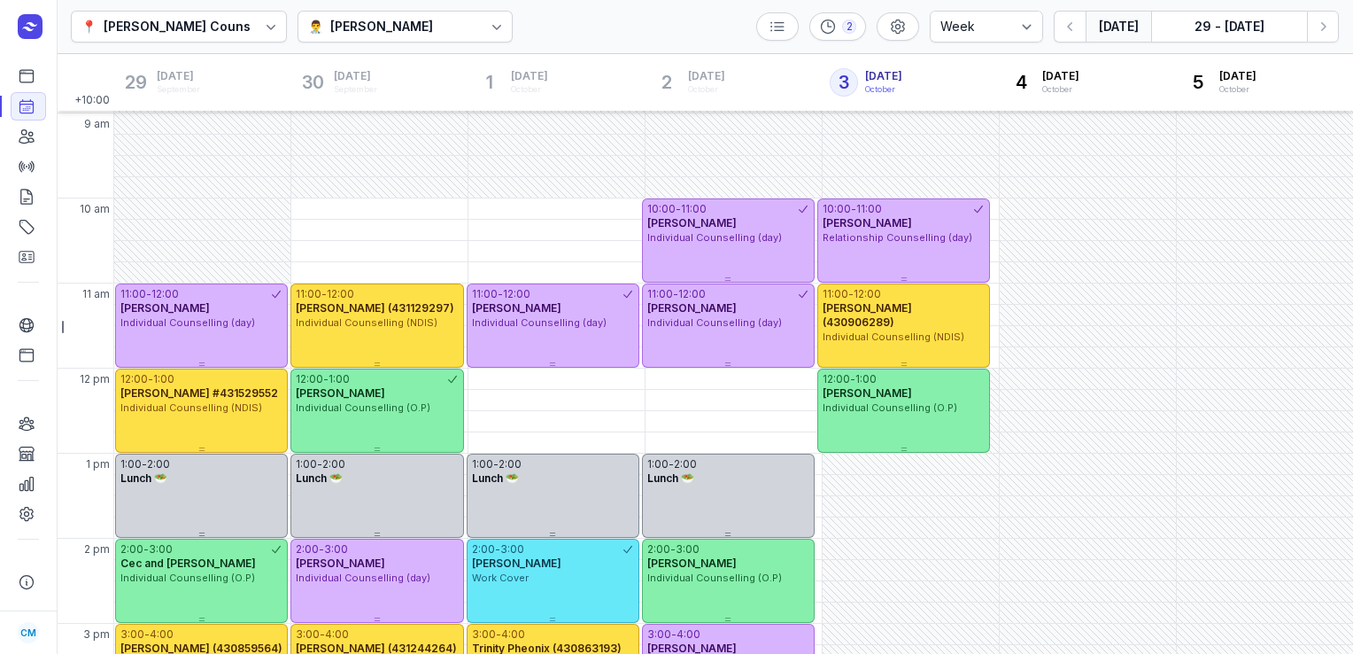
click at [481, 37] on div at bounding box center [497, 27] width 32 height 32
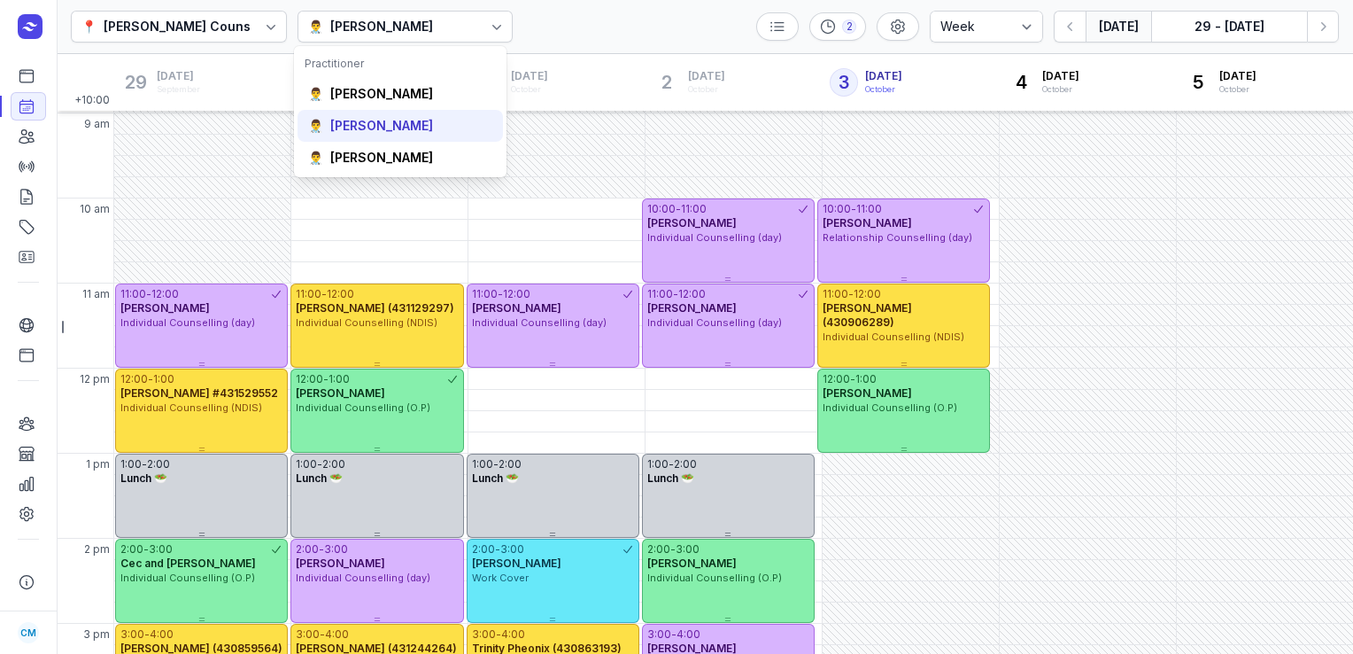
click at [417, 114] on div "👨‍⚕️ [PERSON_NAME]" at bounding box center [400, 126] width 205 height 32
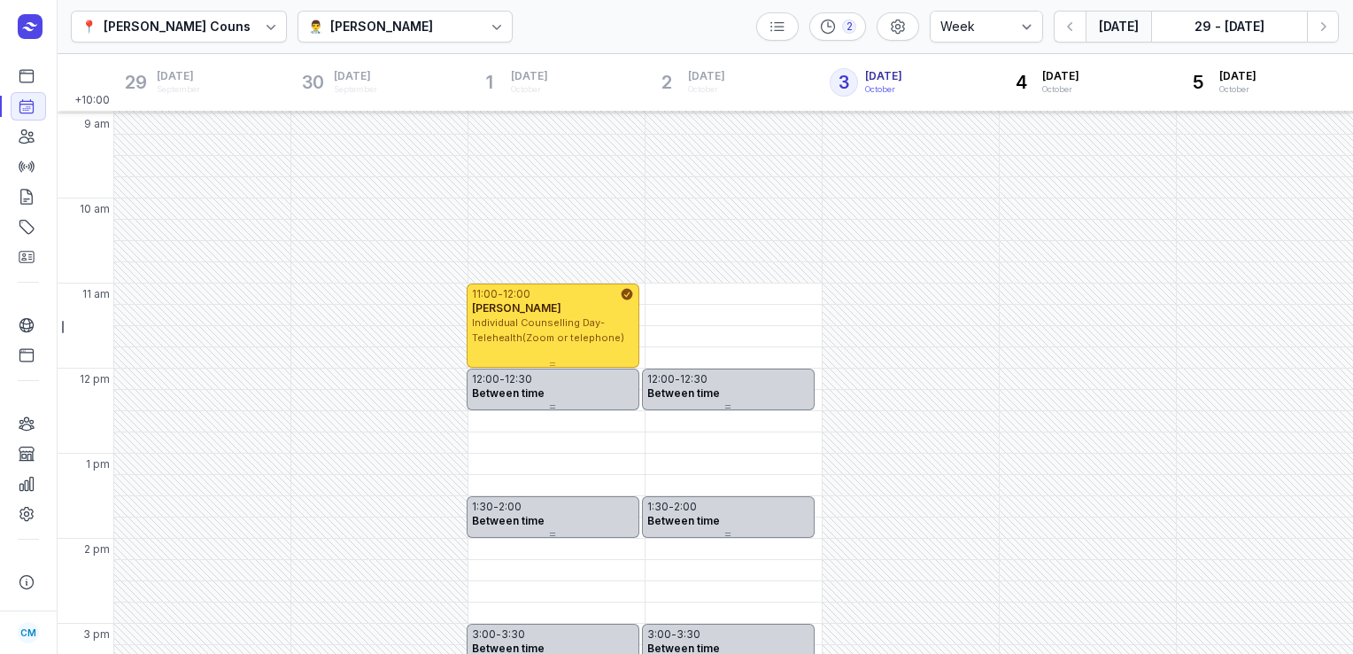
scroll to position [477, 0]
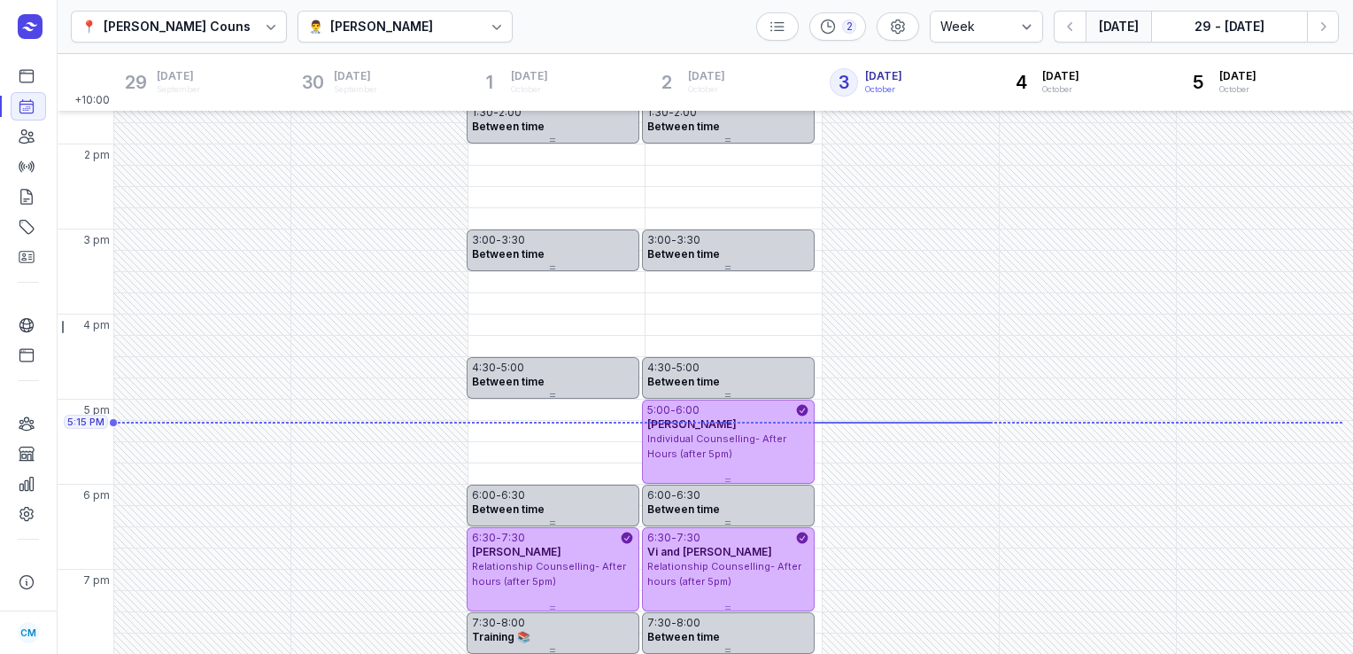
click at [481, 19] on div at bounding box center [497, 27] width 32 height 32
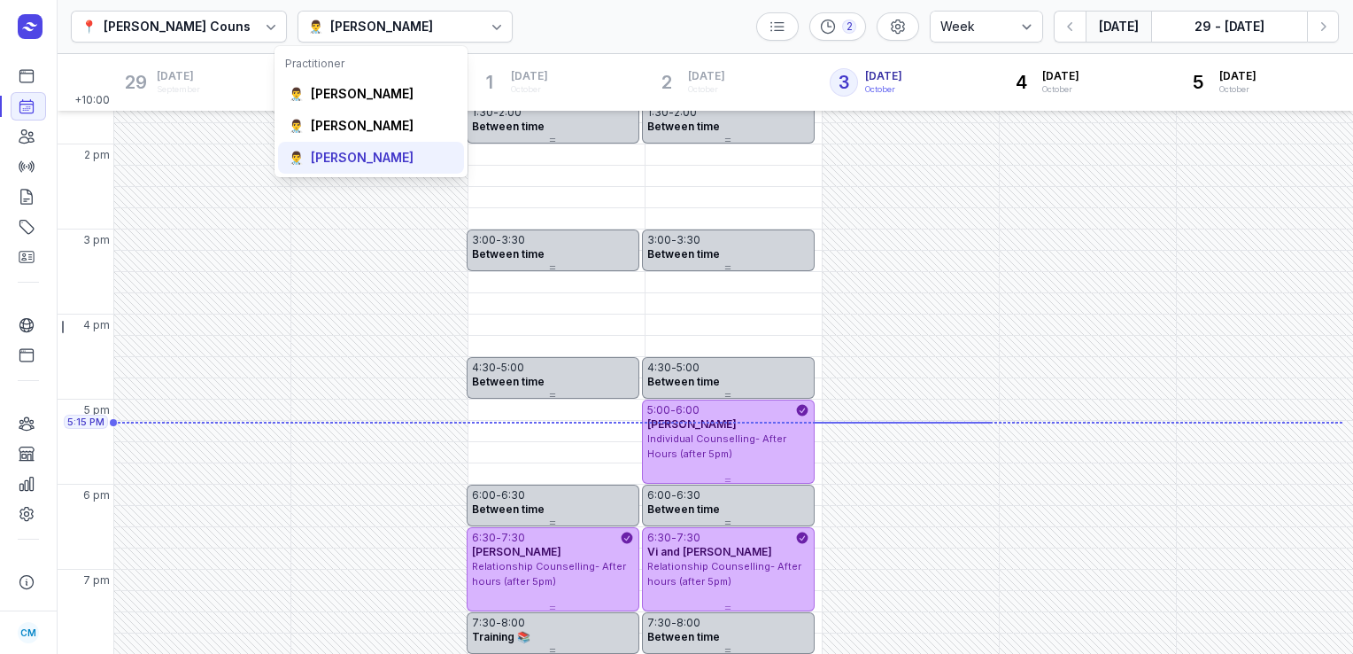
click at [361, 154] on div "[PERSON_NAME]" at bounding box center [362, 158] width 103 height 18
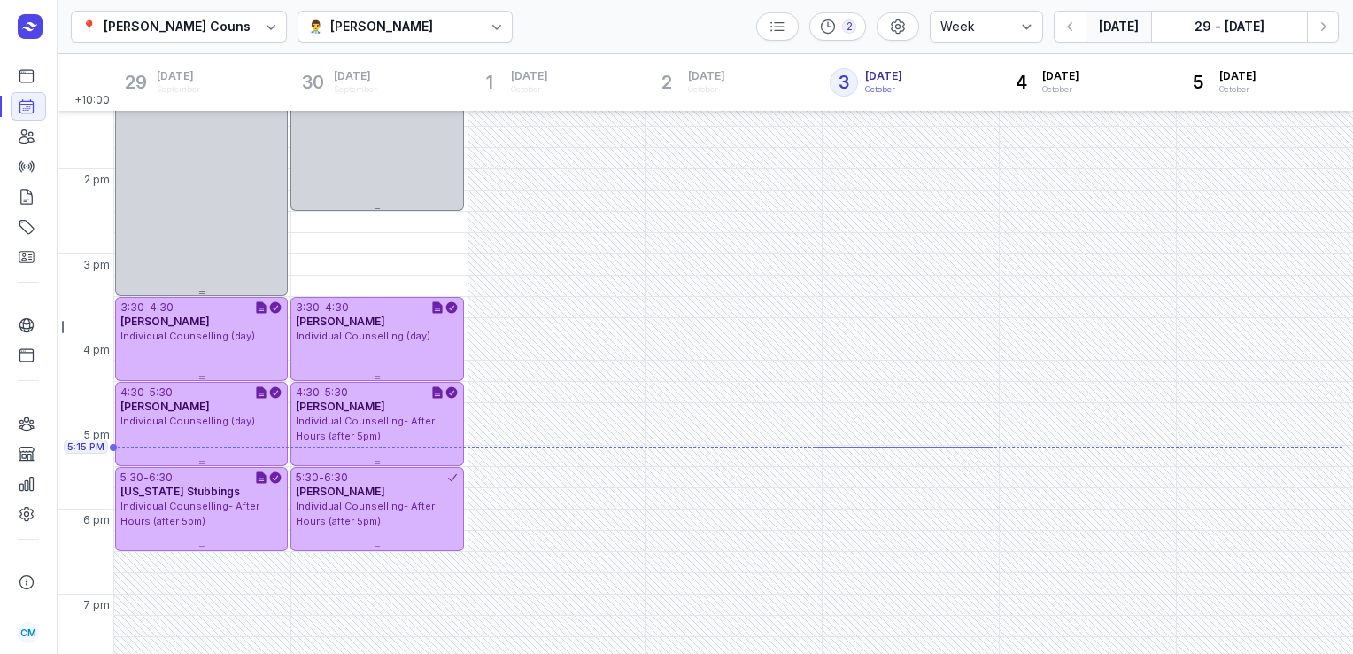
scroll to position [477, 0]
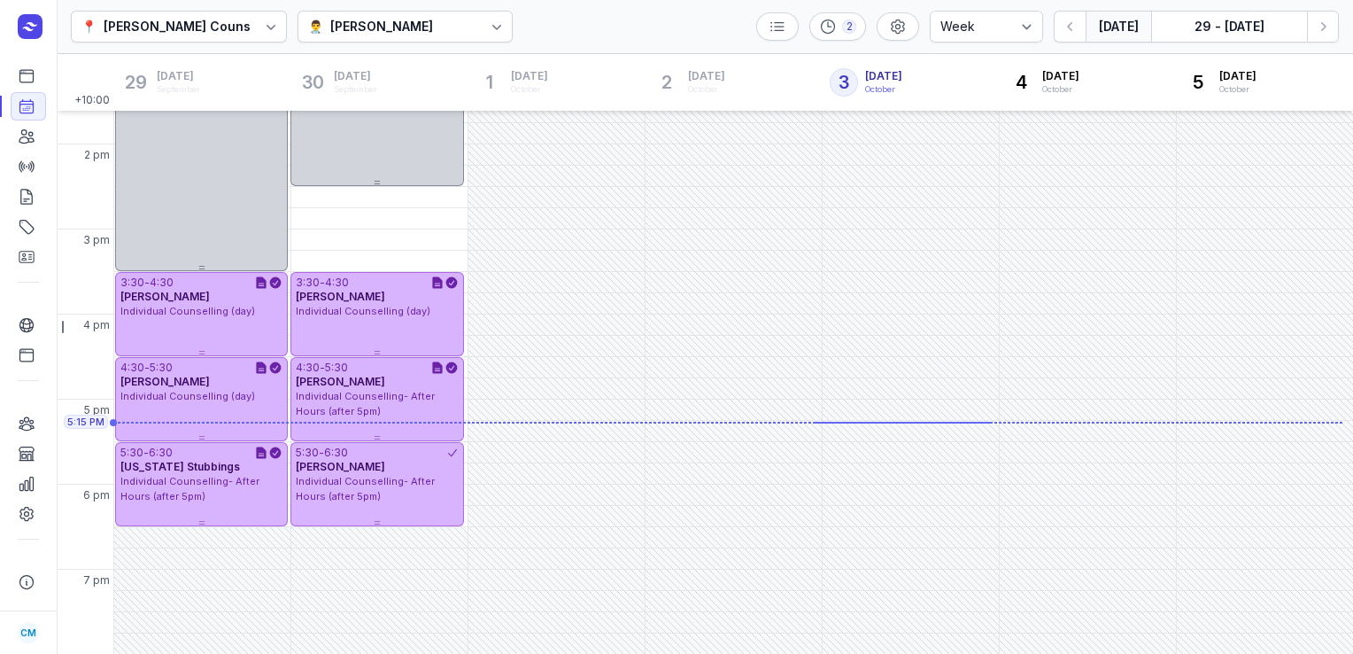
click at [351, 24] on div "[PERSON_NAME]" at bounding box center [381, 26] width 103 height 21
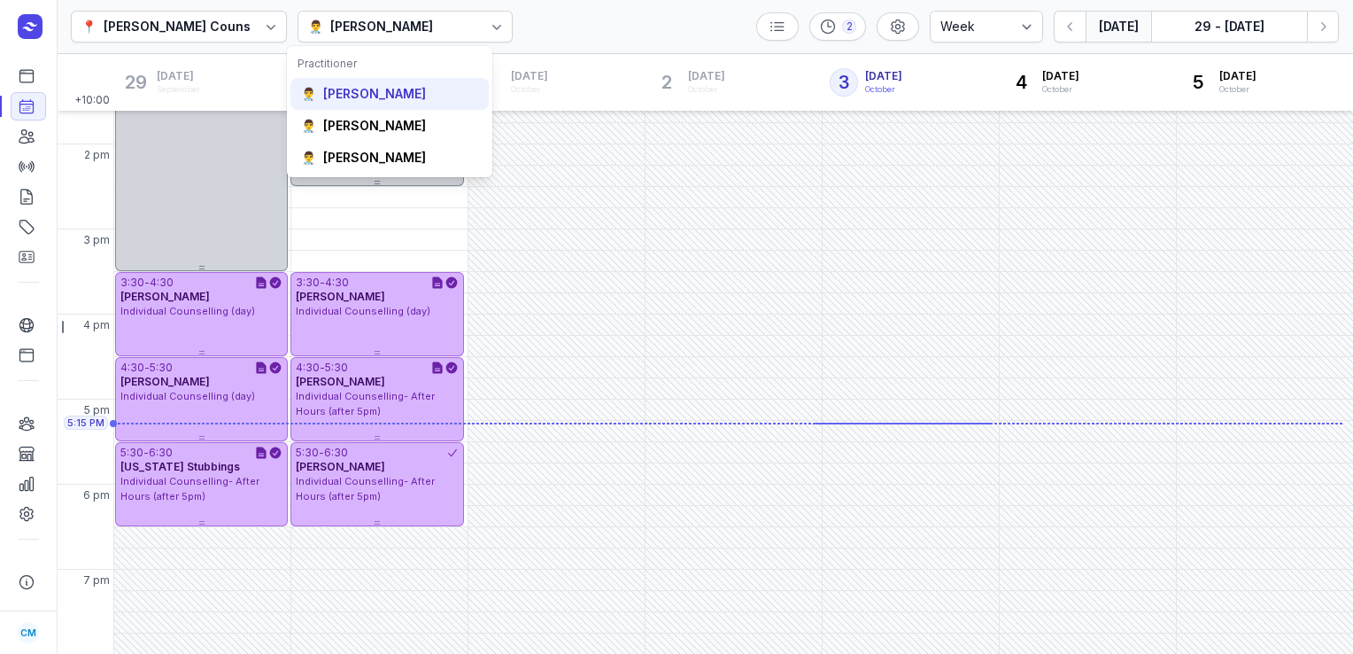
click at [347, 99] on div "[PERSON_NAME]" at bounding box center [374, 94] width 103 height 18
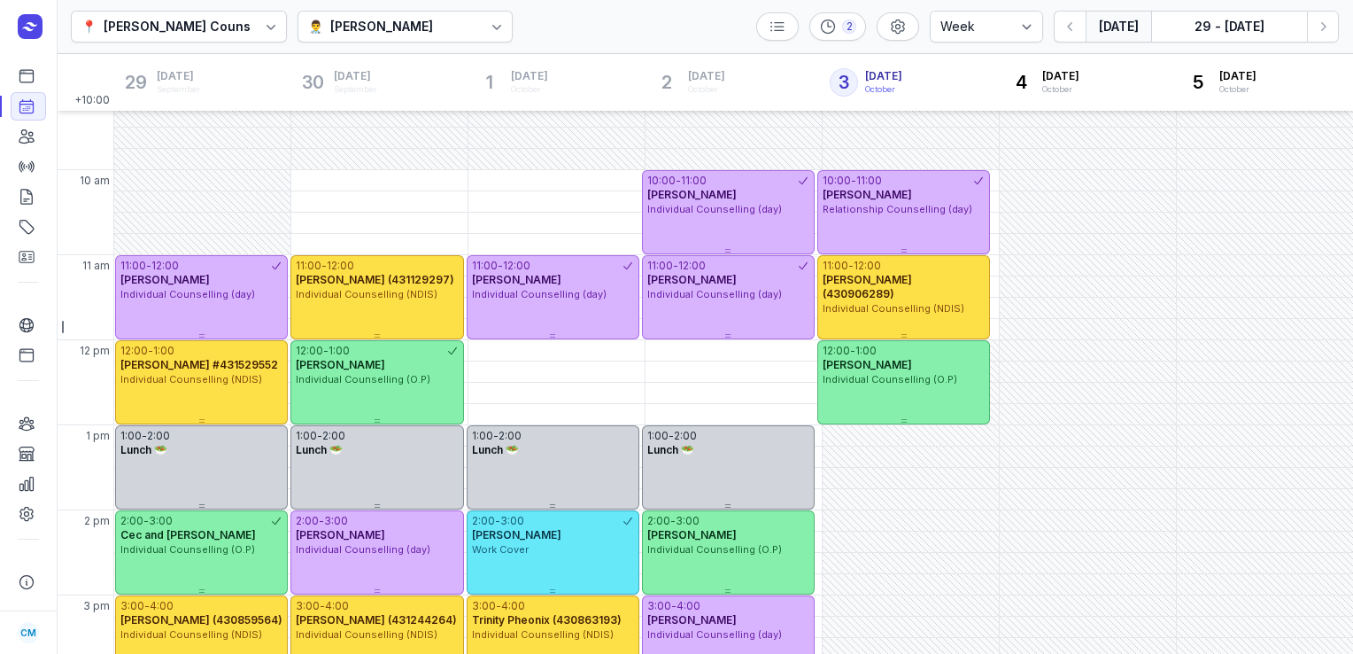
scroll to position [66, 0]
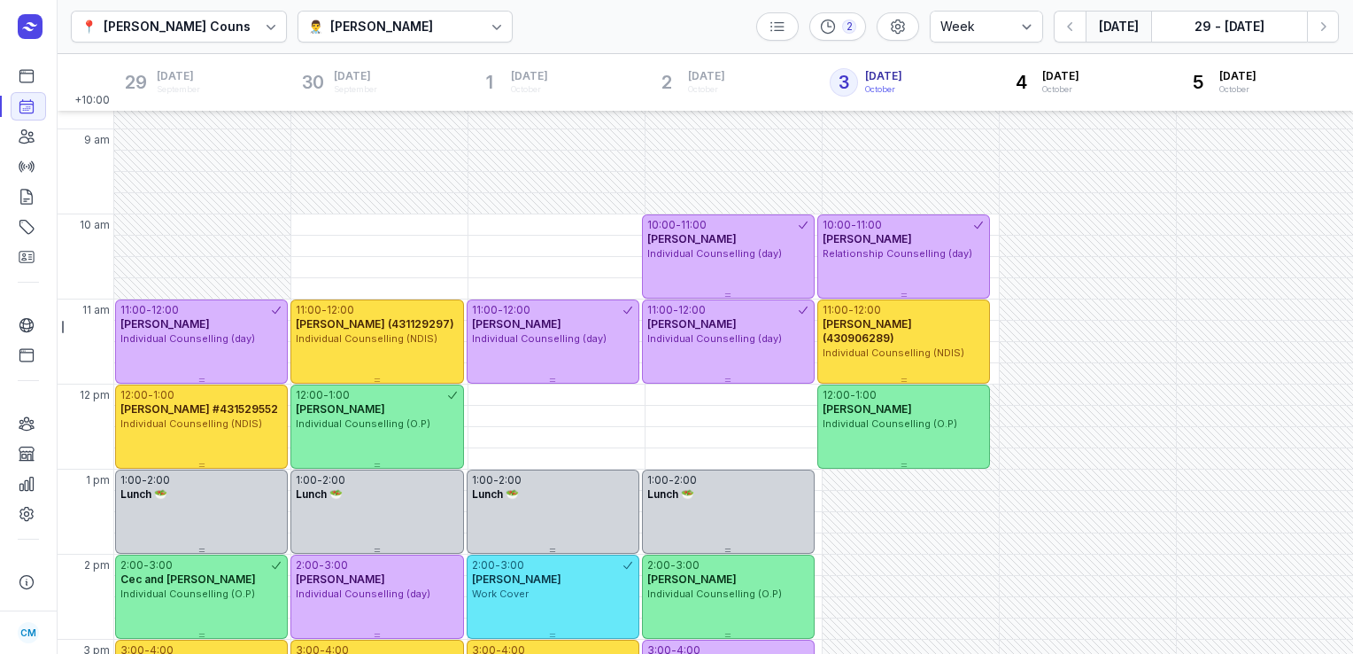
click at [425, 36] on div "[PERSON_NAME]" at bounding box center [381, 26] width 103 height 21
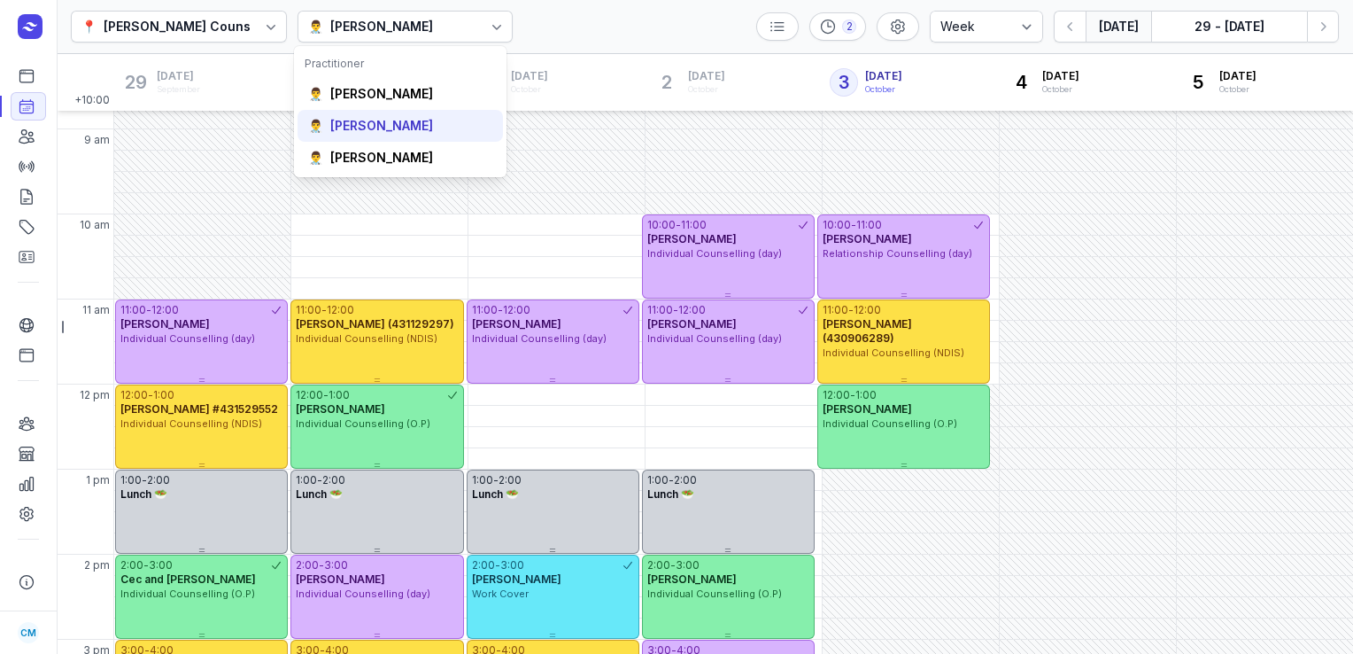
click at [376, 115] on div "👨‍⚕️ [PERSON_NAME]" at bounding box center [400, 126] width 205 height 32
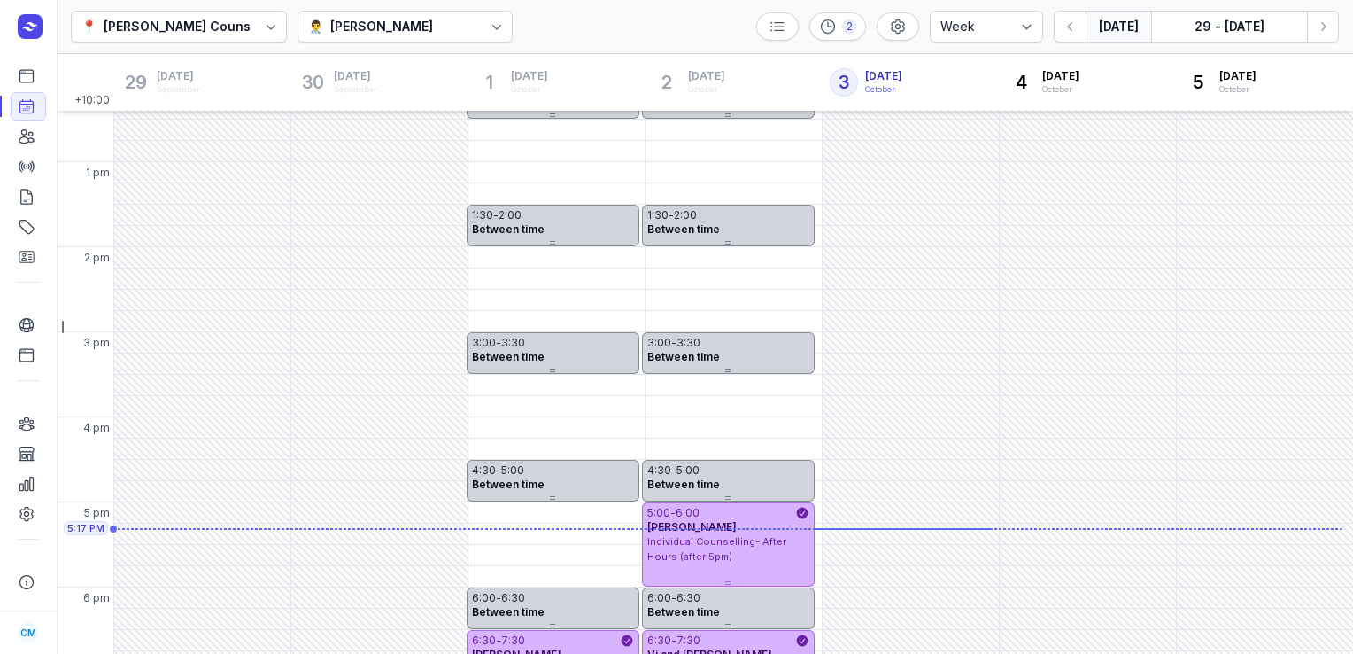
scroll to position [477, 0]
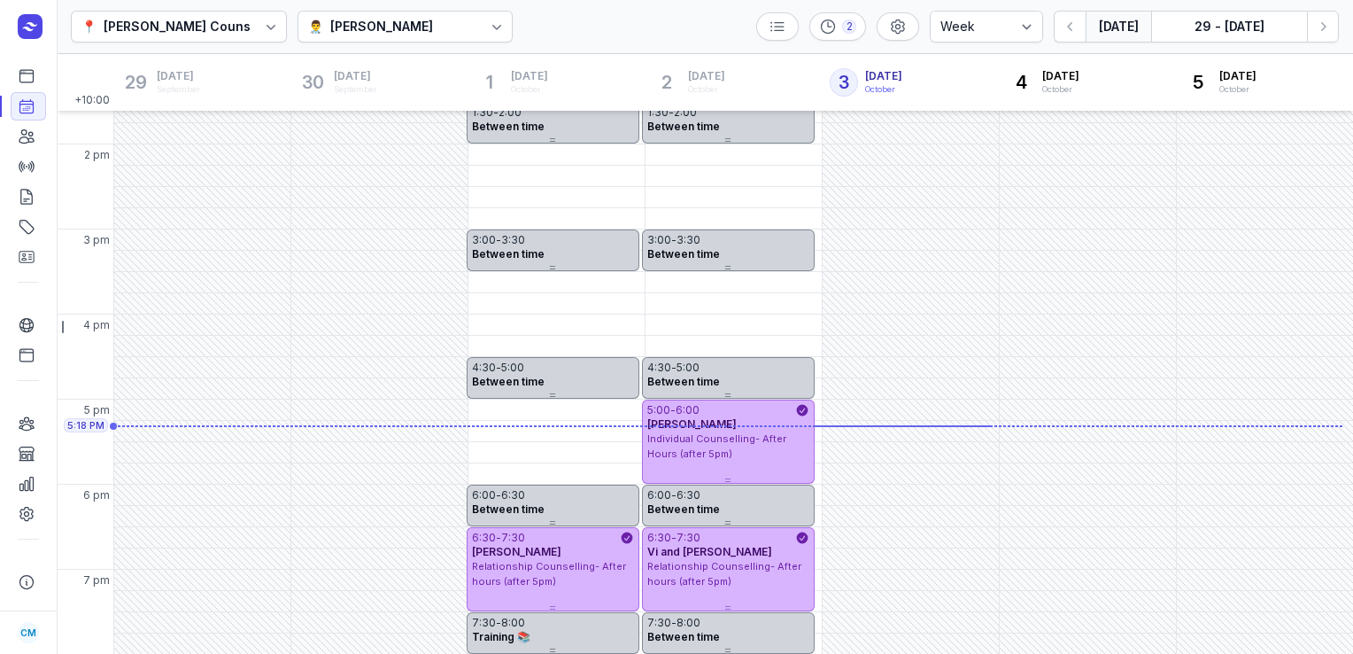
click at [344, 27] on div "[PERSON_NAME]" at bounding box center [381, 26] width 103 height 21
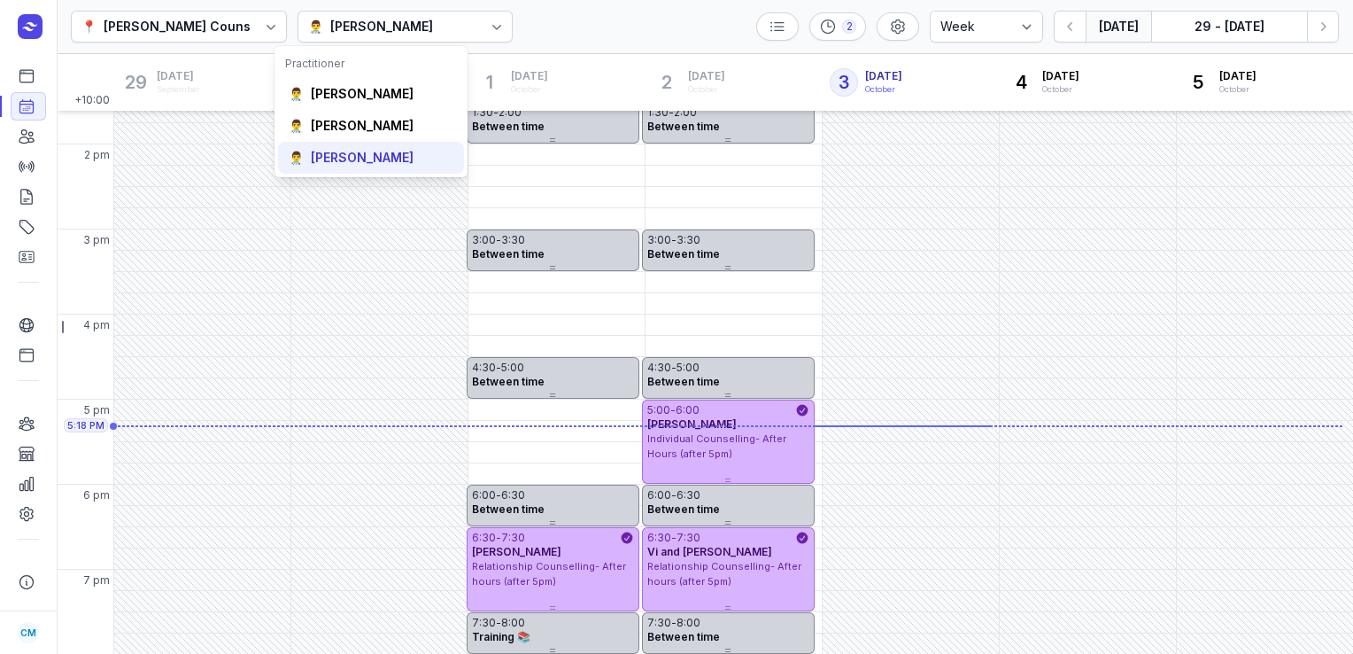
click at [337, 153] on div "[PERSON_NAME]" at bounding box center [362, 158] width 103 height 18
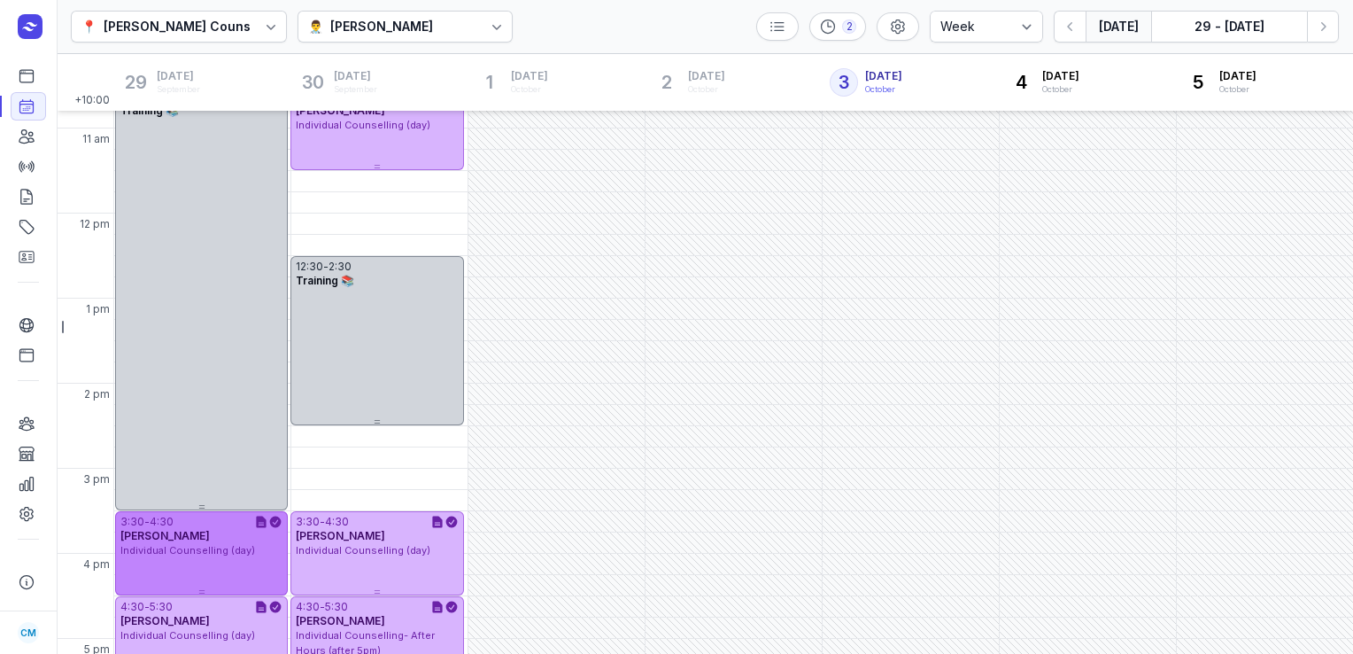
scroll to position [213, 0]
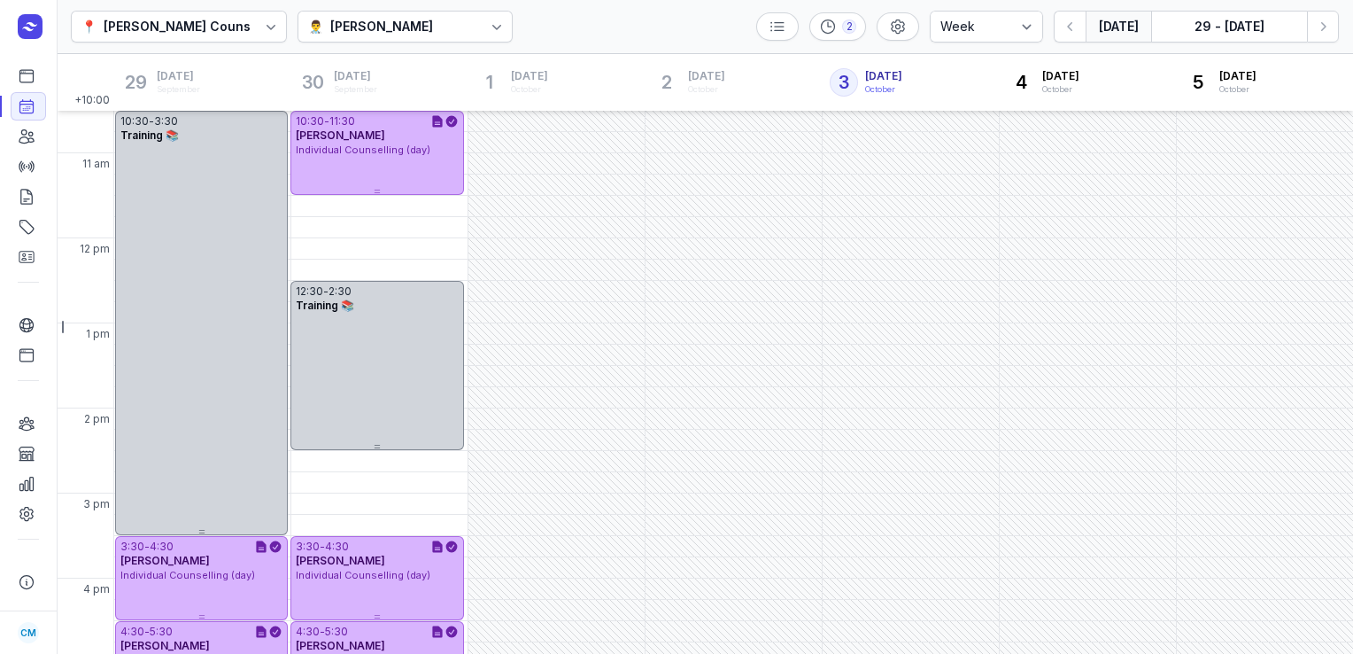
click at [1117, 28] on button "[DATE]" at bounding box center [1119, 27] width 66 height 32
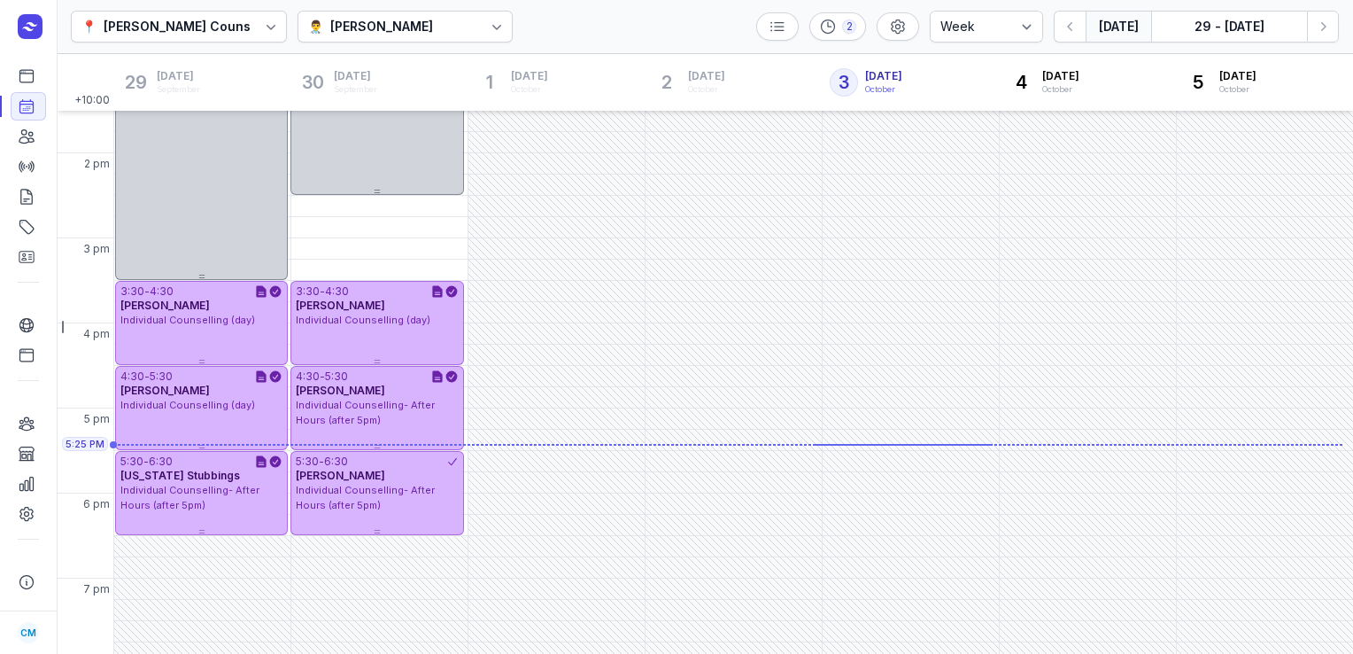
scroll to position [477, 0]
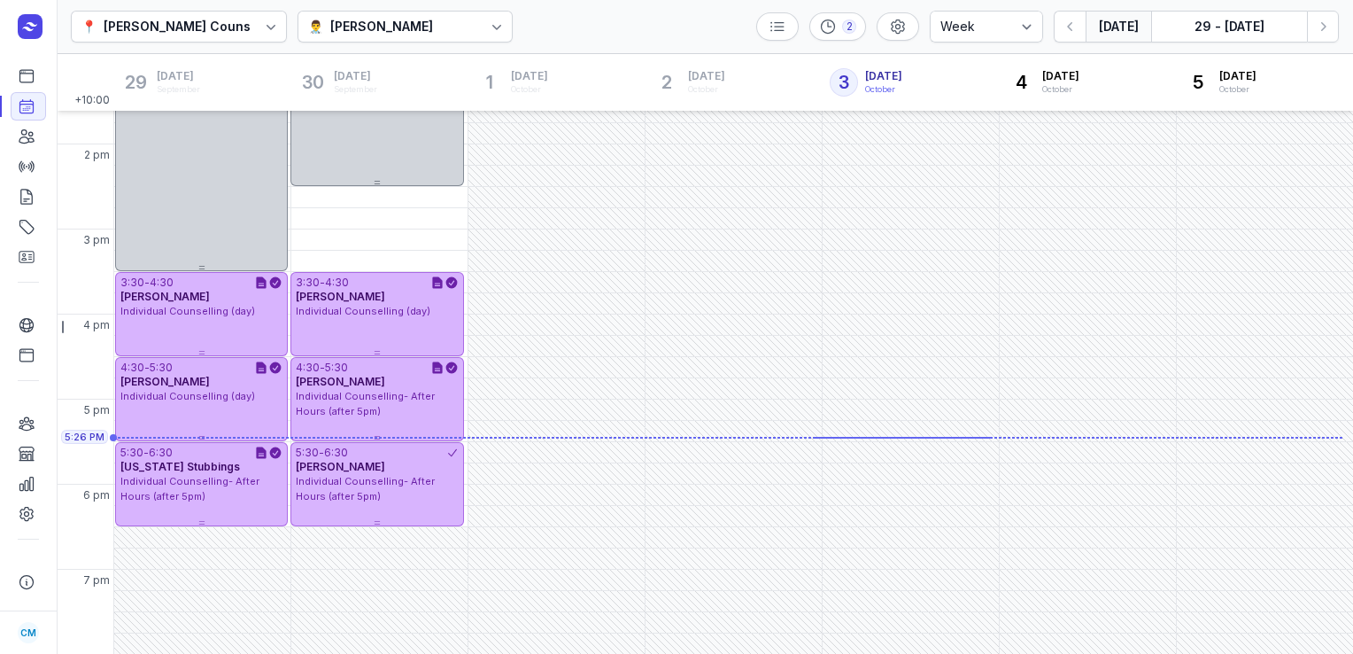
click at [393, 26] on div "[PERSON_NAME]" at bounding box center [381, 26] width 103 height 21
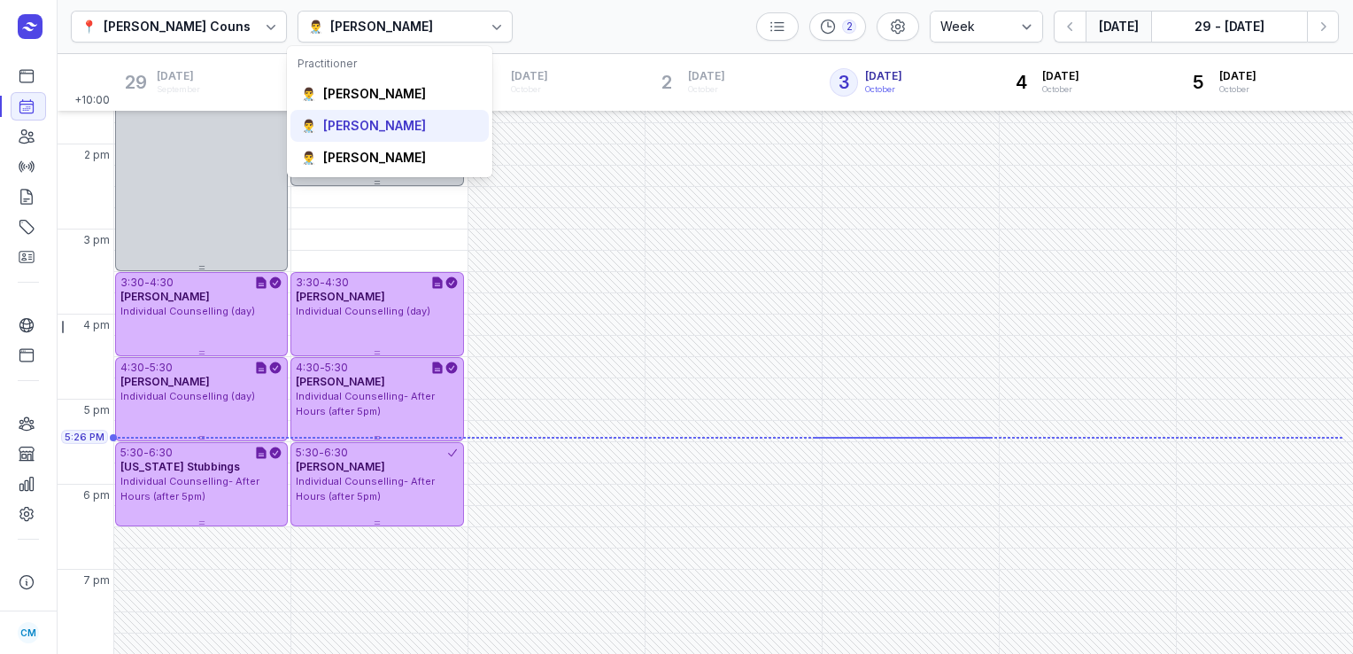
click at [377, 133] on div "[PERSON_NAME]" at bounding box center [374, 126] width 103 height 18
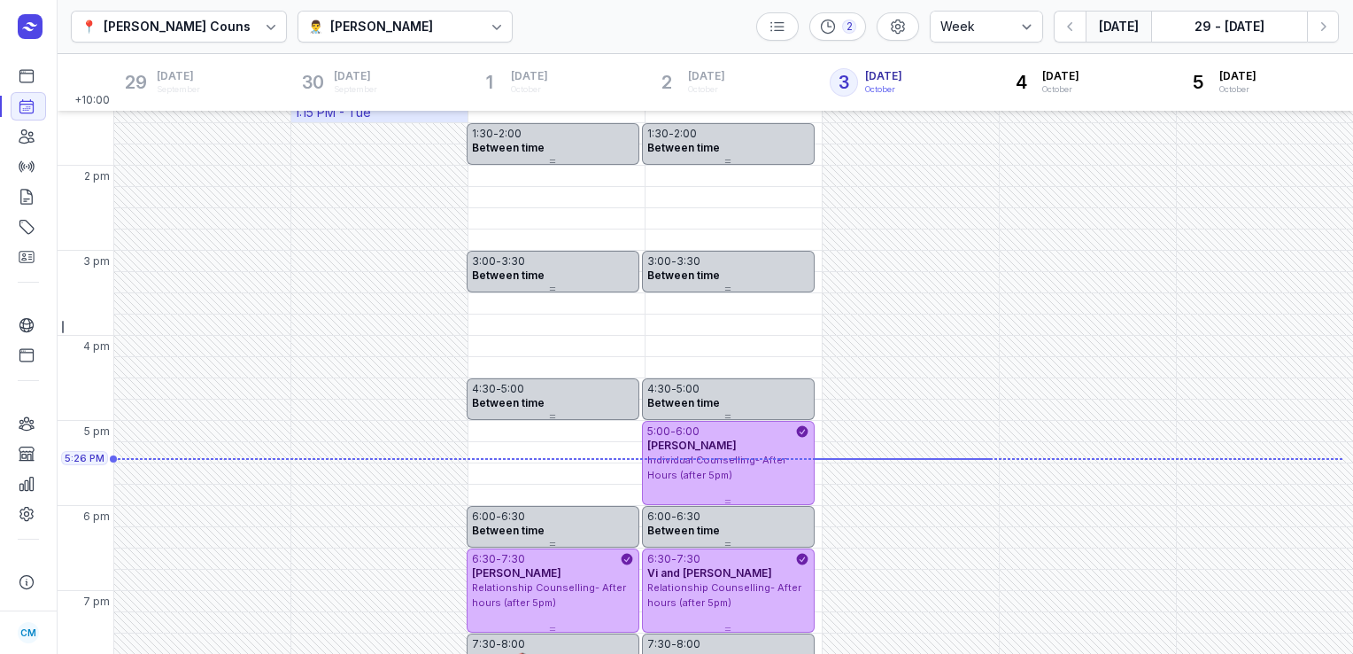
scroll to position [459, 0]
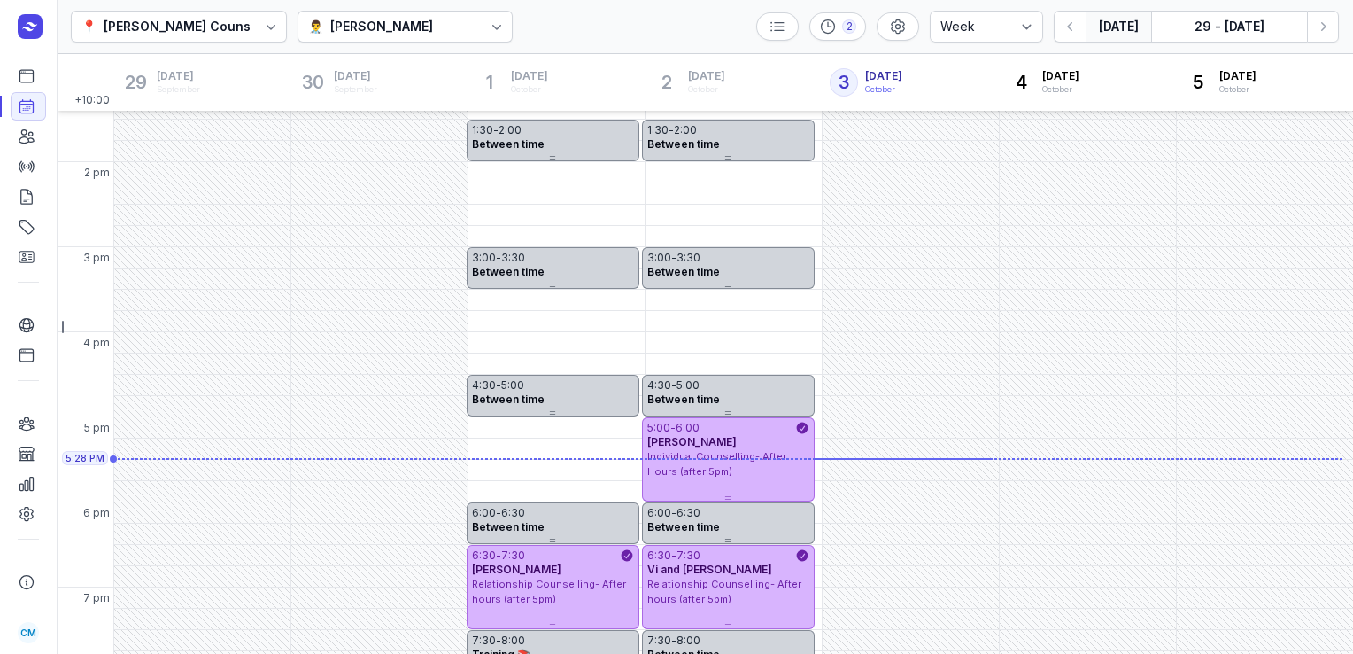
click at [408, 26] on div "👨‍⚕️ [PERSON_NAME]" at bounding box center [406, 27] width 216 height 32
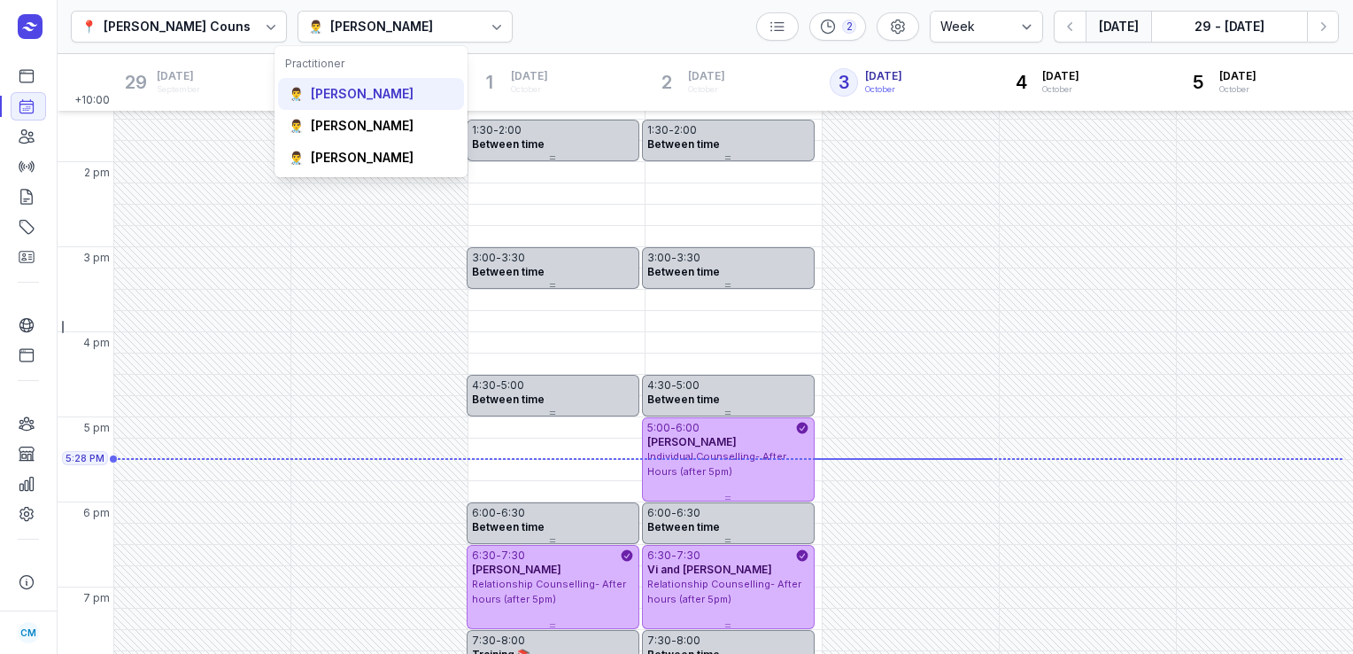
click at [350, 97] on div "[PERSON_NAME]" at bounding box center [362, 94] width 103 height 18
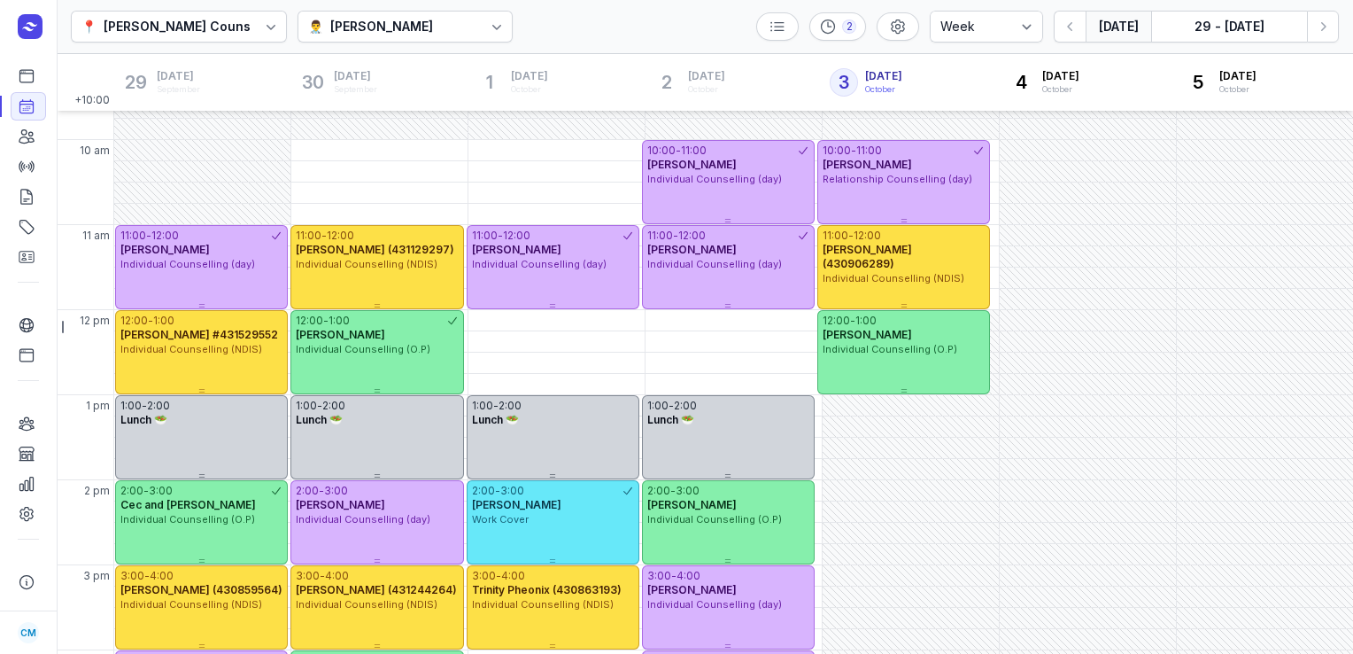
scroll to position [140, 0]
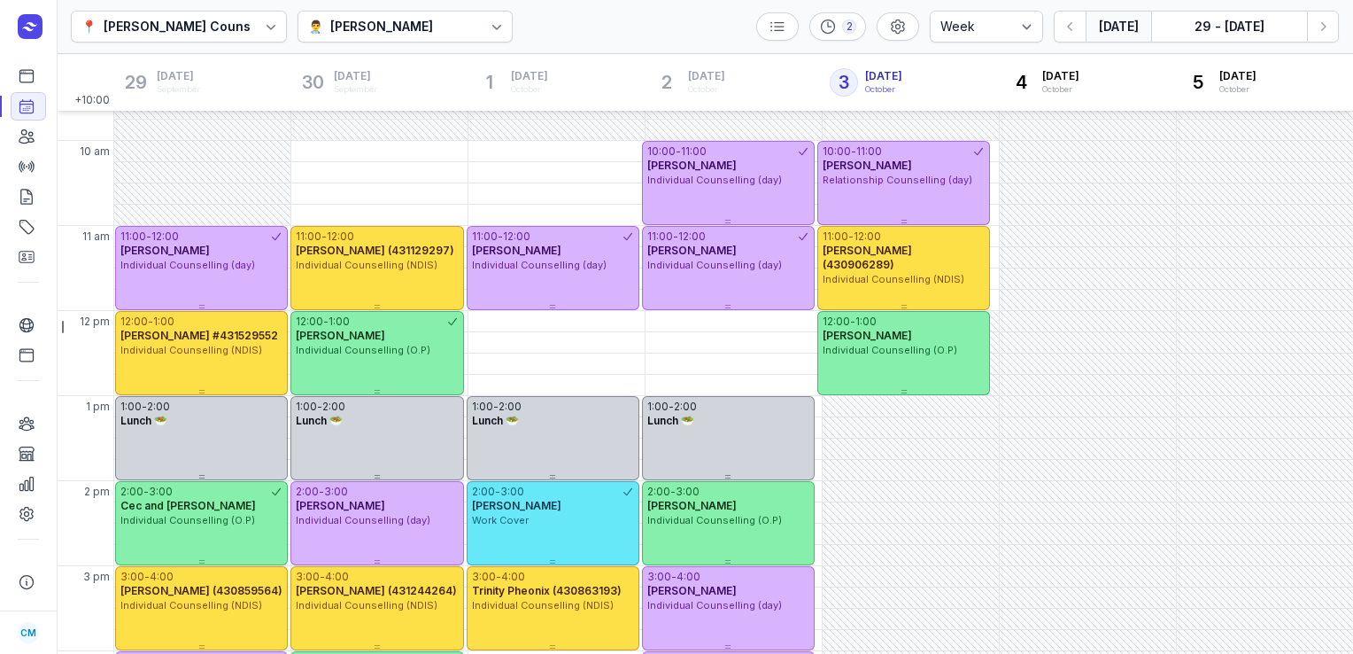
click at [391, 14] on div "👨‍⚕️ [PERSON_NAME]" at bounding box center [406, 27] width 216 height 32
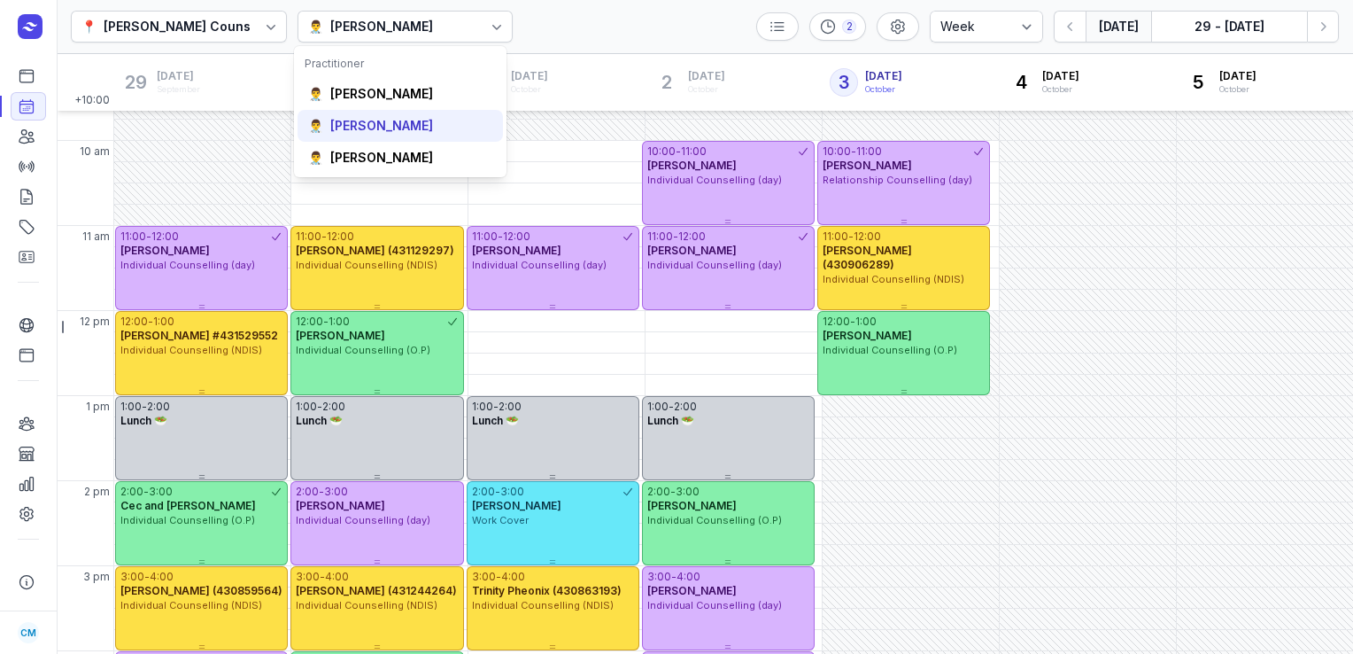
click at [390, 122] on div "[PERSON_NAME]" at bounding box center [381, 126] width 103 height 18
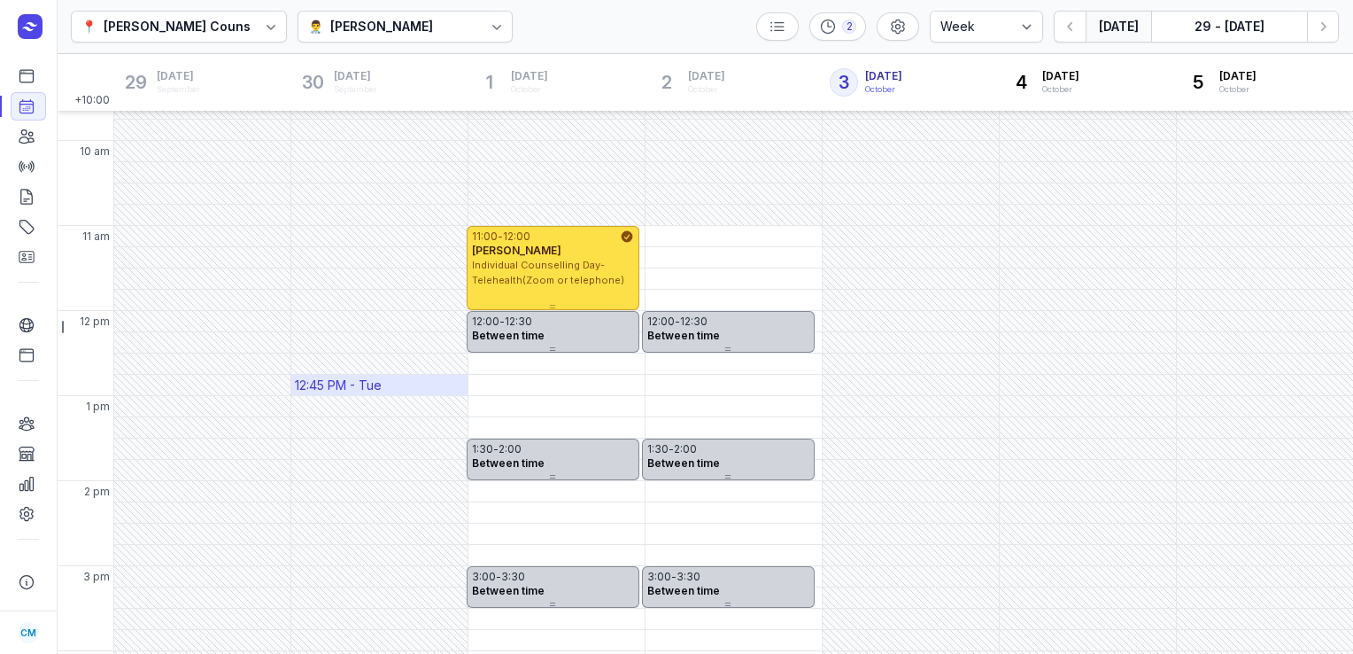
scroll to position [477, 0]
